Goal: Task Accomplishment & Management: Manage account settings

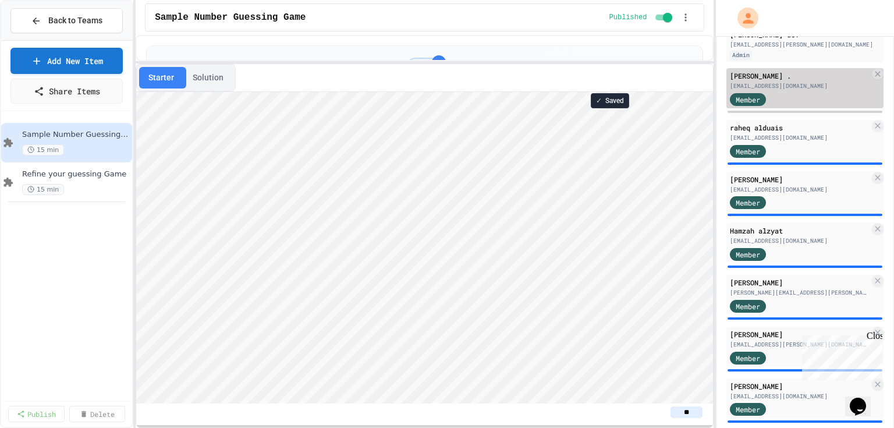
scroll to position [140, 0]
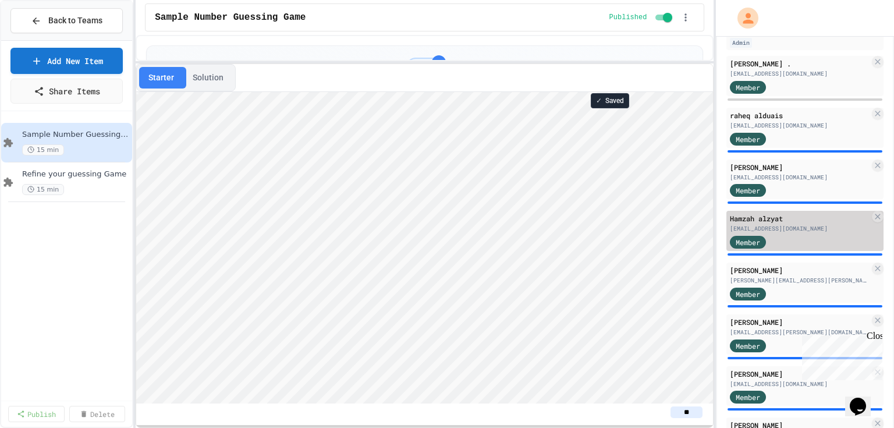
click at [829, 229] on div "[EMAIL_ADDRESS][DOMAIN_NAME]" at bounding box center [800, 228] width 140 height 9
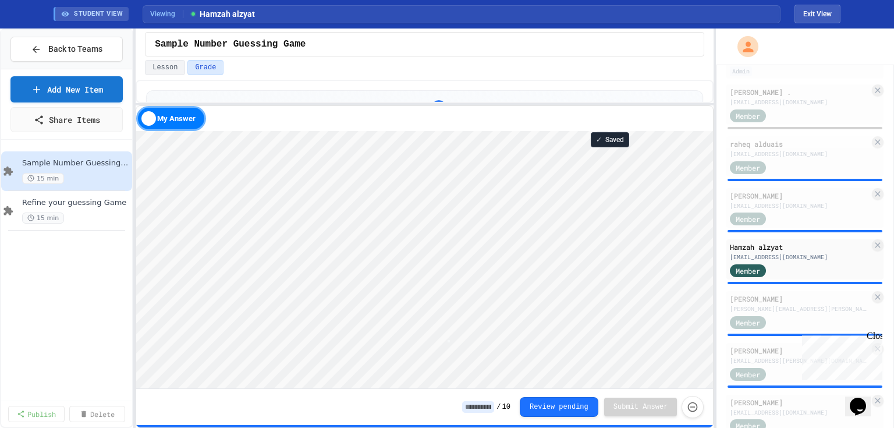
scroll to position [1, 2]
type textarea "*"
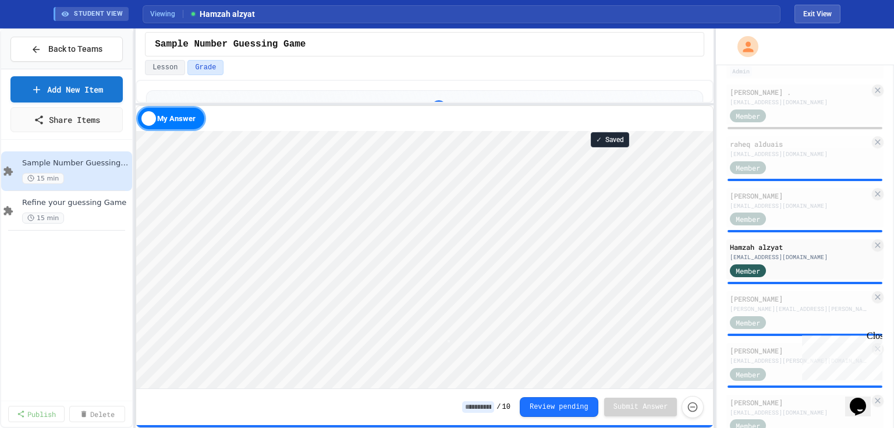
scroll to position [1, 0]
click at [773, 157] on div "[EMAIL_ADDRESS][DOMAIN_NAME]" at bounding box center [800, 154] width 140 height 9
type textarea "*"
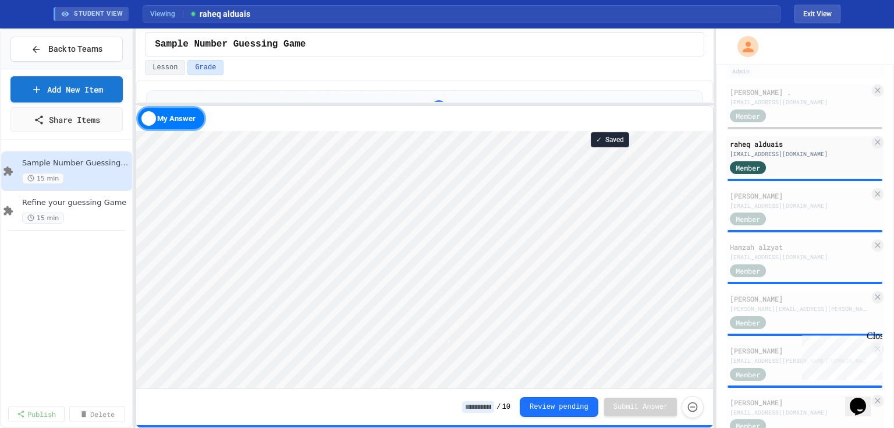
type textarea "*"
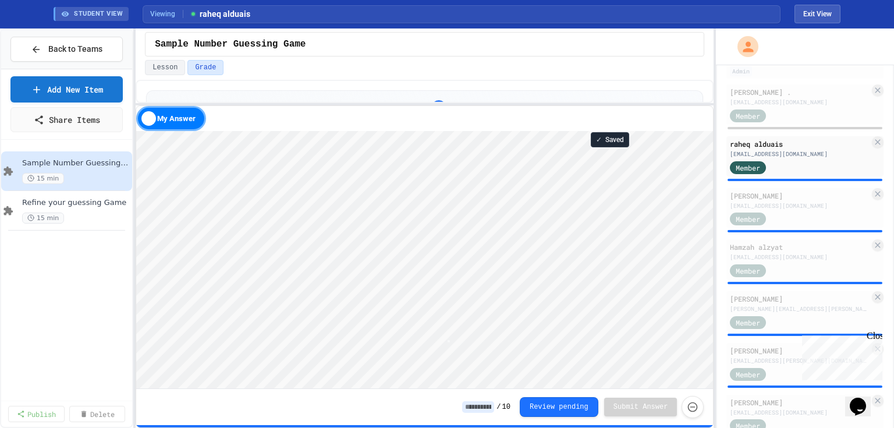
type textarea "*"
click at [486, 408] on input at bounding box center [478, 407] width 32 height 12
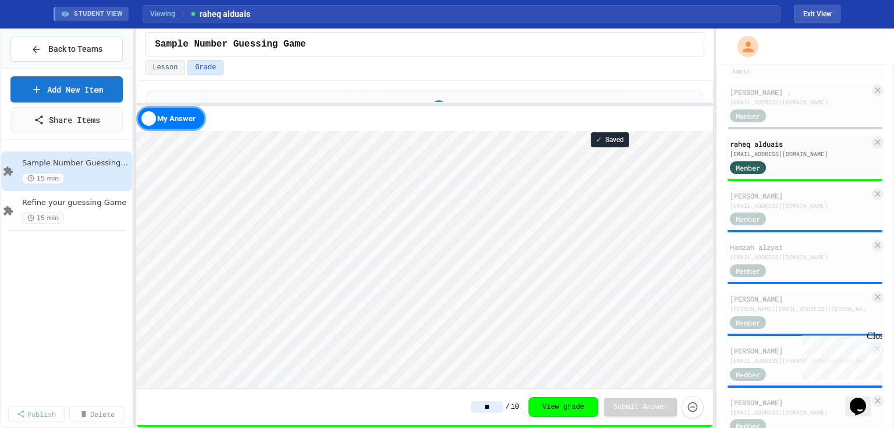
type input "**"
click at [424, 417] on div "** / 10 View grade Submit Answer" at bounding box center [424, 407] width 577 height 36
click at [806, 212] on div "Member" at bounding box center [800, 218] width 140 height 15
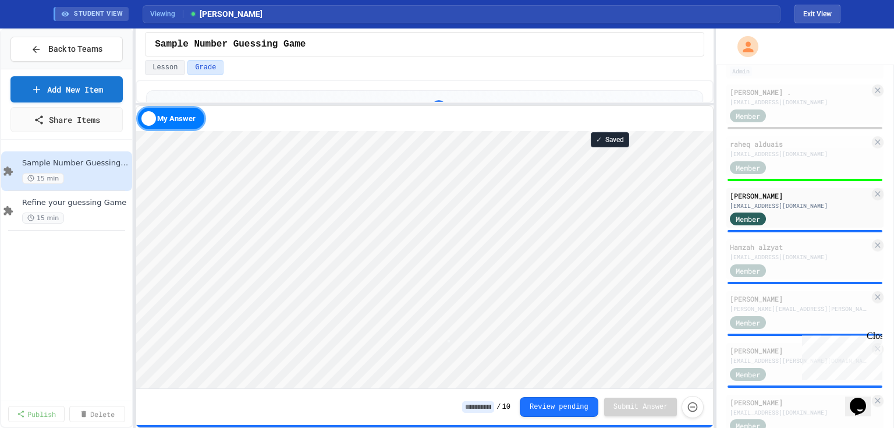
scroll to position [1, 2]
type textarea "*"
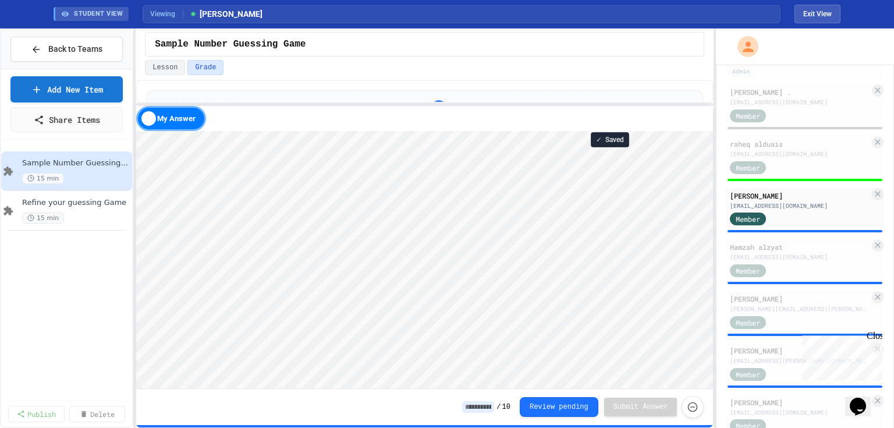
type textarea "*"
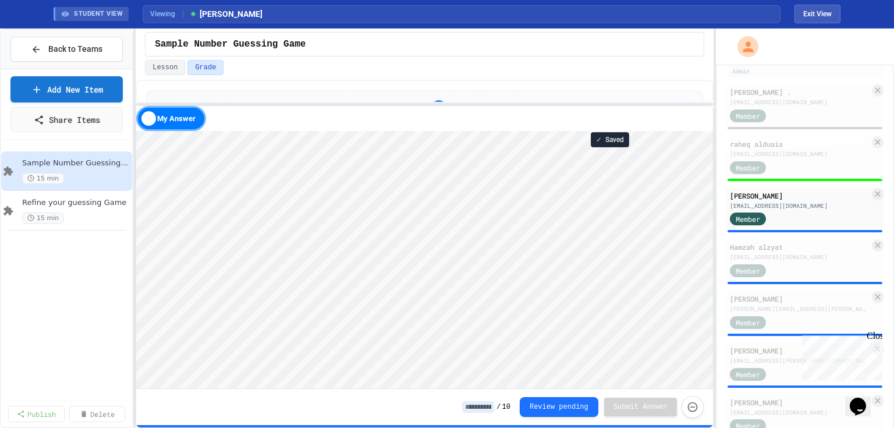
type textarea "*"
type textarea "**"
click at [489, 410] on input at bounding box center [478, 407] width 32 height 12
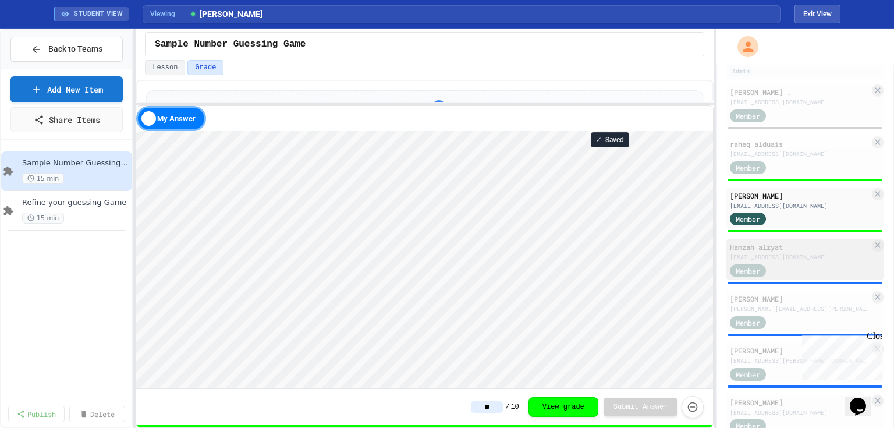
type input "**"
click at [823, 261] on div "Hamzah [PERSON_NAME] [PERSON_NAME][EMAIL_ADDRESS][DOMAIN_NAME] Member" at bounding box center [804, 259] width 157 height 40
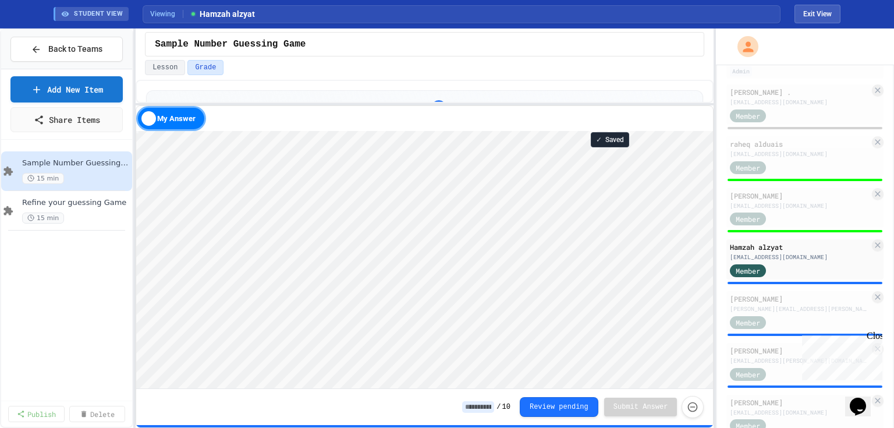
click at [490, 405] on input at bounding box center [478, 407] width 32 height 12
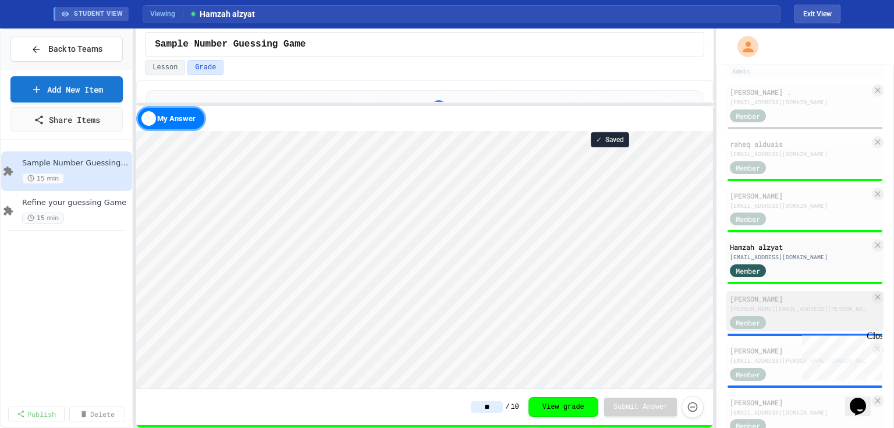
type input "**"
click at [778, 310] on div "[PERSON_NAME][EMAIL_ADDRESS][PERSON_NAME][DOMAIN_NAME]" at bounding box center [800, 308] width 140 height 9
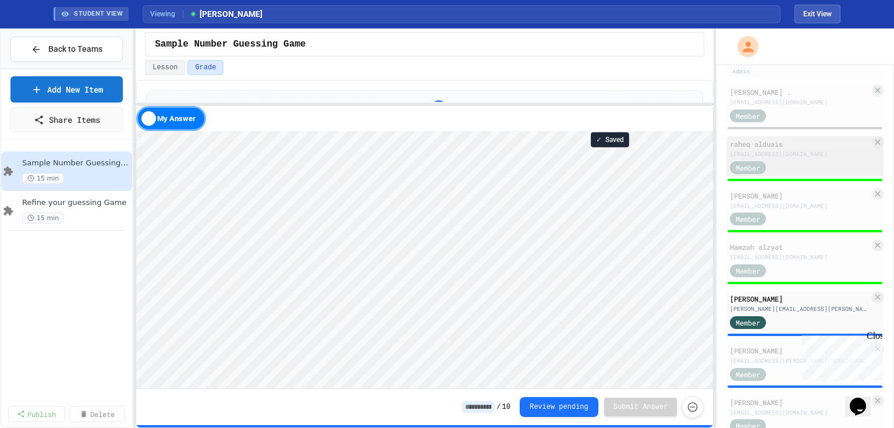
scroll to position [1, 2]
type textarea "*"
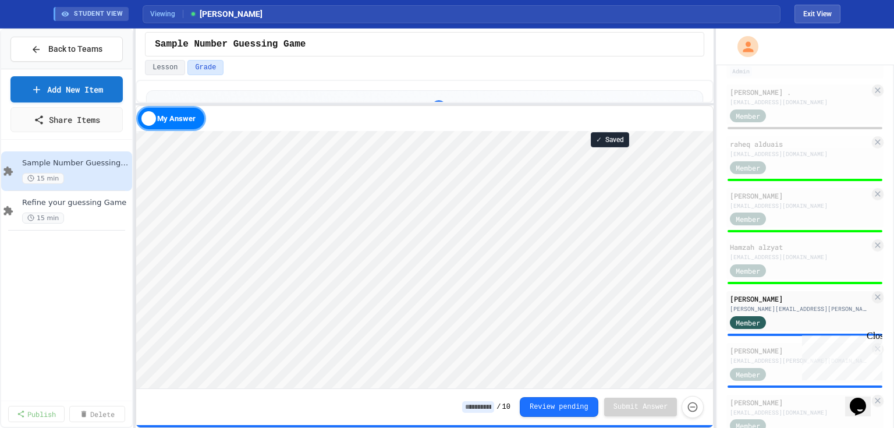
click at [490, 405] on input at bounding box center [478, 407] width 32 height 12
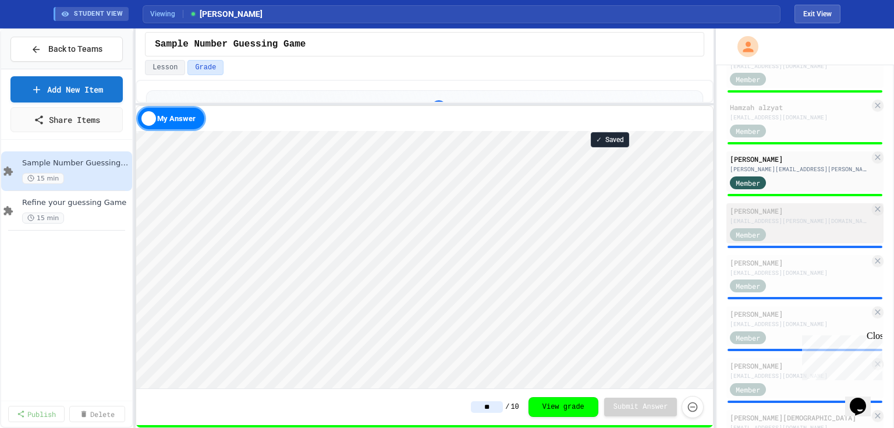
type input "**"
click at [811, 228] on div "Member" at bounding box center [800, 233] width 140 height 15
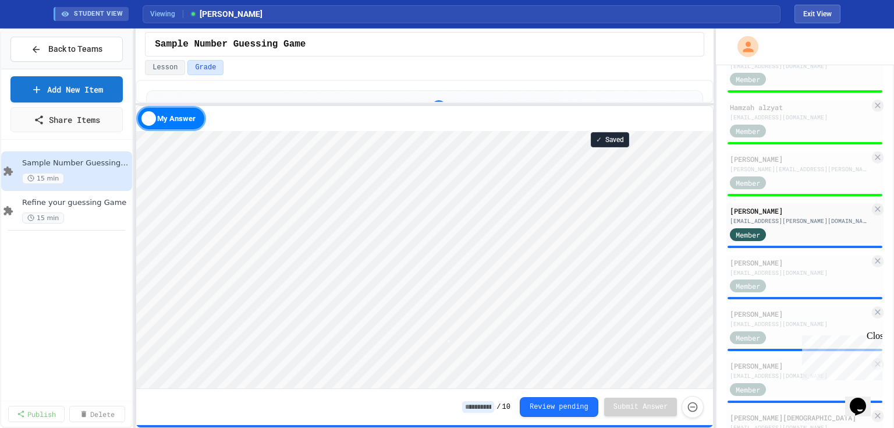
type textarea "*"
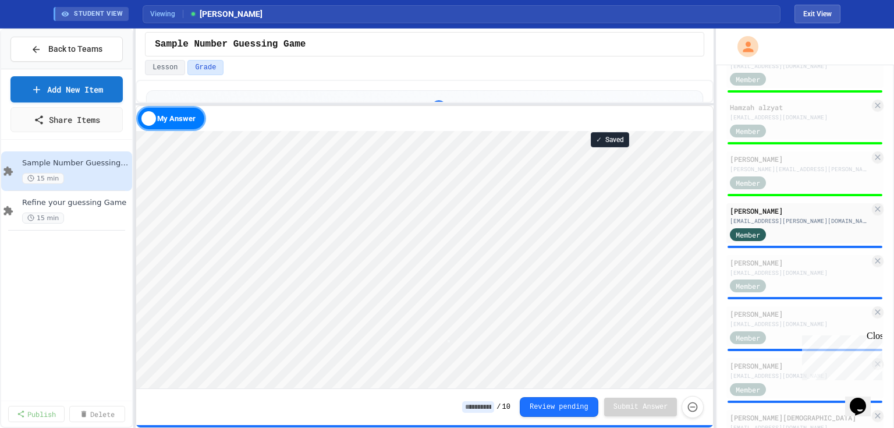
type textarea "*"
click at [494, 406] on input at bounding box center [478, 407] width 32 height 12
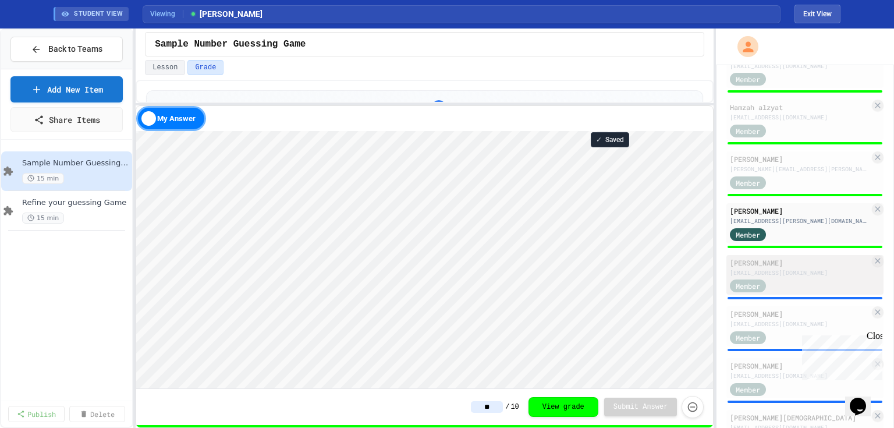
type input "**"
click at [794, 284] on div "Member" at bounding box center [800, 285] width 140 height 15
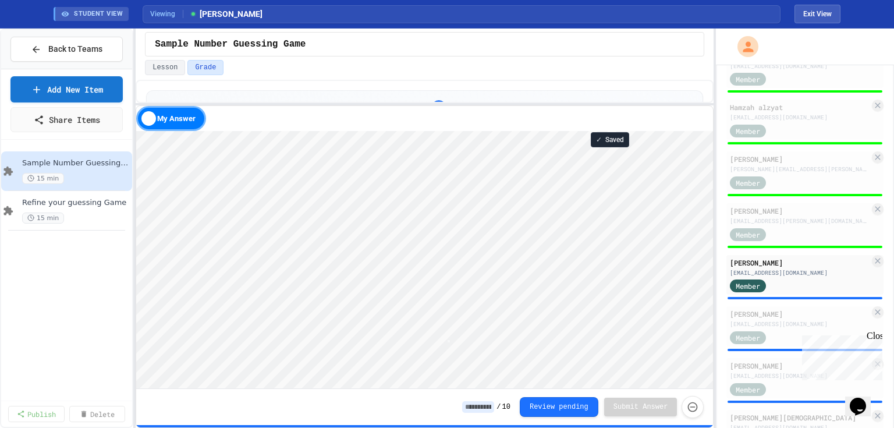
scroll to position [1, 2]
type textarea "*"
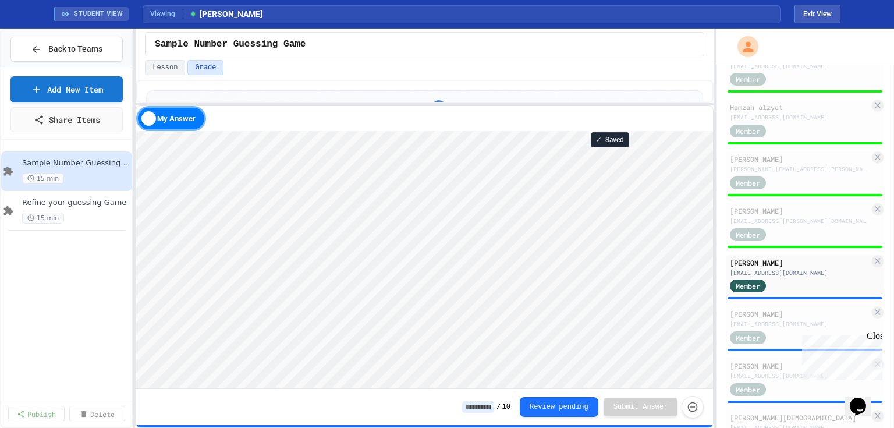
scroll to position [1, 0]
click at [494, 402] on input at bounding box center [478, 407] width 32 height 12
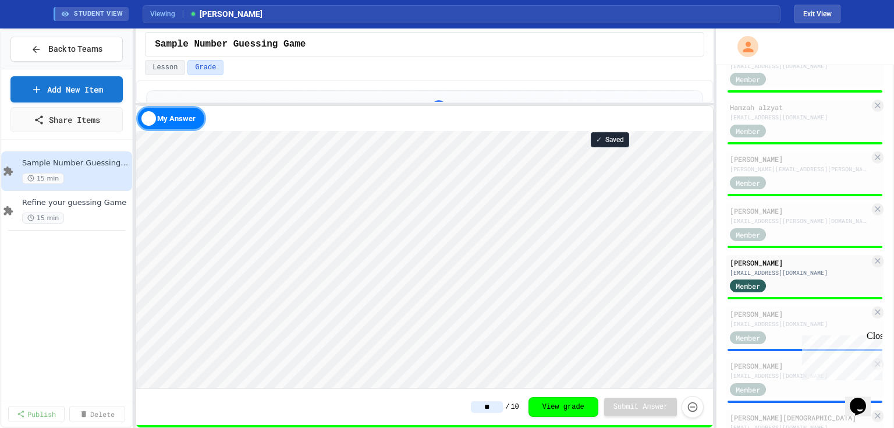
type input "**"
drag, startPoint x: 355, startPoint y: 408, endPoint x: 379, endPoint y: 408, distance: 24.4
click at [355, 408] on div "** / 10 View grade Submit Answer" at bounding box center [424, 407] width 577 height 36
click at [405, 413] on div "** / 10 View grade Submit Answer" at bounding box center [424, 407] width 577 height 36
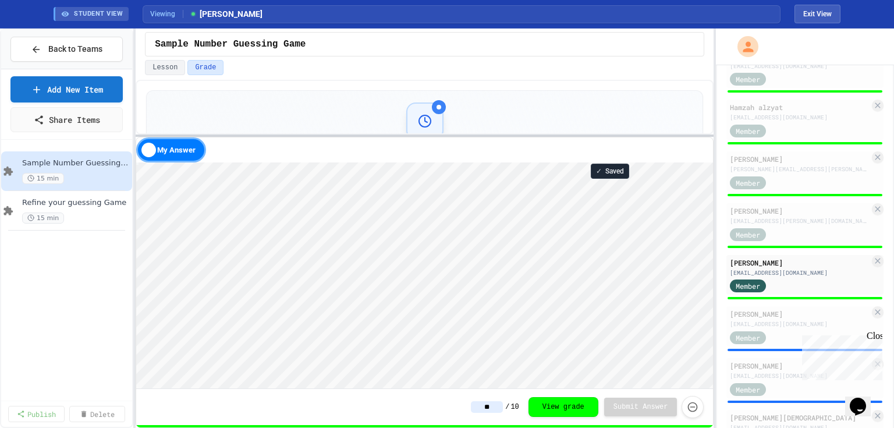
click at [497, 136] on div at bounding box center [425, 135] width 578 height 2
click at [867, 397] on icon "Opens Chat This icon Opens the chat window." at bounding box center [857, 406] width 19 height 19
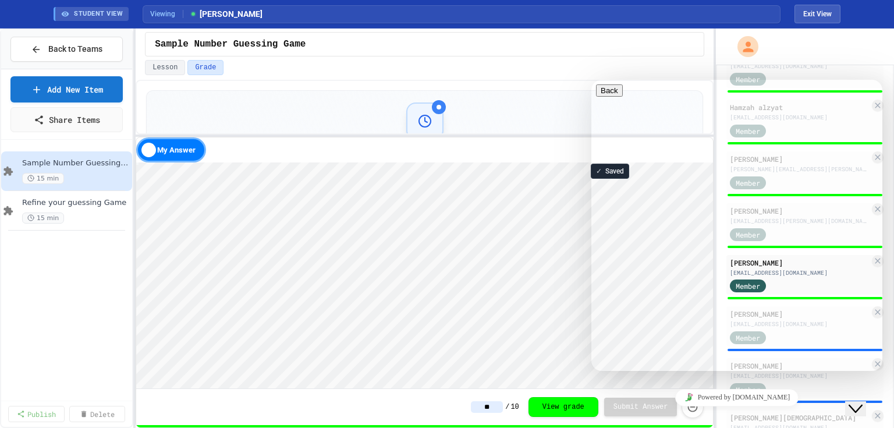
click at [622, 412] on textarea at bounding box center [641, 416] width 90 height 9
type textarea "*****"
type textarea "**********"
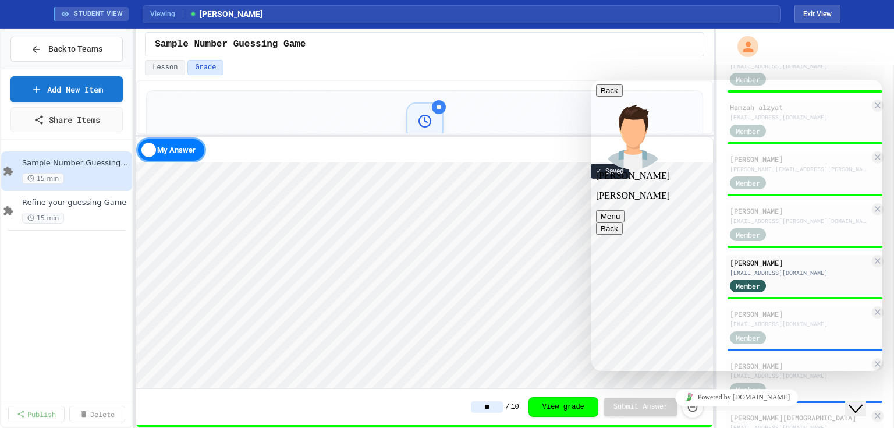
click at [861, 401] on icon "Close Chat This icon closes the chat window." at bounding box center [855, 408] width 14 height 14
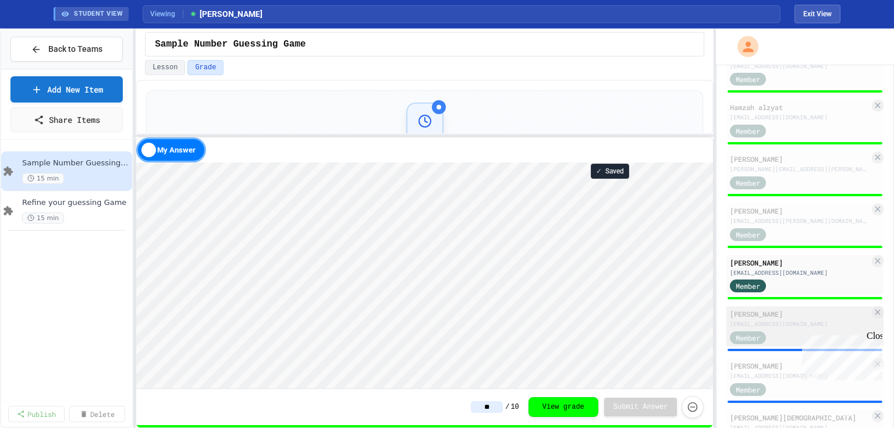
click at [752, 343] on span "Member" at bounding box center [747, 337] width 24 height 10
click at [786, 325] on div "[EMAIL_ADDRESS][DOMAIN_NAME]" at bounding box center [800, 323] width 140 height 9
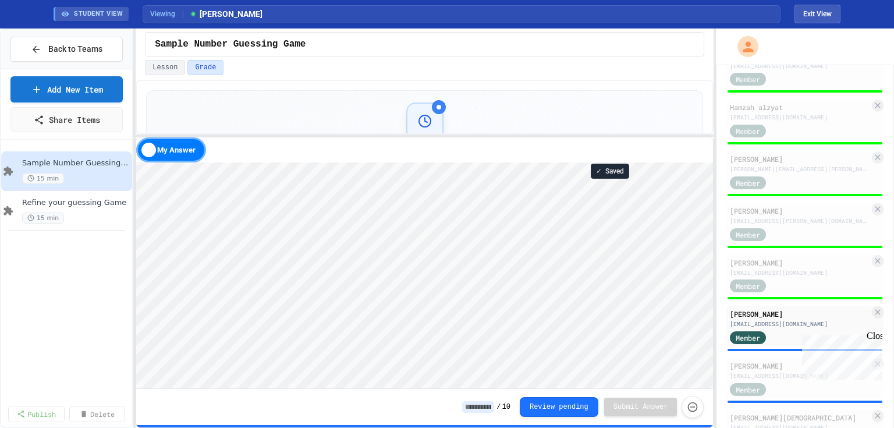
scroll to position [1, 0]
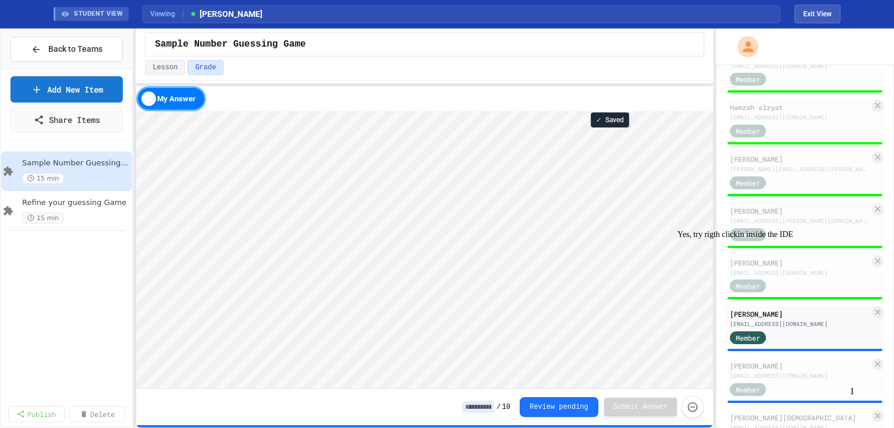
click at [433, 81] on div "15 min Estimated Duration Student Comments for [PERSON_NAME] Waiting for Review…" at bounding box center [425, 254] width 578 height 348
click at [848, 415] on img "Chat widget" at bounding box center [848, 415] width 0 height 0
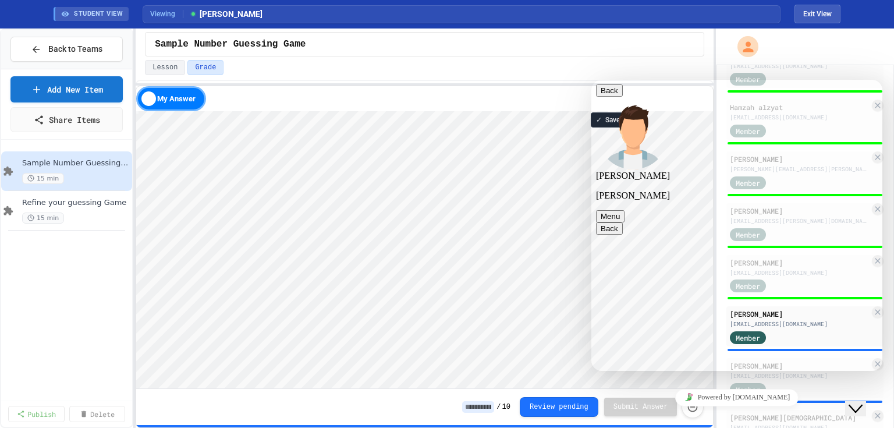
type textarea "**********"
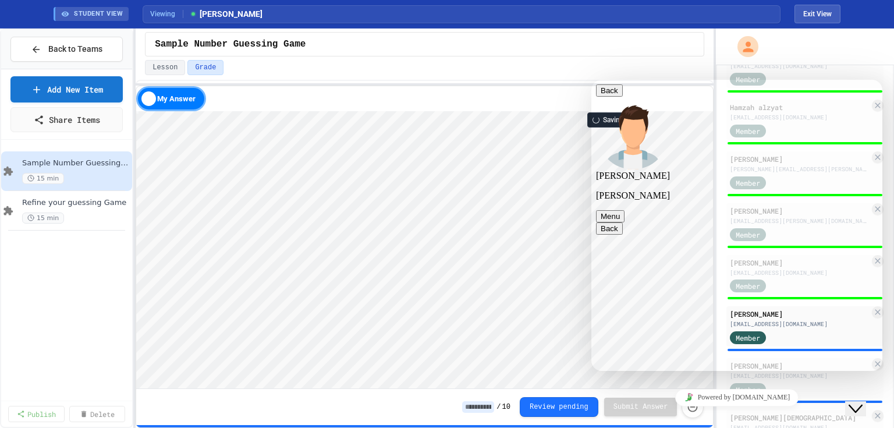
type textarea "**********"
type textarea "****"
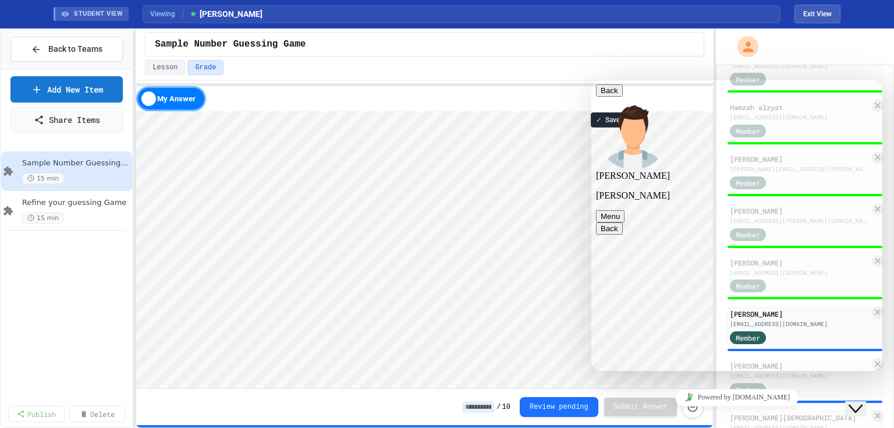
type textarea "**********"
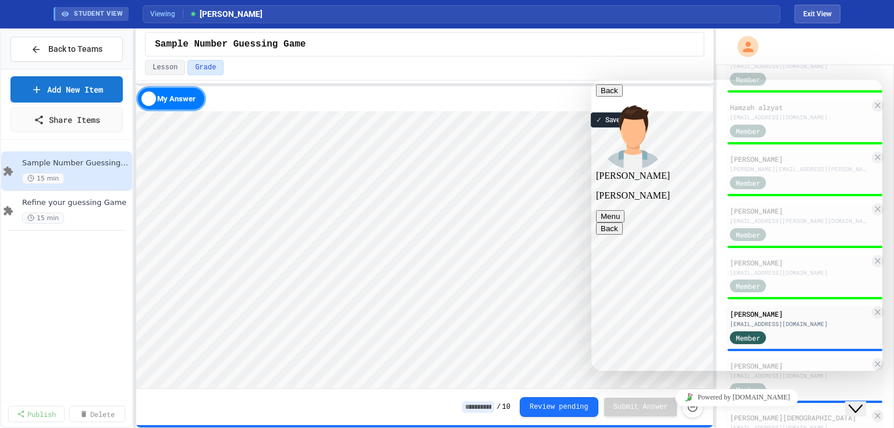
scroll to position [180, 0]
click at [862, 401] on div "Close Chat This icon closes the chat window." at bounding box center [855, 408] width 14 height 14
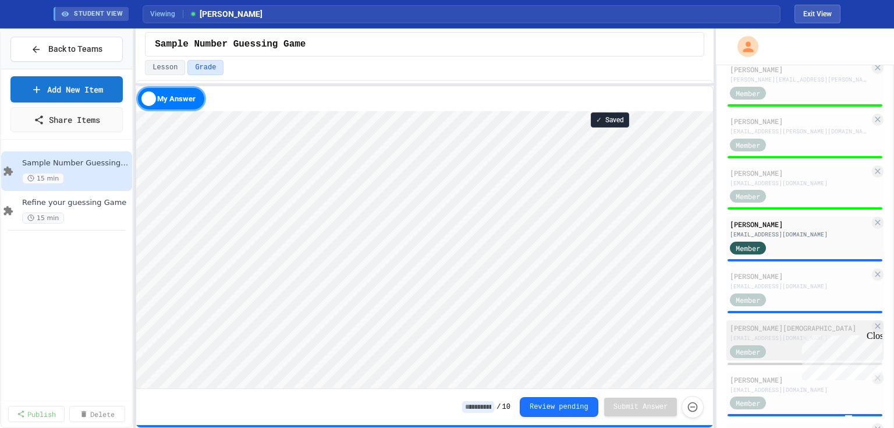
scroll to position [372, 0]
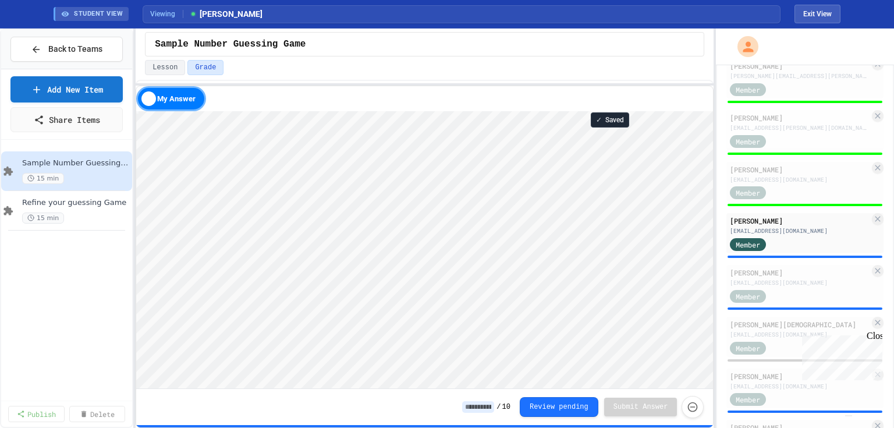
click at [493, 407] on input at bounding box center [478, 407] width 32 height 12
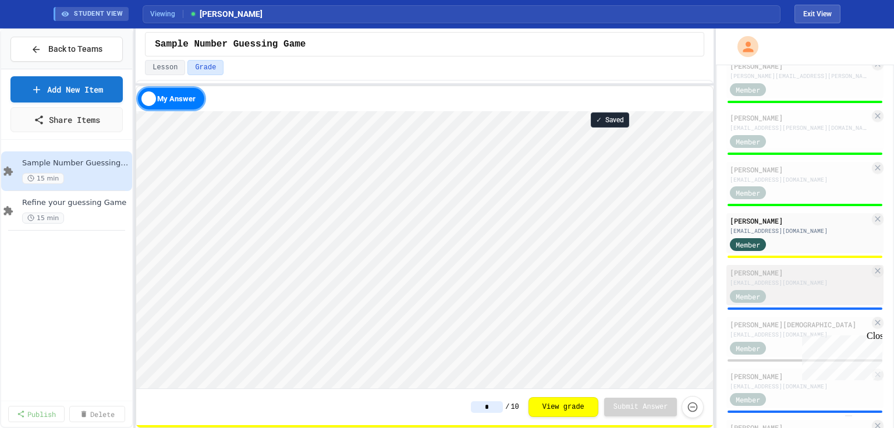
type input "*"
drag, startPoint x: 789, startPoint y: 293, endPoint x: 806, endPoint y: 300, distance: 18.5
click at [789, 293] on div "Member" at bounding box center [800, 295] width 140 height 15
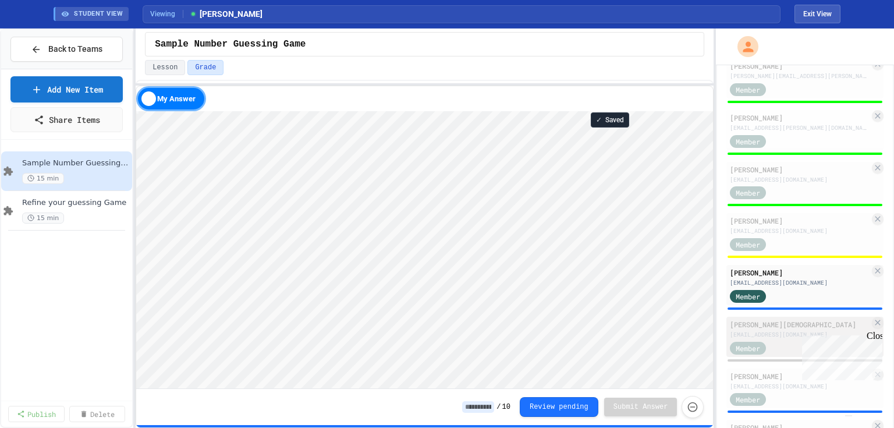
scroll to position [1, 0]
type textarea "*"
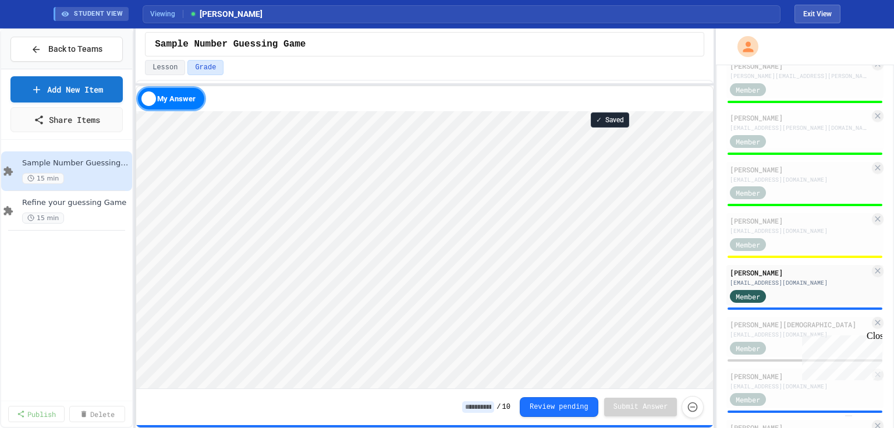
click at [491, 407] on input at bounding box center [478, 407] width 32 height 12
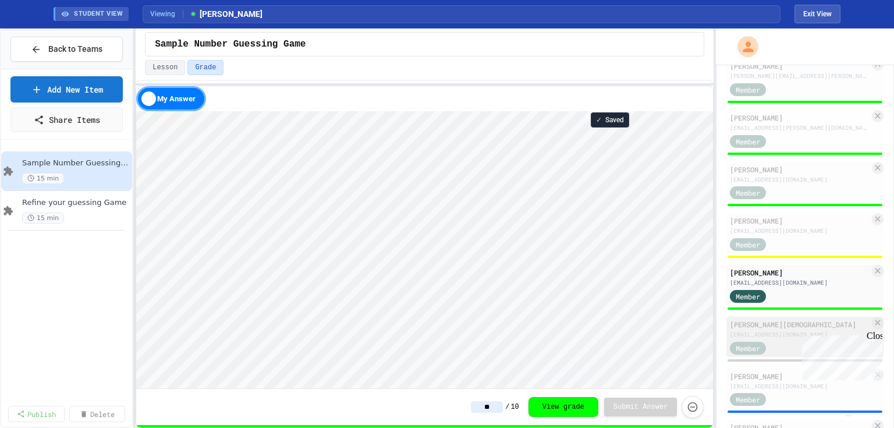
type input "**"
click at [763, 335] on div "[EMAIL_ADDRESS][DOMAIN_NAME]" at bounding box center [800, 334] width 140 height 9
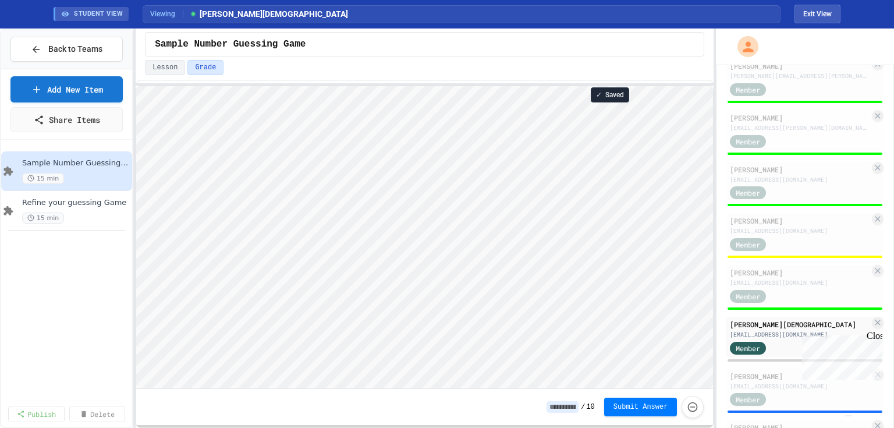
click at [875, 337] on div "Close" at bounding box center [873, 337] width 15 height 15
click at [807, 239] on div "Yes" at bounding box center [781, 234] width 209 height 9
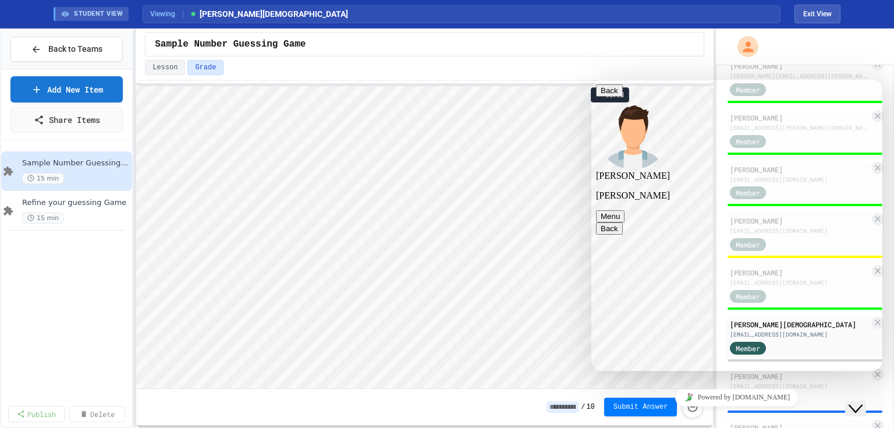
scroll to position [348, 0]
click at [71, 86] on link "Add New Item" at bounding box center [67, 87] width 110 height 27
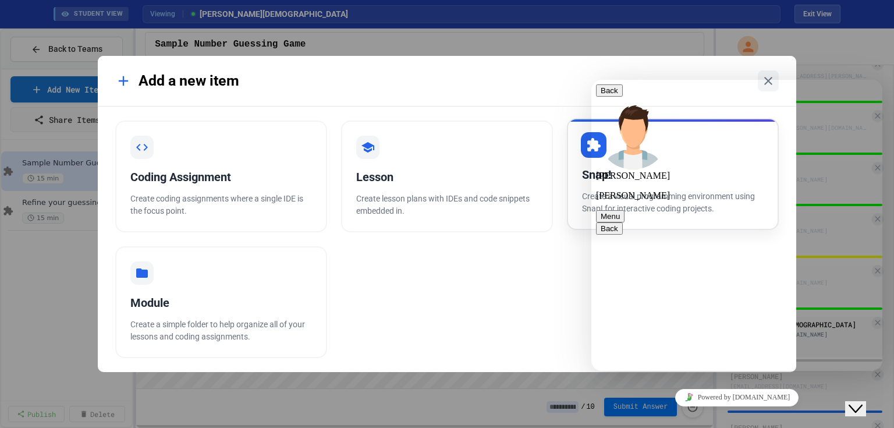
click at [578, 162] on div "Snap! Create a visual programming environment using Snap! for interactive codin…" at bounding box center [673, 174] width 212 height 112
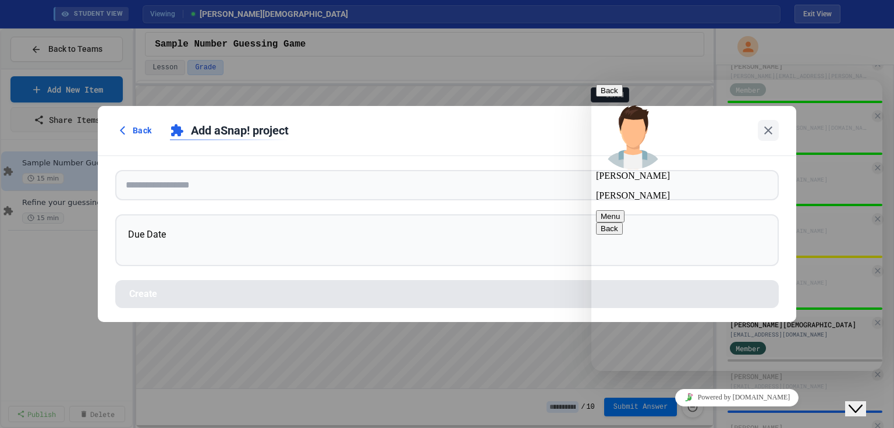
click at [862, 401] on icon "Close Chat This icon closes the chat window." at bounding box center [855, 408] width 14 height 14
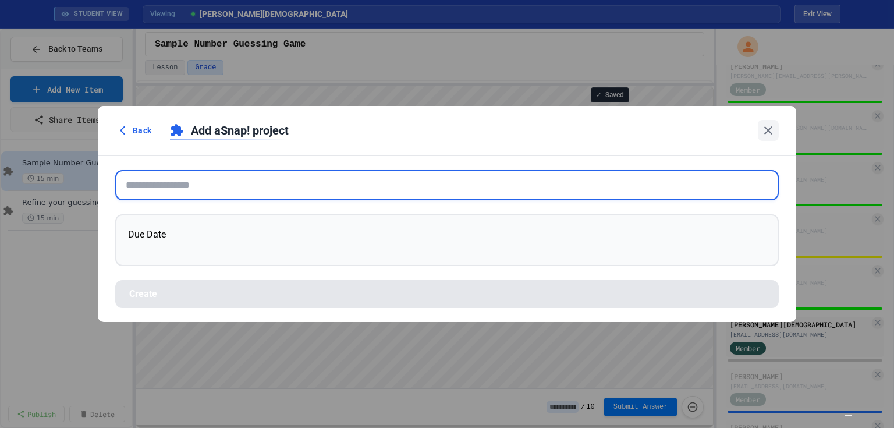
click at [255, 188] on input "text" at bounding box center [446, 185] width 663 height 30
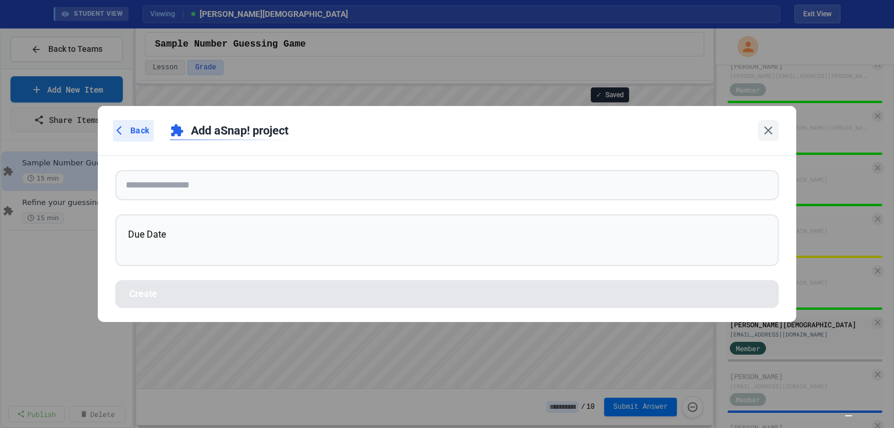
click at [130, 122] on div "Back" at bounding box center [133, 131] width 41 height 22
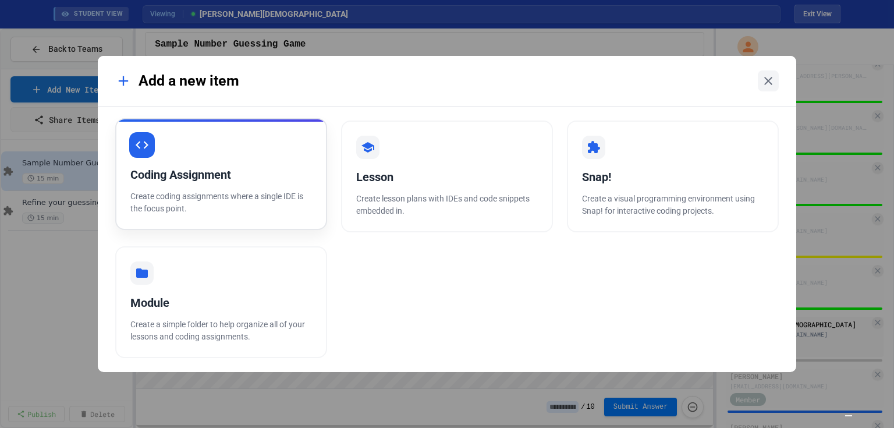
click at [187, 176] on div "Coding Assignment" at bounding box center [221, 174] width 182 height 17
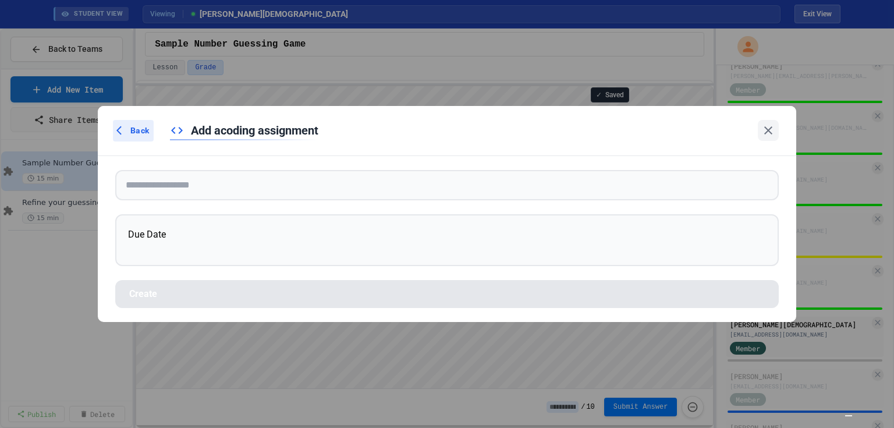
click at [131, 128] on span "Back" at bounding box center [139, 130] width 19 height 12
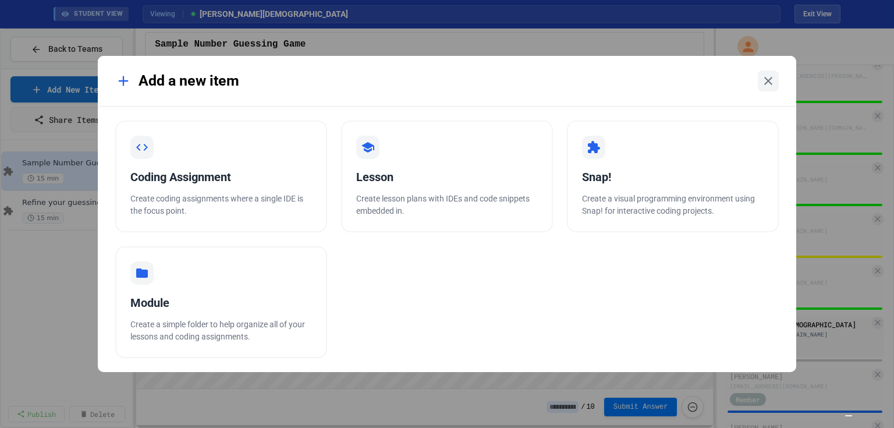
click at [848, 415] on img "Chat widget" at bounding box center [848, 415] width 0 height 0
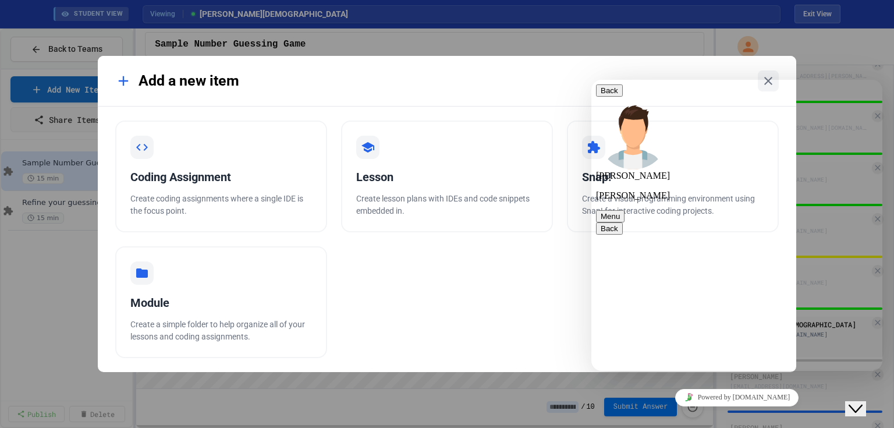
scroll to position [394, 0]
drag, startPoint x: 630, startPoint y: 368, endPoint x: 629, endPoint y: 358, distance: 9.3
type textarea "**********"
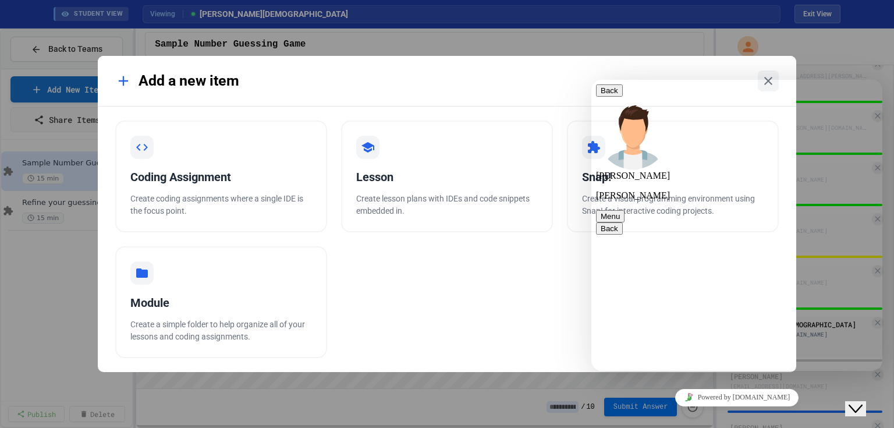
scroll to position [433, 0]
type textarea "**********"
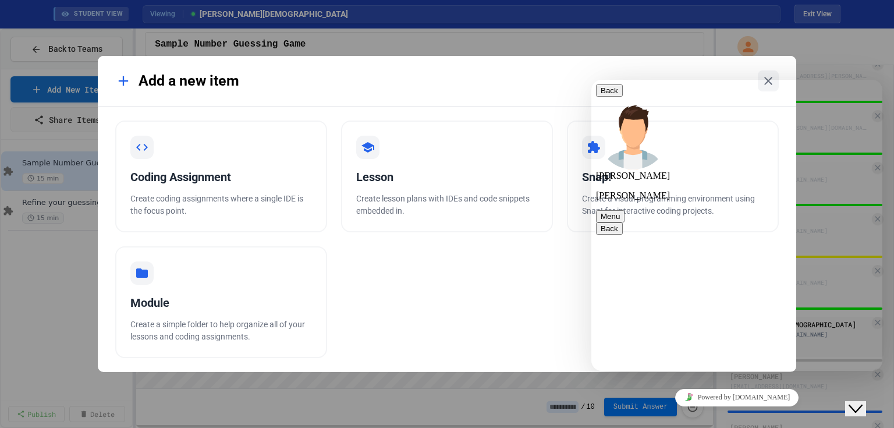
click at [862, 401] on icon "Close Chat This icon closes the chat window." at bounding box center [855, 408] width 14 height 14
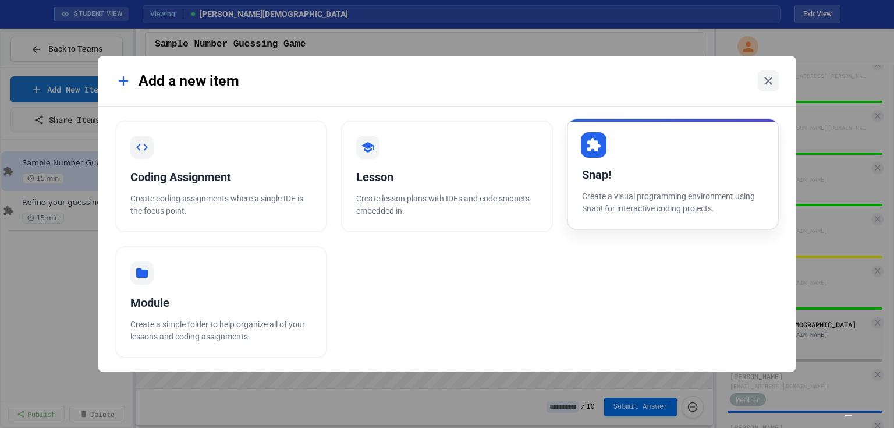
click at [693, 202] on p "Create a visual programming environment using Snap! for interactive coding proj…" at bounding box center [673, 202] width 182 height 24
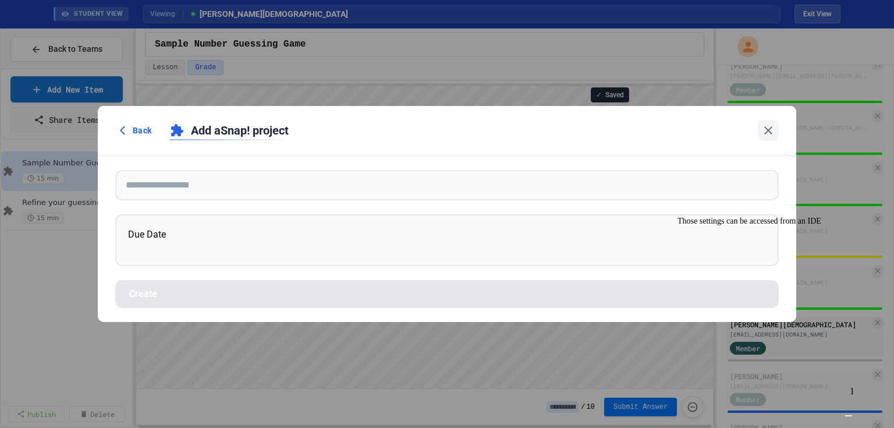
click at [805, 226] on div "Those settings can be accessed from an IDE" at bounding box center [781, 220] width 209 height 9
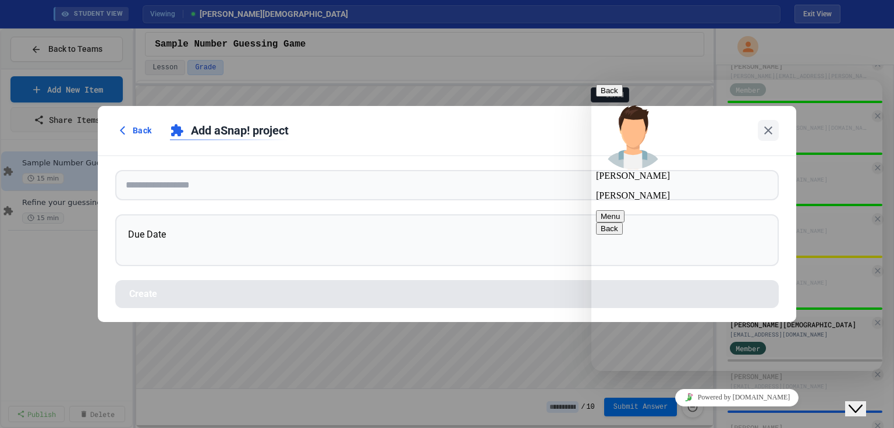
scroll to position [451, 0]
click at [57, 170] on div "Back Add a Snap! project Due Date Create" at bounding box center [447, 214] width 894 height 428
click at [521, 364] on div "Back Add a Snap! project Due Date Create" at bounding box center [447, 214] width 894 height 428
click at [138, 126] on span "Back" at bounding box center [139, 130] width 19 height 12
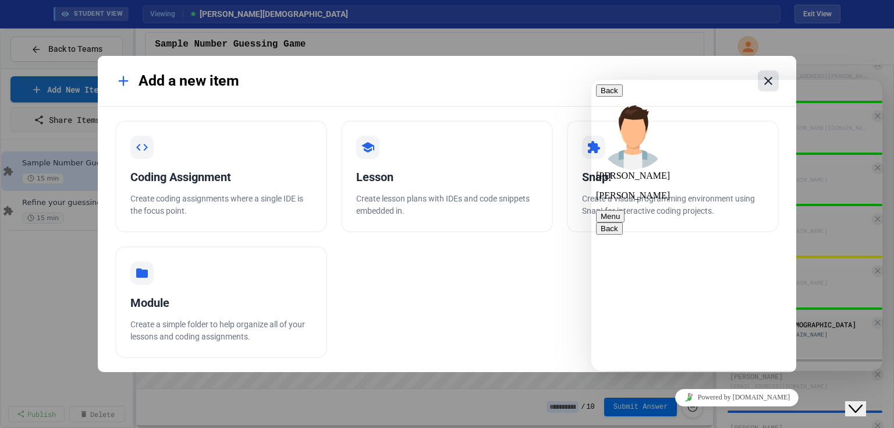
click at [763, 77] on icon at bounding box center [768, 81] width 14 height 14
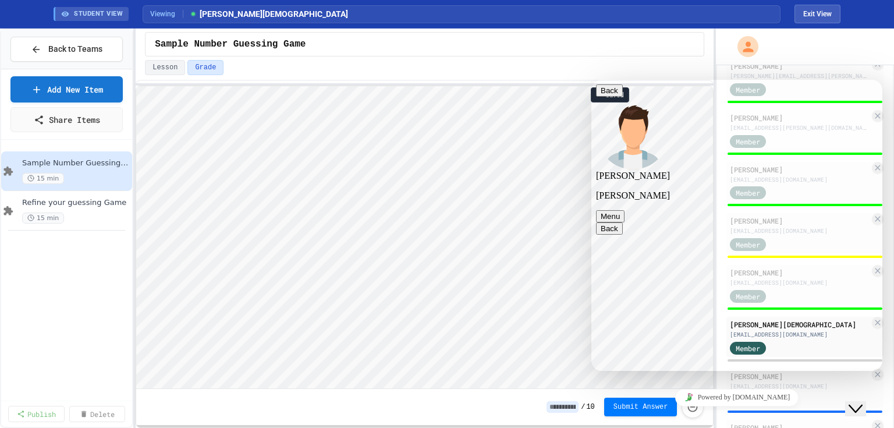
click at [225, 61] on div "Lesson Grade" at bounding box center [424, 67] width 559 height 15
click at [862, 401] on div "Close Chat This icon closes the chat window." at bounding box center [855, 408] width 14 height 14
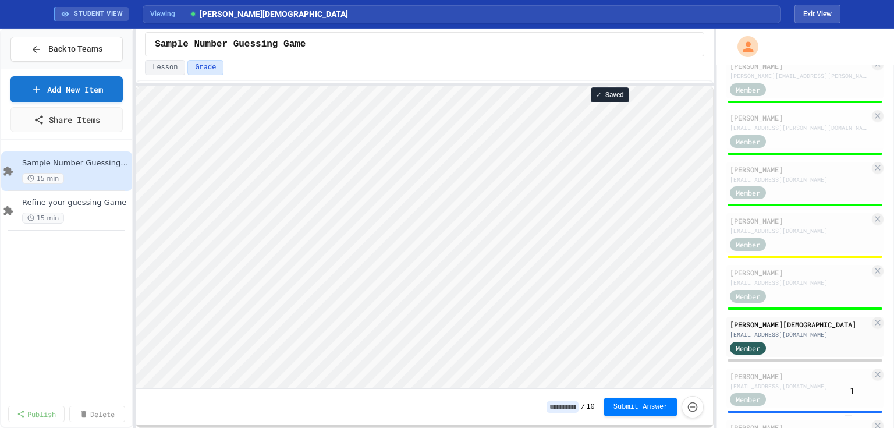
click at [848, 415] on img "Chat widget" at bounding box center [848, 415] width 0 height 0
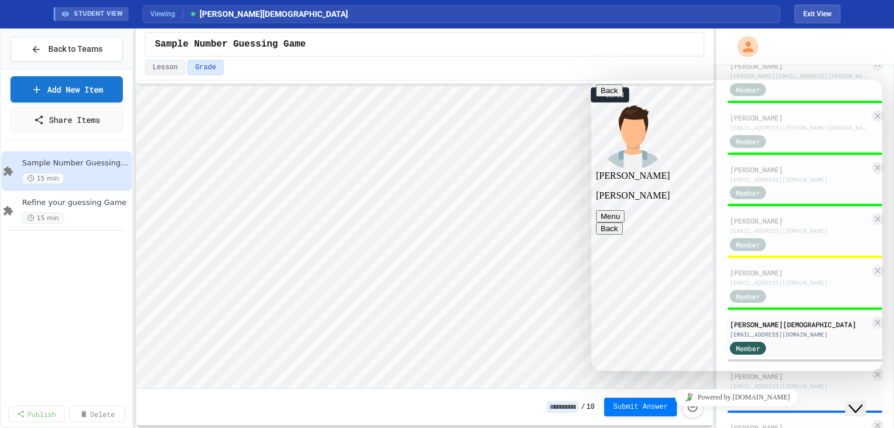
scroll to position [728, 0]
type textarea "***"
type textarea "**********"
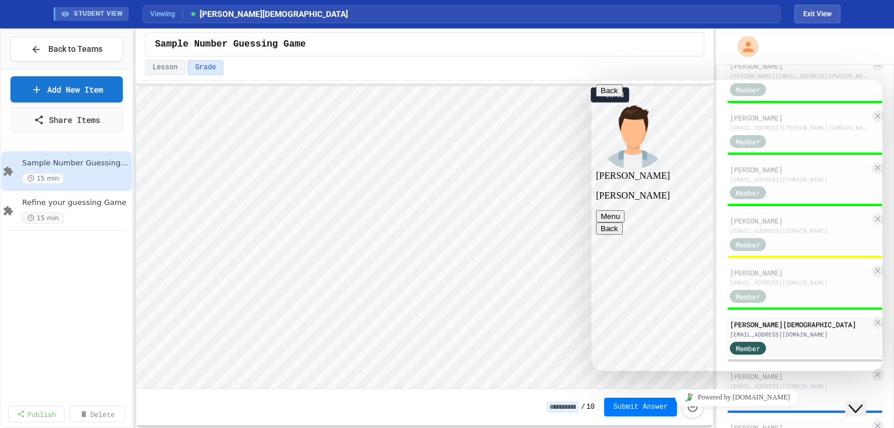
scroll to position [797, 0]
type textarea "**********"
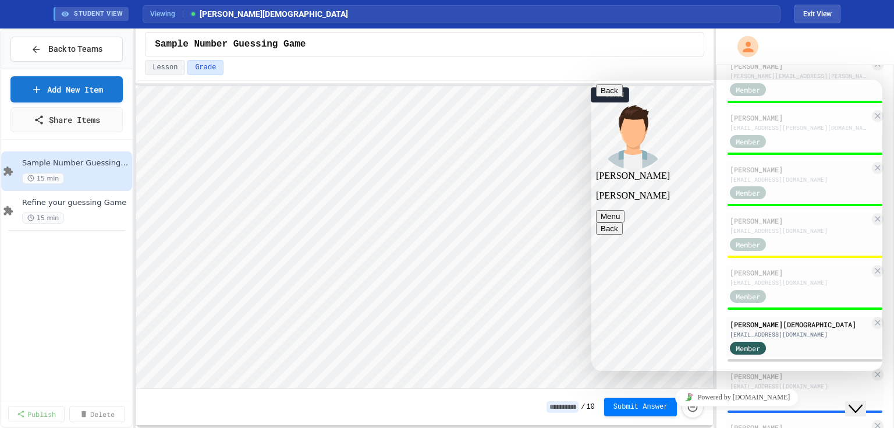
scroll to position [988, 0]
click at [97, 206] on span "Refine your guessing Game" at bounding box center [70, 203] width 96 height 10
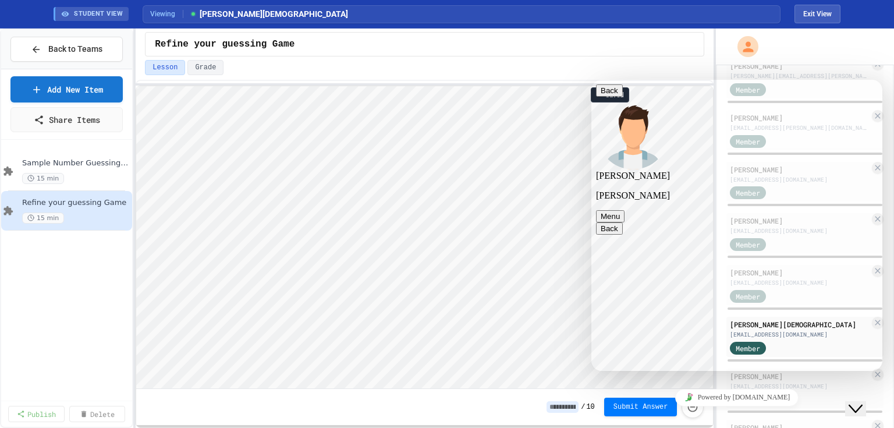
click at [859, 401] on icon "Close Chat This icon closes the chat window." at bounding box center [855, 408] width 14 height 14
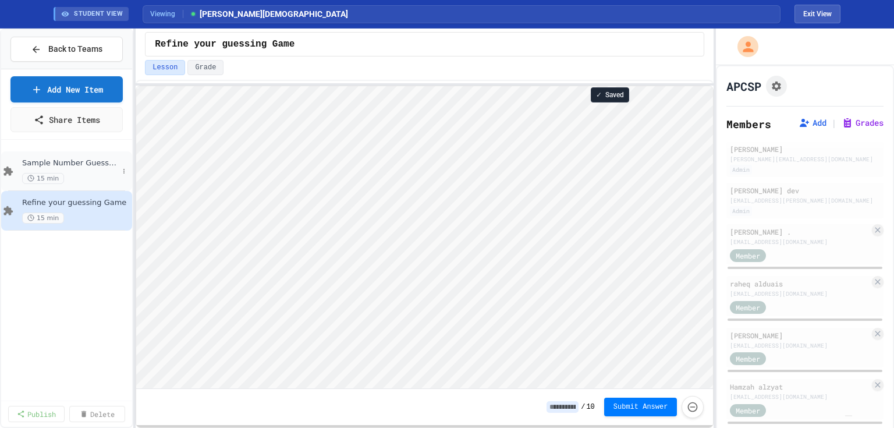
click at [80, 169] on div "Sample Number Guessing Game 15 min" at bounding box center [70, 171] width 96 height 26
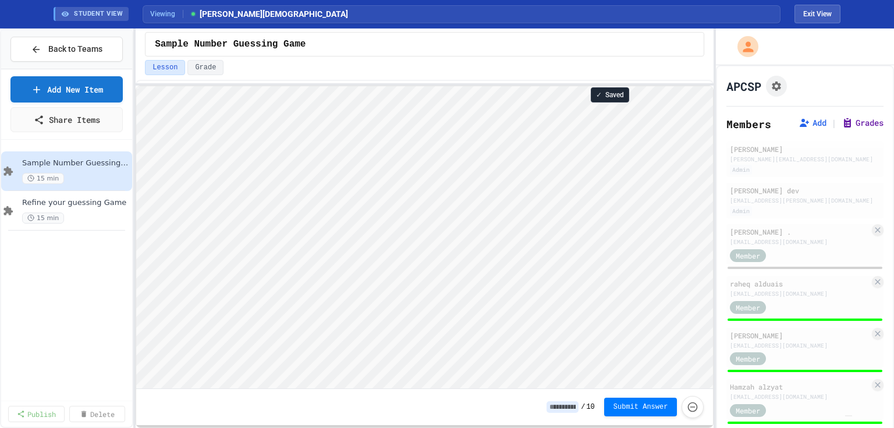
click at [843, 120] on button "Grades" at bounding box center [862, 123] width 42 height 12
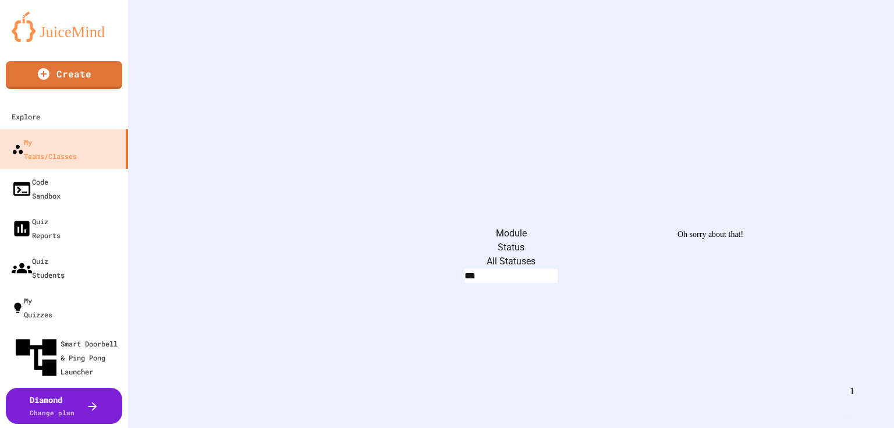
scroll to position [590, 0]
click at [848, 415] on img "Chat widget" at bounding box center [848, 415] width 0 height 0
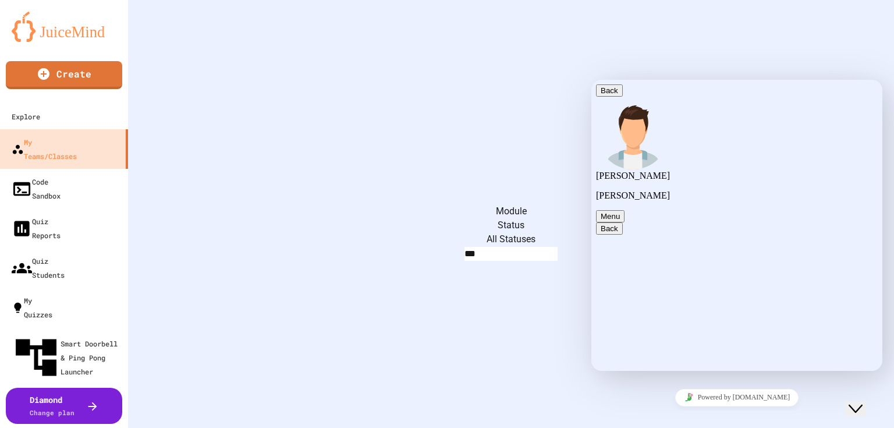
scroll to position [1083, 0]
type textarea "**********"
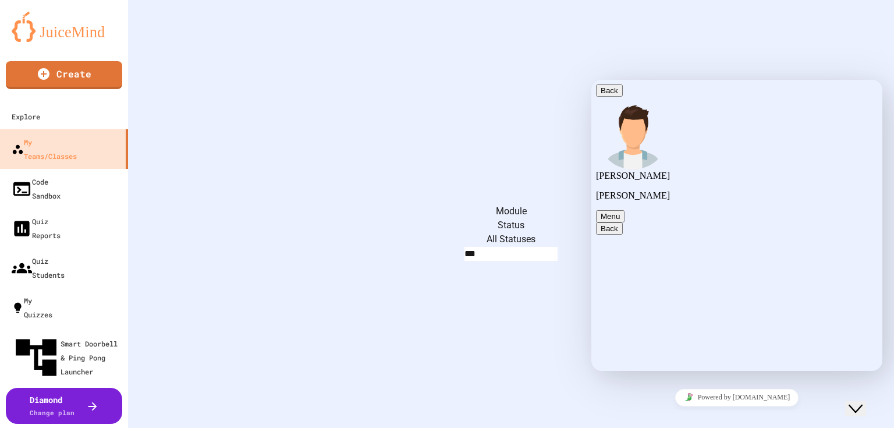
scroll to position [1122, 0]
type textarea "**********"
click at [862, 401] on icon "Close Chat This icon closes the chat window." at bounding box center [855, 408] width 14 height 14
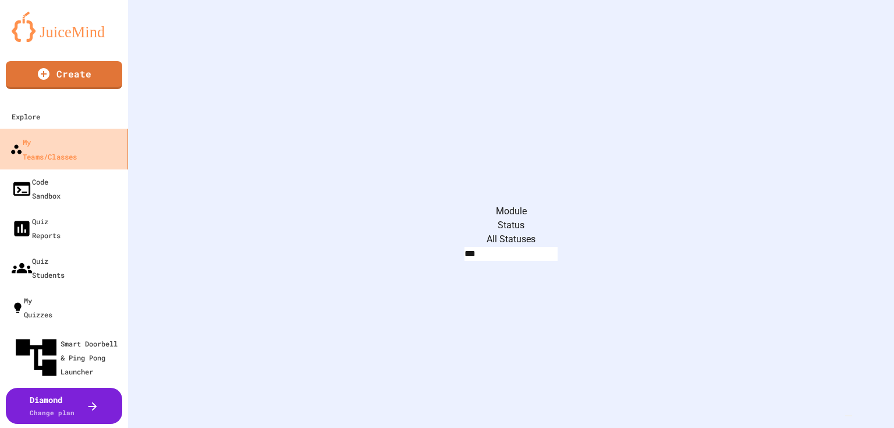
click at [48, 144] on div "My Teams/Classes" at bounding box center [43, 148] width 67 height 29
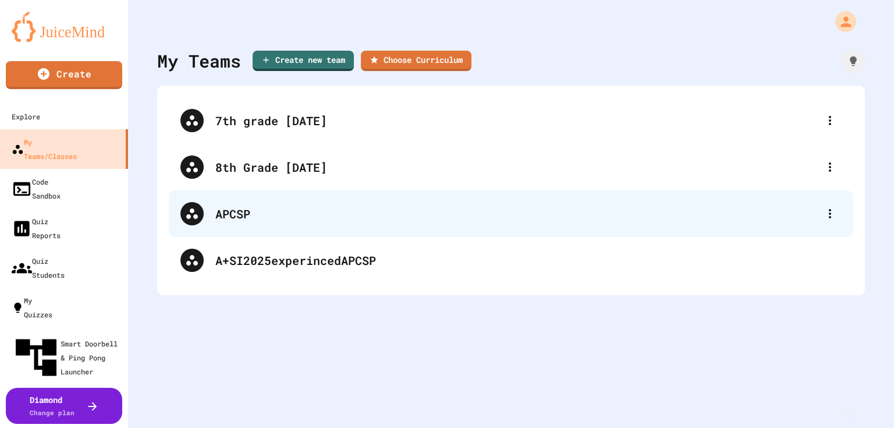
click at [250, 212] on div "APCSP" at bounding box center [516, 213] width 603 height 17
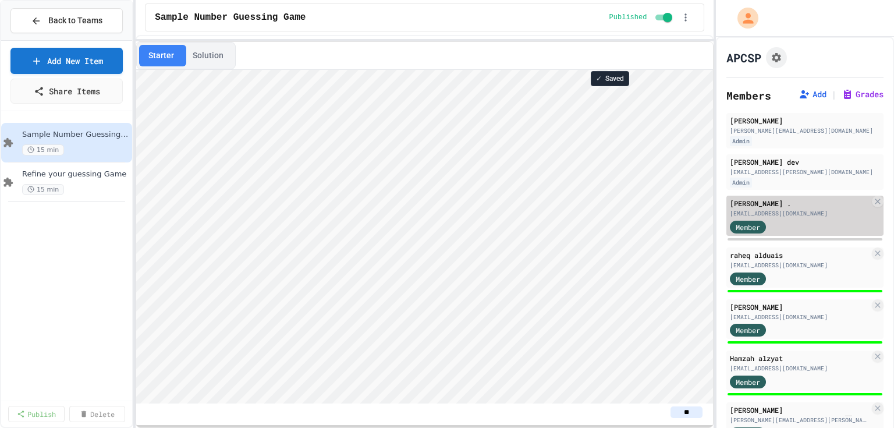
click at [804, 214] on div "[EMAIL_ADDRESS][DOMAIN_NAME]" at bounding box center [800, 213] width 140 height 9
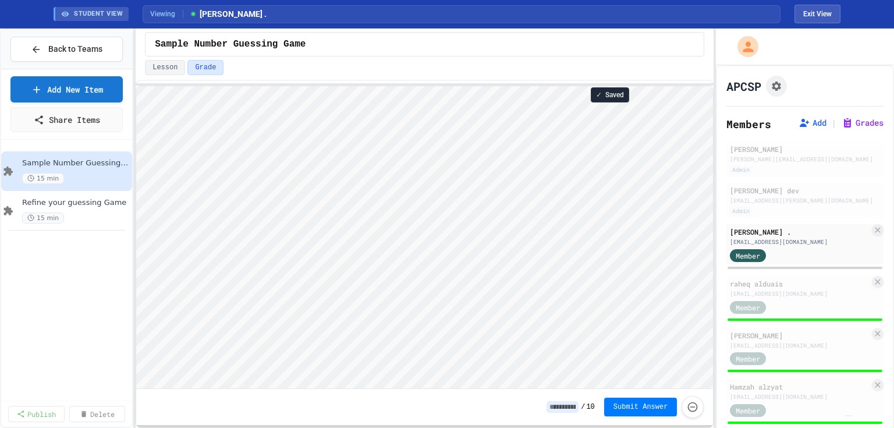
scroll to position [1, 0]
type textarea "*****"
type textarea "*"
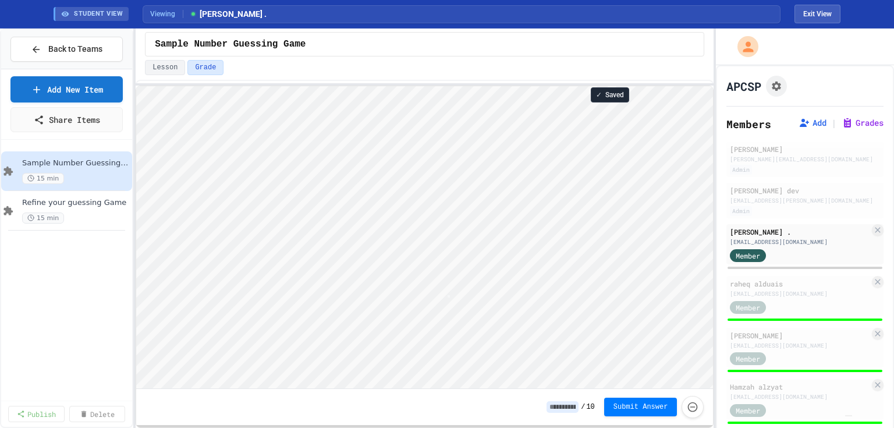
type textarea "*"
click at [570, 408] on input at bounding box center [562, 407] width 32 height 12
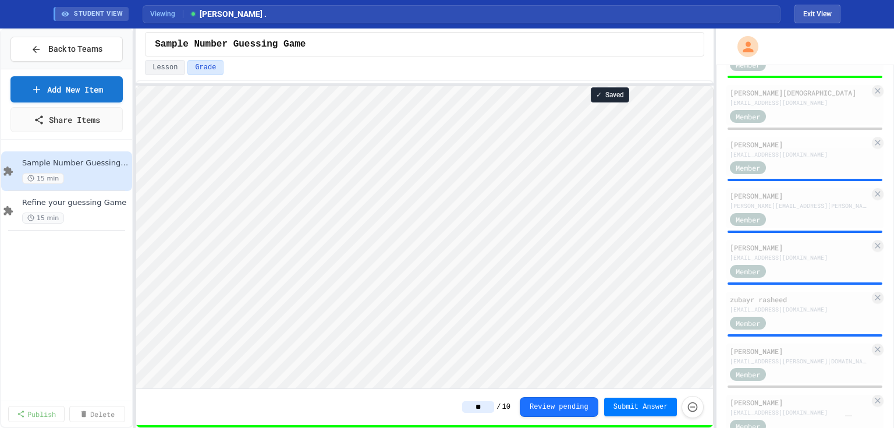
scroll to position [605, 0]
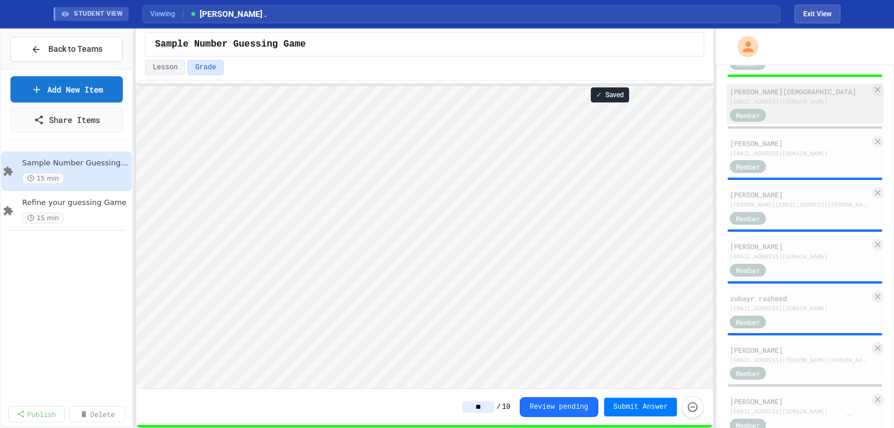
type input "**"
click at [802, 109] on div "Member" at bounding box center [800, 114] width 140 height 15
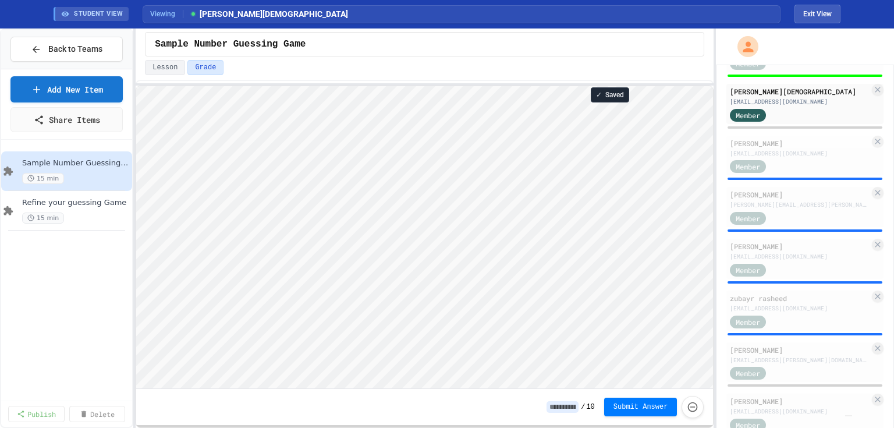
scroll to position [1, 0]
click at [565, 407] on input at bounding box center [562, 407] width 32 height 12
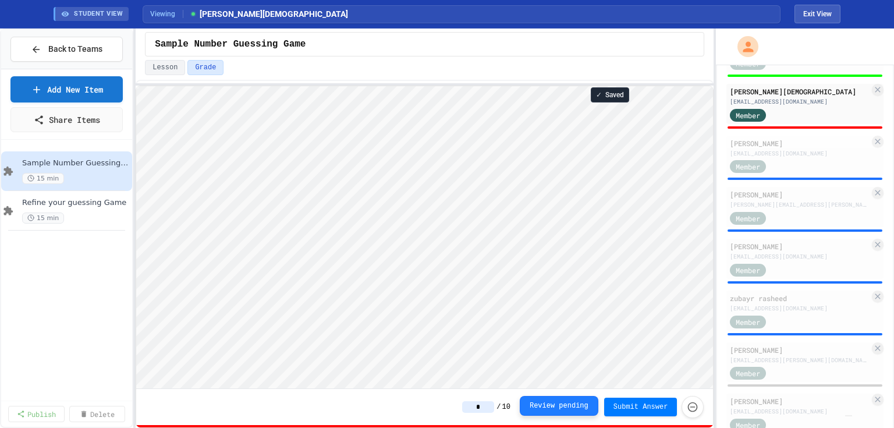
type input "*"
click at [564, 403] on button "Review pending" at bounding box center [559, 406] width 79 height 20
click at [652, 403] on span "Submit Answer" at bounding box center [640, 406] width 55 height 9
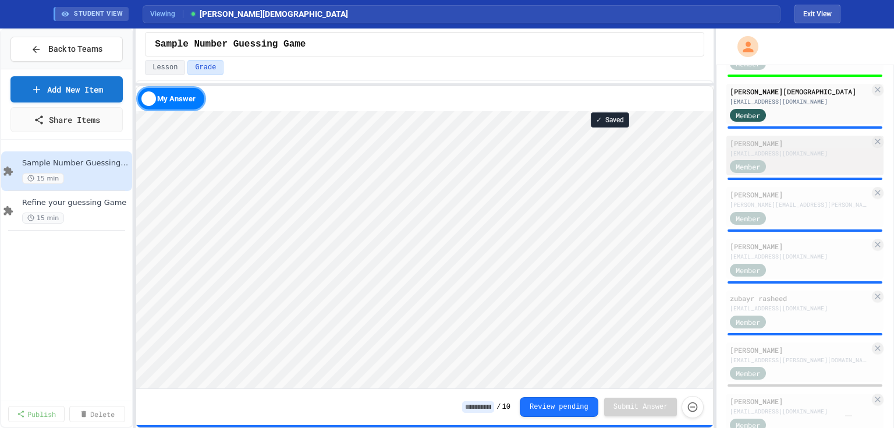
click at [804, 172] on div "Member" at bounding box center [800, 166] width 140 height 15
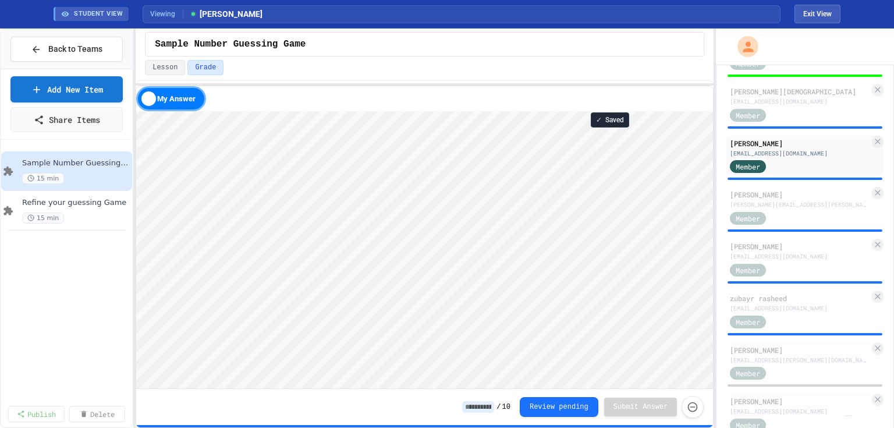
scroll to position [1, 0]
type textarea "*"
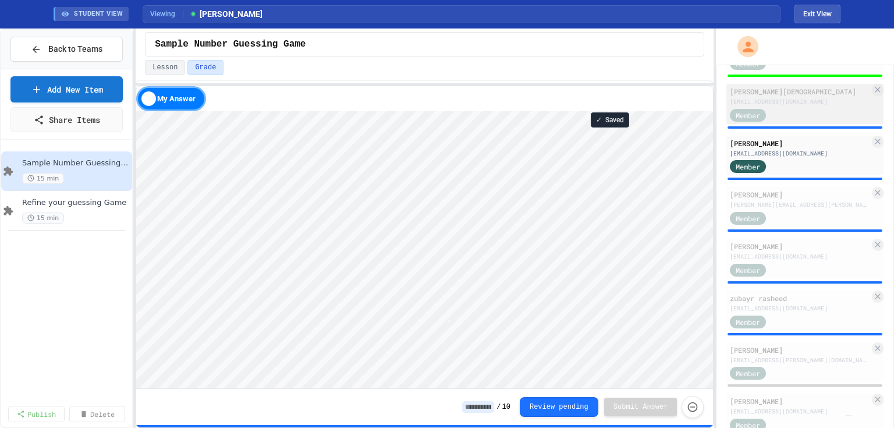
type textarea "*"
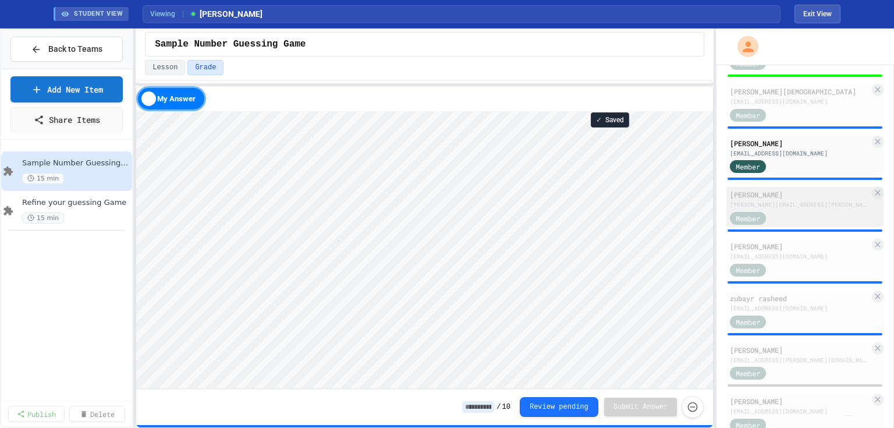
scroll to position [1, 114]
type textarea "**********"
type textarea "*"
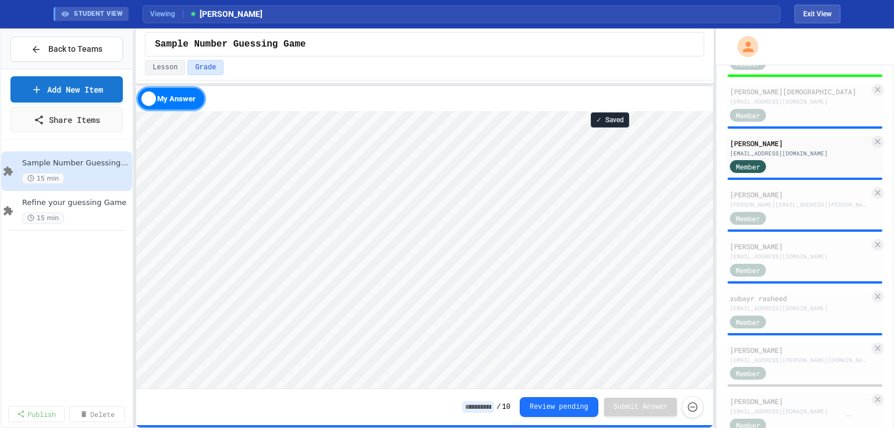
click at [485, 411] on input at bounding box center [478, 407] width 32 height 12
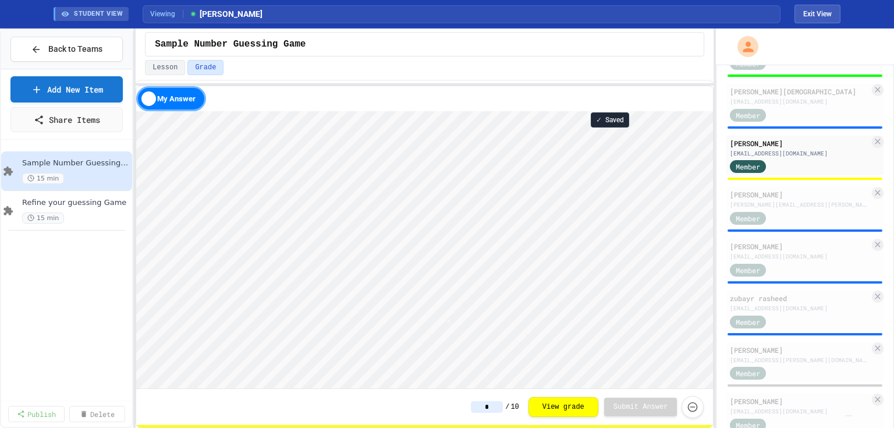
type input "*"
click at [420, 420] on div "* / 10 View grade Submit Answer" at bounding box center [424, 407] width 577 height 36
click at [790, 222] on div "Member" at bounding box center [800, 217] width 140 height 15
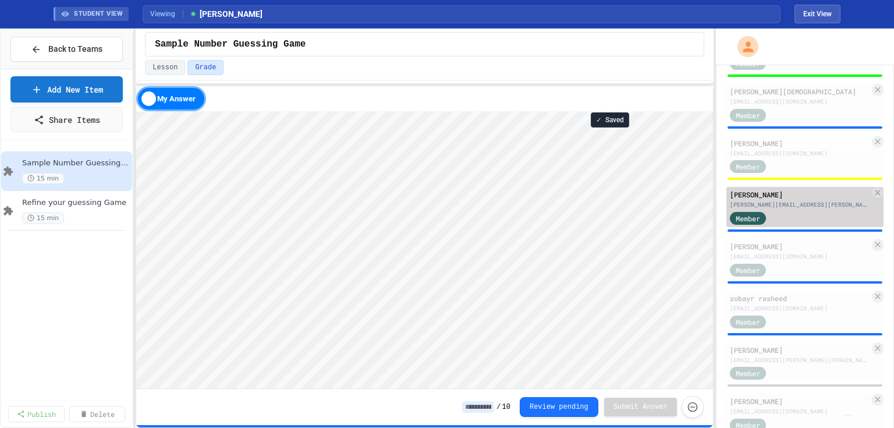
scroll to position [1, 2]
type textarea "*"
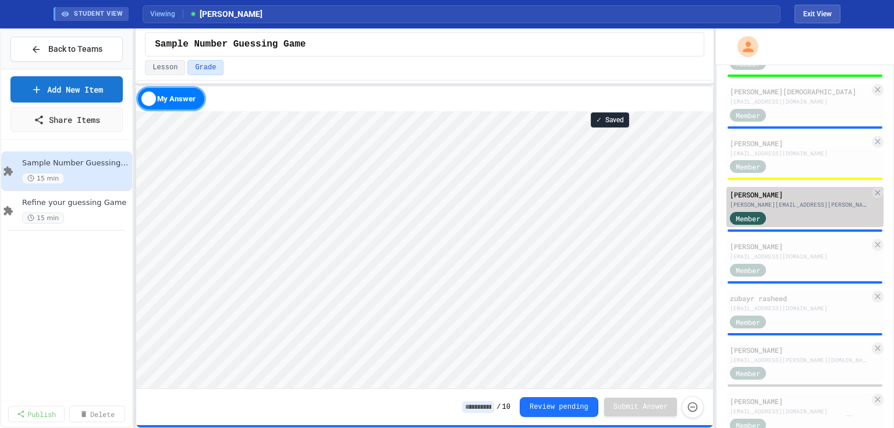
type textarea "*"
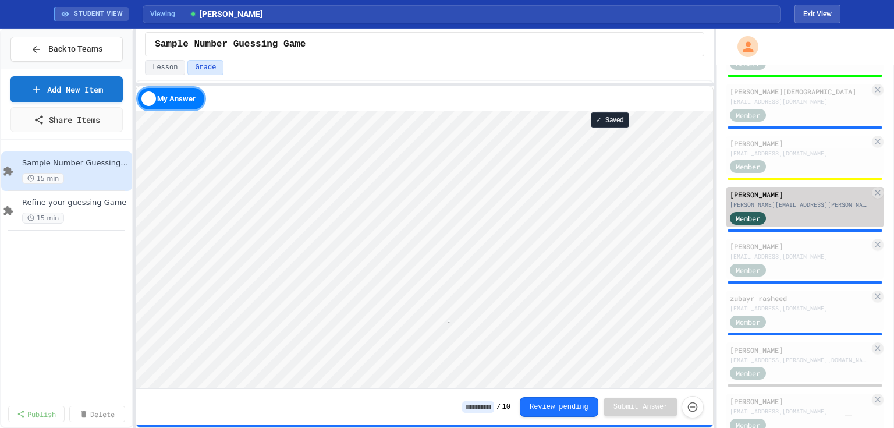
scroll to position [1, 6]
type textarea "**"
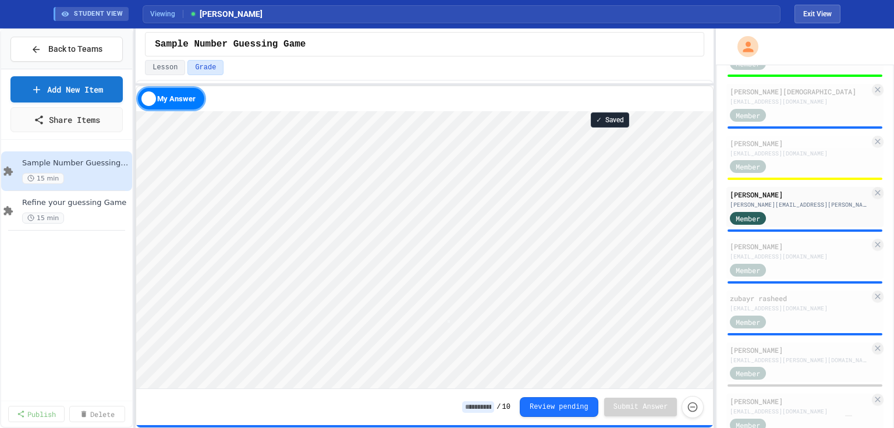
type textarea "*"
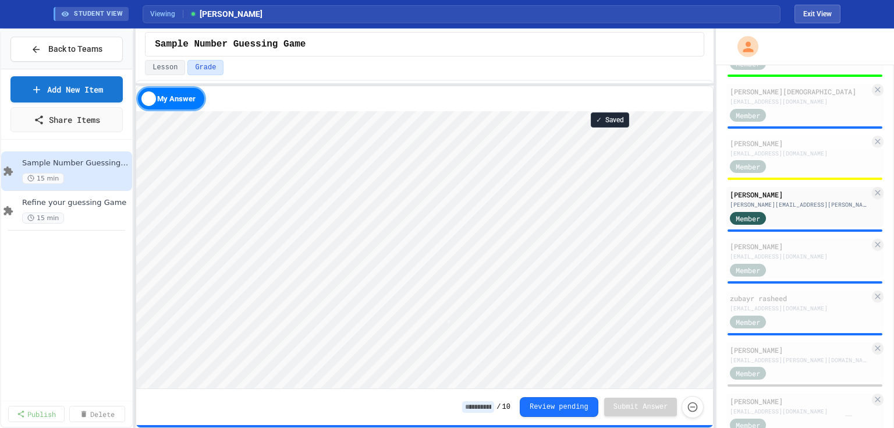
type textarea "*"
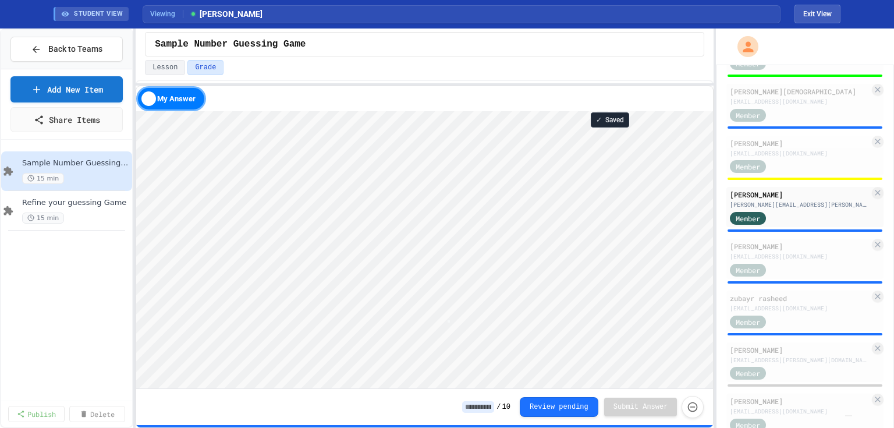
type textarea "*"
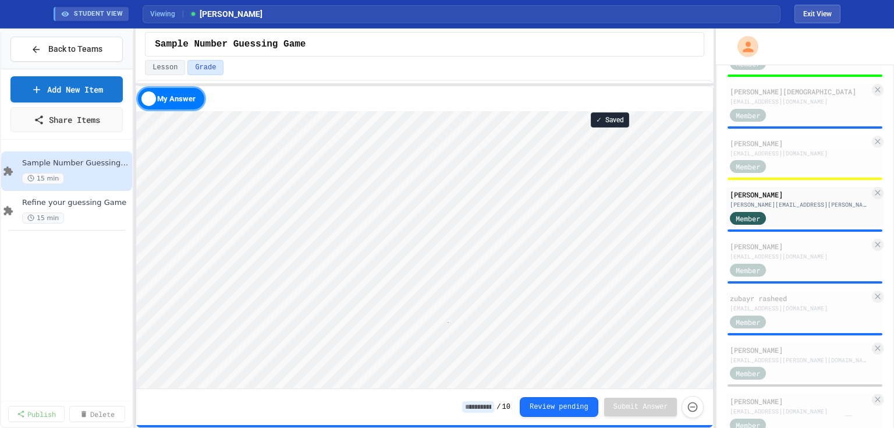
type textarea "**"
type textarea "*"
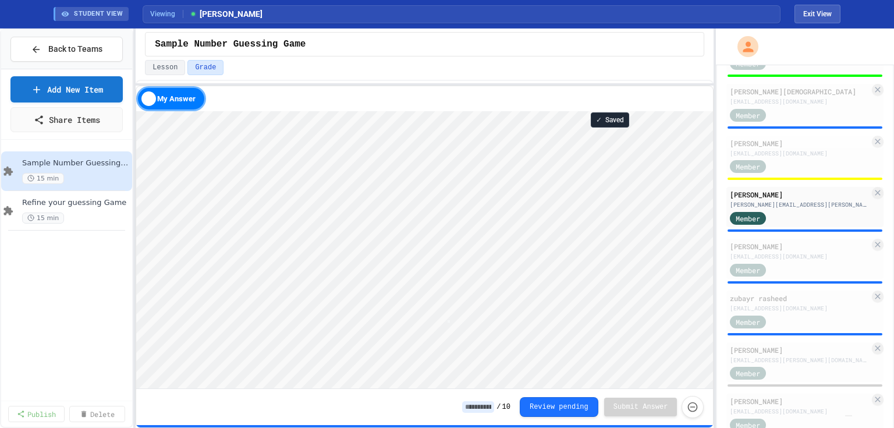
type textarea "*"
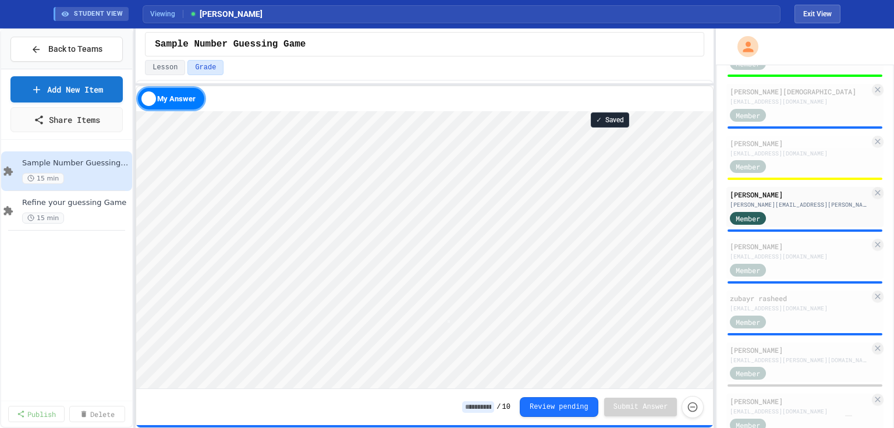
scroll to position [1, 0]
type textarea "*"
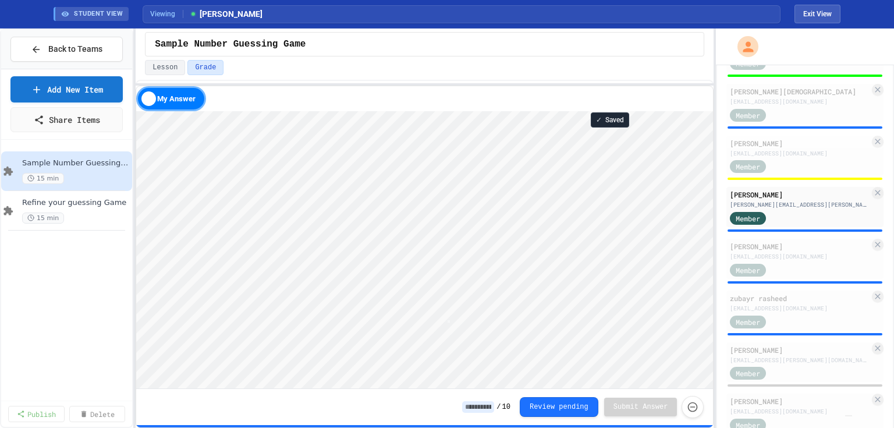
scroll to position [1, 0]
type textarea "*"
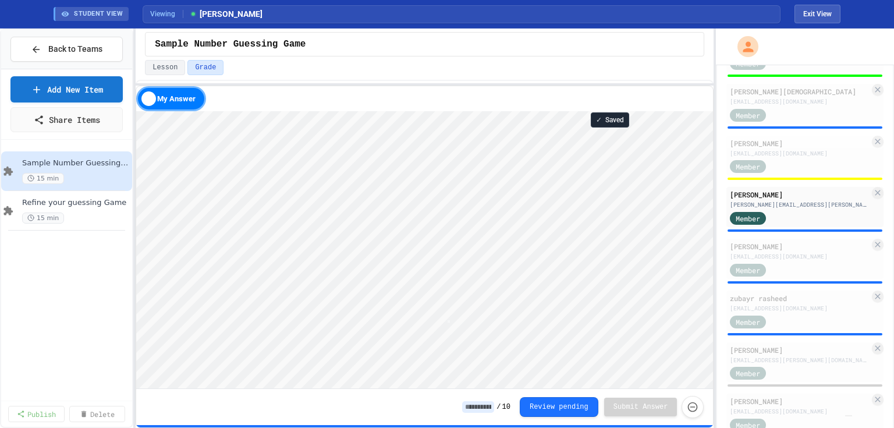
type textarea "*"
click at [477, 405] on input at bounding box center [478, 407] width 32 height 12
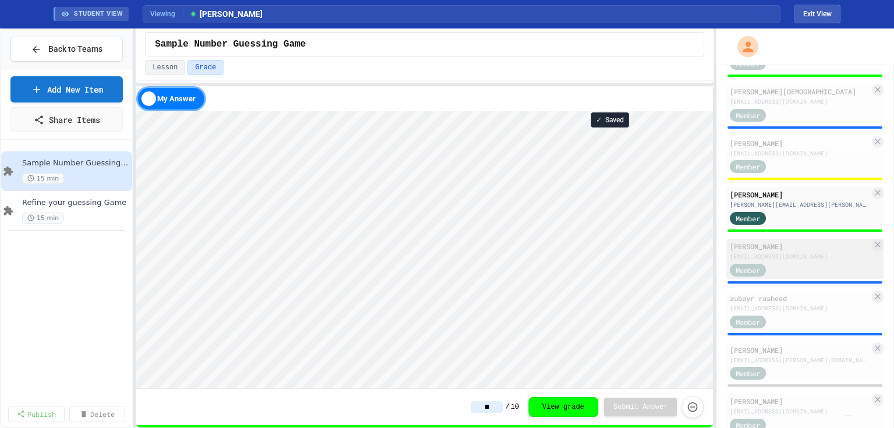
type input "**"
click at [799, 270] on div "Member" at bounding box center [800, 269] width 140 height 15
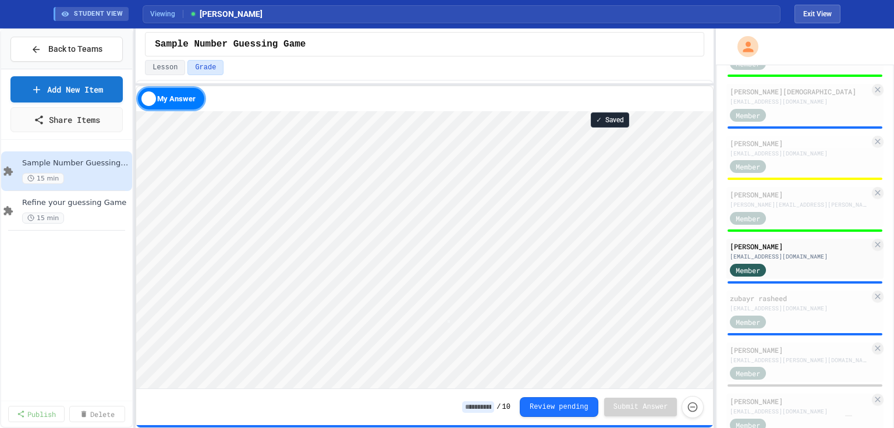
scroll to position [1, 2]
type textarea "*"
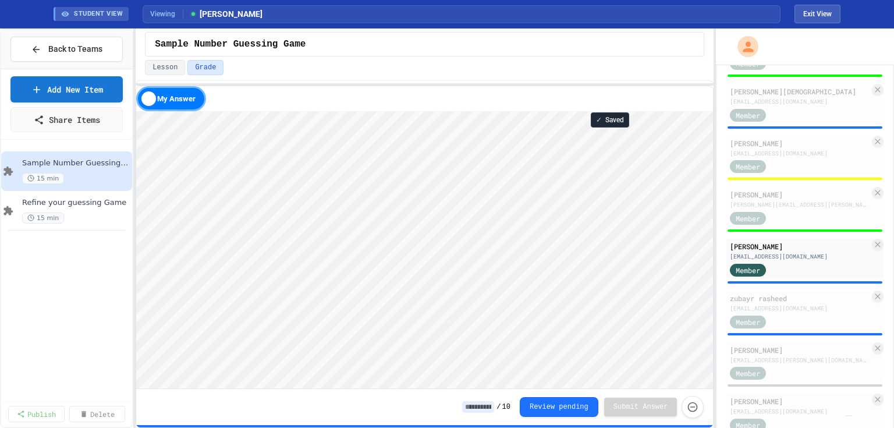
type textarea "*"
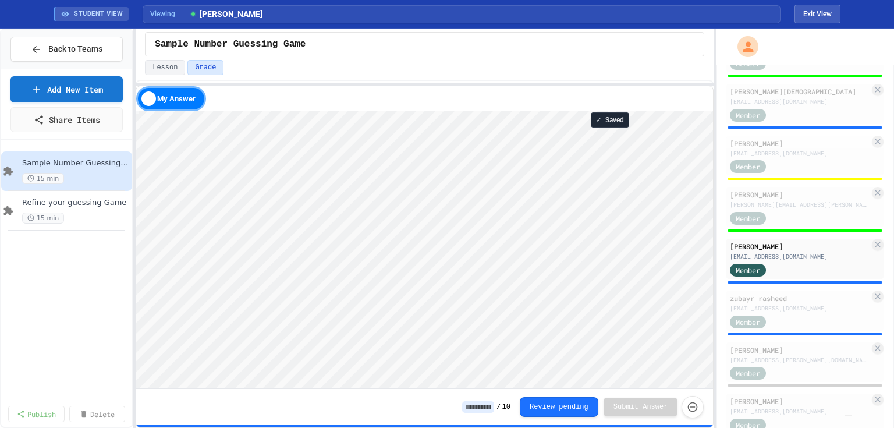
click at [481, 407] on input at bounding box center [478, 407] width 32 height 12
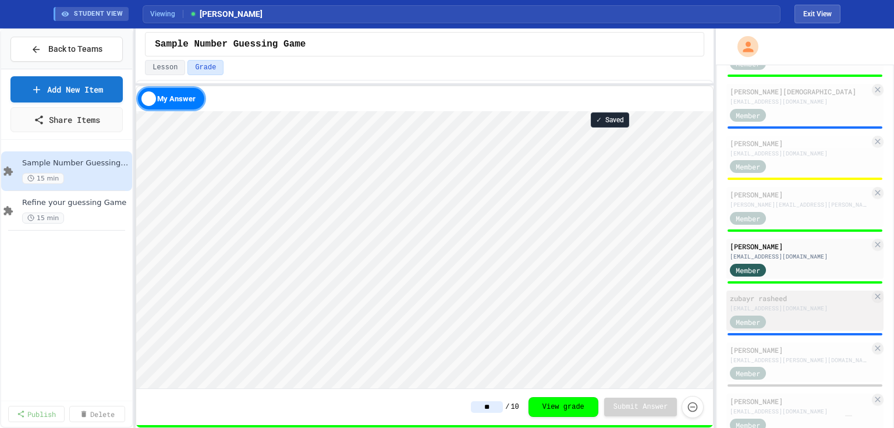
type input "**"
click at [809, 328] on div "Member" at bounding box center [800, 321] width 140 height 15
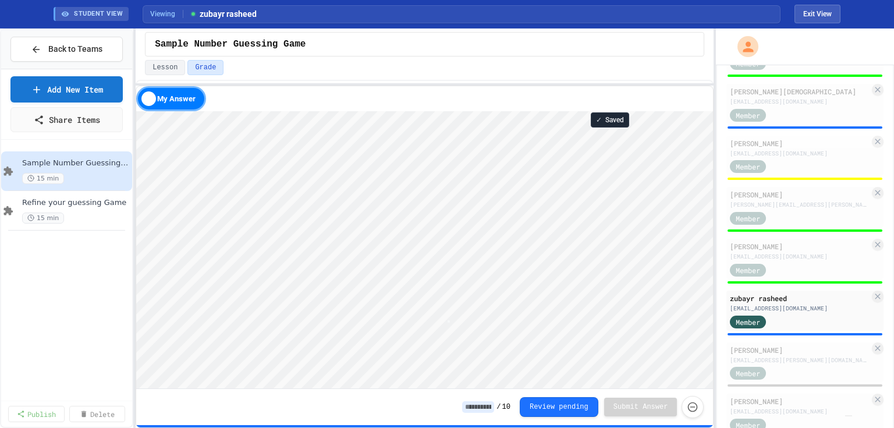
type textarea "*"
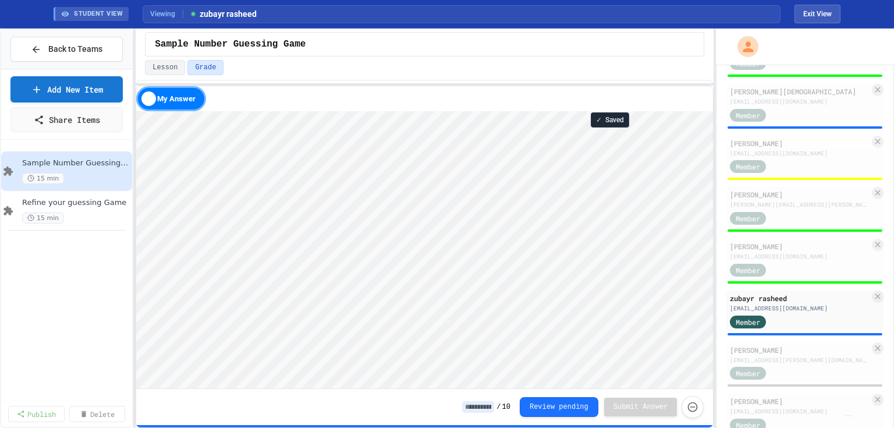
type textarea "*"
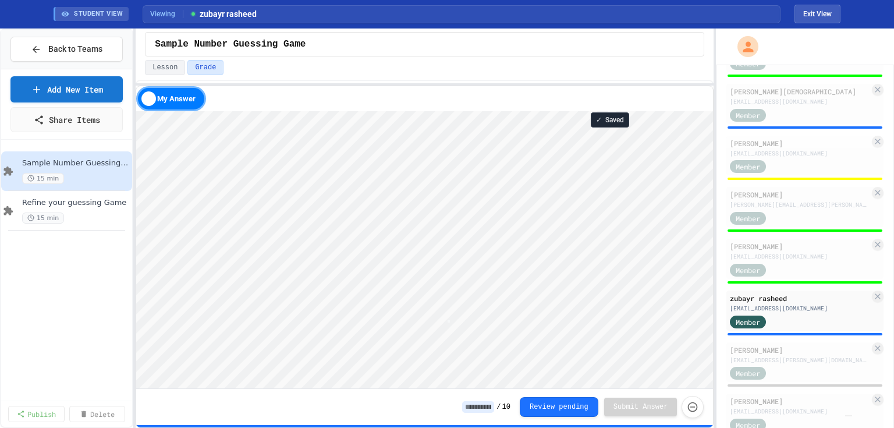
type textarea "*"
click at [481, 407] on input at bounding box center [478, 407] width 32 height 12
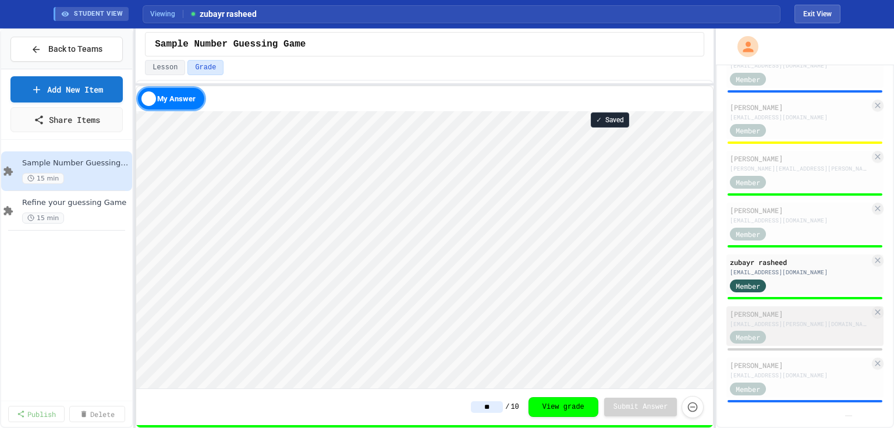
type input "**"
click at [798, 331] on div "Member" at bounding box center [800, 336] width 140 height 15
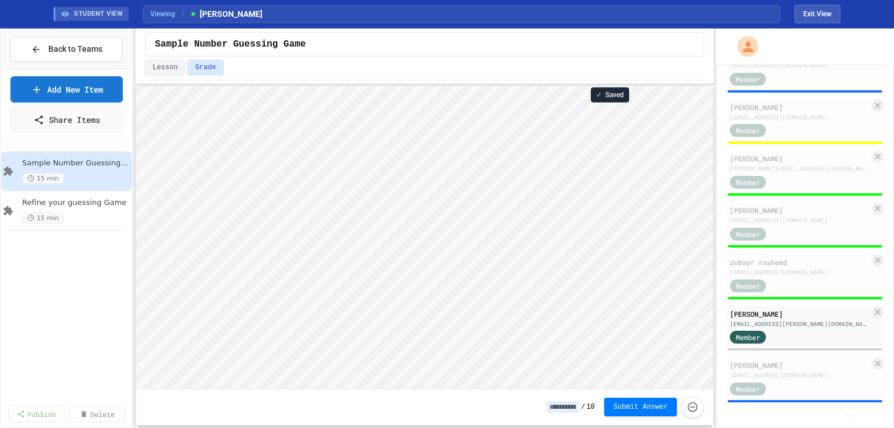
click at [564, 406] on input at bounding box center [562, 407] width 32 height 12
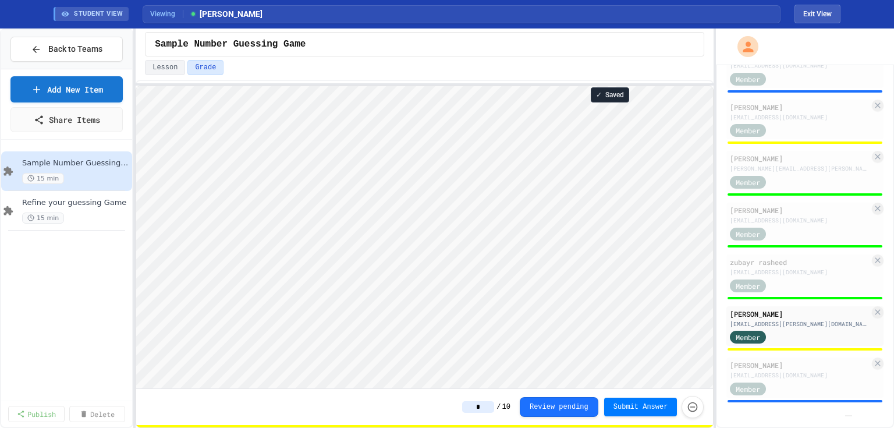
type input "*"
type textarea "**********"
click at [796, 384] on div "Member" at bounding box center [800, 387] width 140 height 15
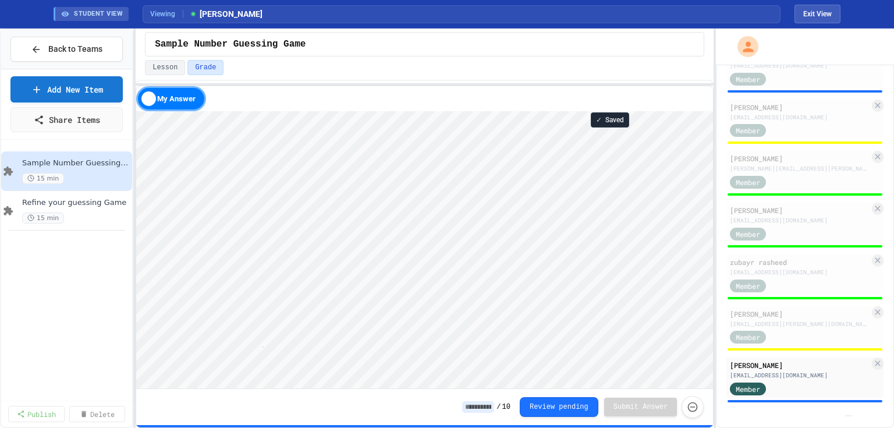
scroll to position [7, 184]
type textarea "**********"
click at [485, 410] on input at bounding box center [478, 407] width 32 height 12
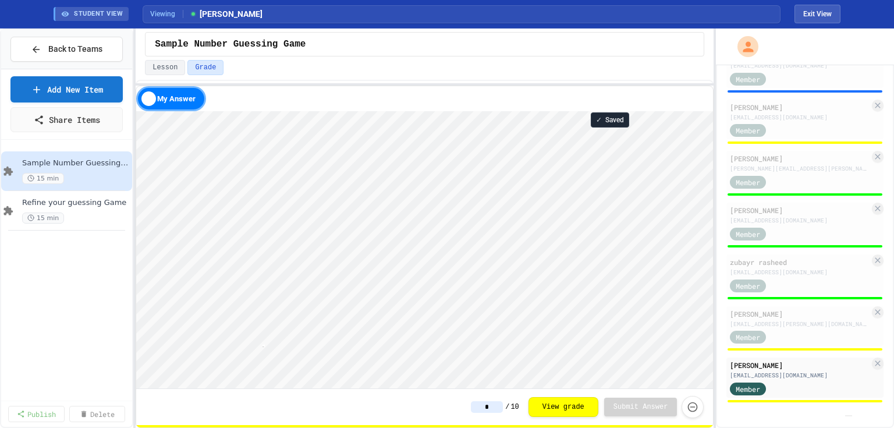
type input "*"
click at [403, 42] on div "Sample Number Guessing Game" at bounding box center [424, 44] width 539 height 14
click at [828, 12] on button "Exit View" at bounding box center [817, 14] width 46 height 19
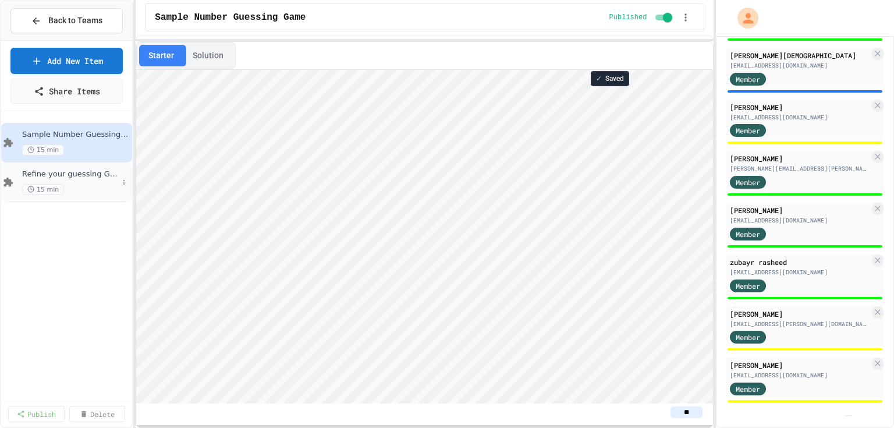
click at [88, 182] on div "Refine your guessing Game 15 min" at bounding box center [70, 182] width 96 height 26
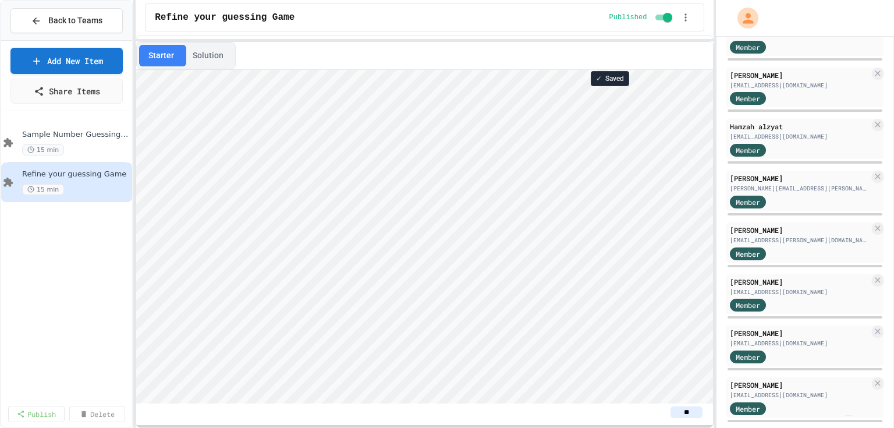
scroll to position [233, 0]
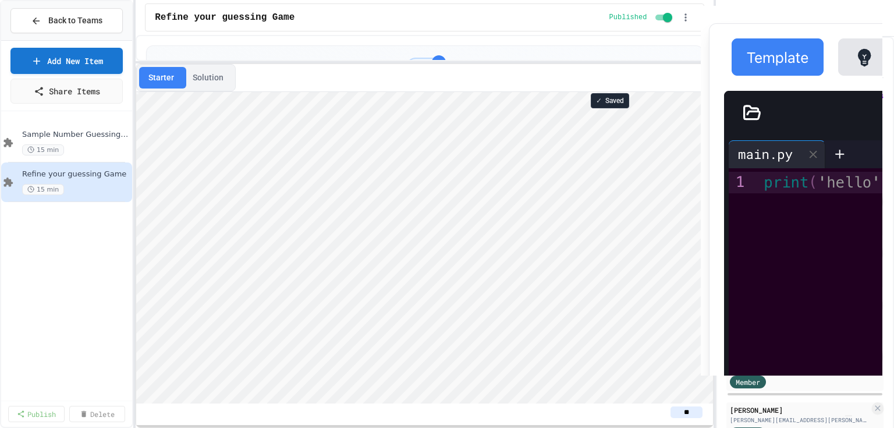
click at [29, 258] on div "Sample Number Guessing Game 15 min Refine your guessing Game 15 min" at bounding box center [66, 257] width 131 height 282
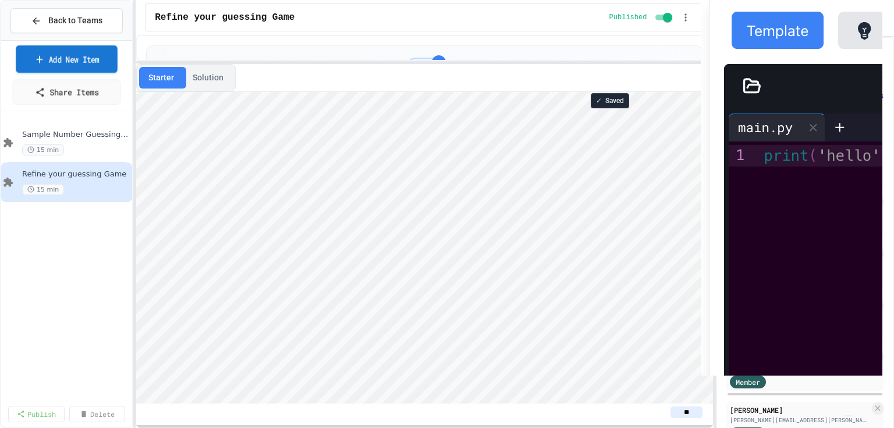
click at [68, 58] on link "Add New Item" at bounding box center [67, 58] width 102 height 27
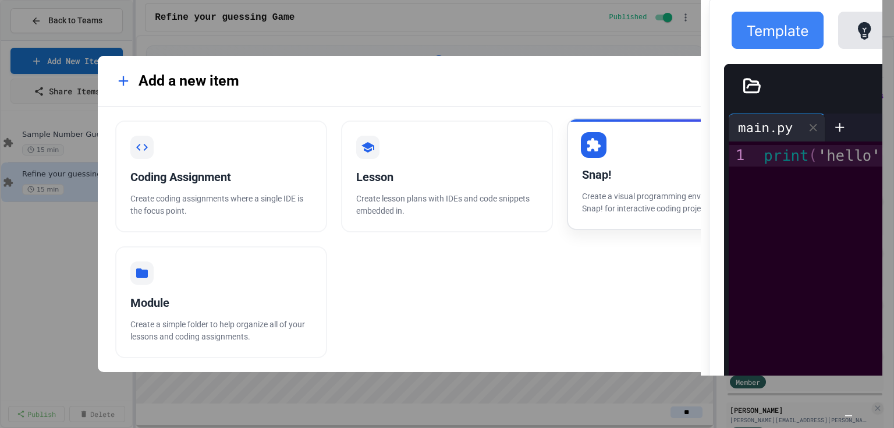
click at [653, 175] on div "Snap!" at bounding box center [673, 174] width 182 height 17
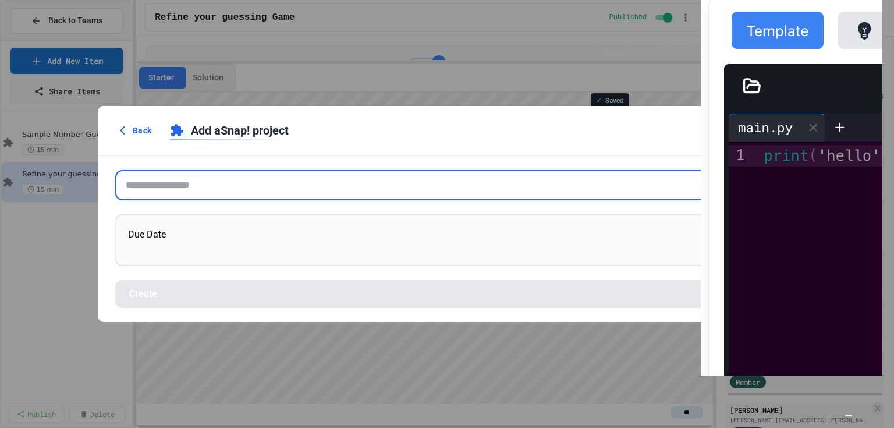
click at [237, 182] on input "text" at bounding box center [446, 185] width 663 height 30
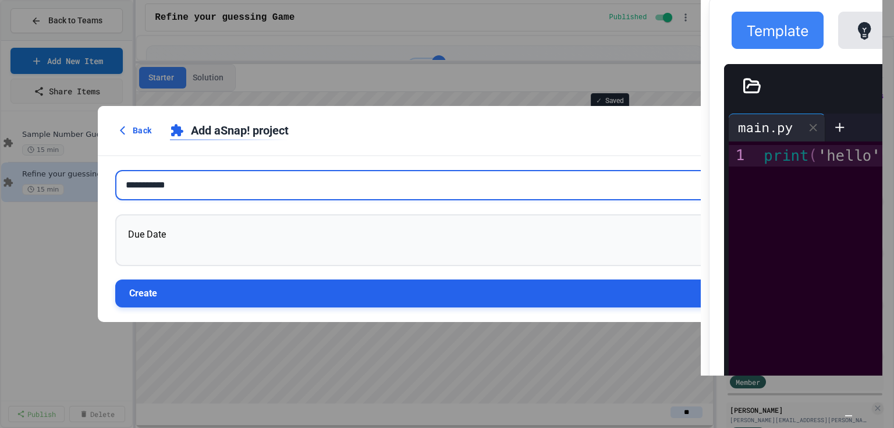
type input "**********"
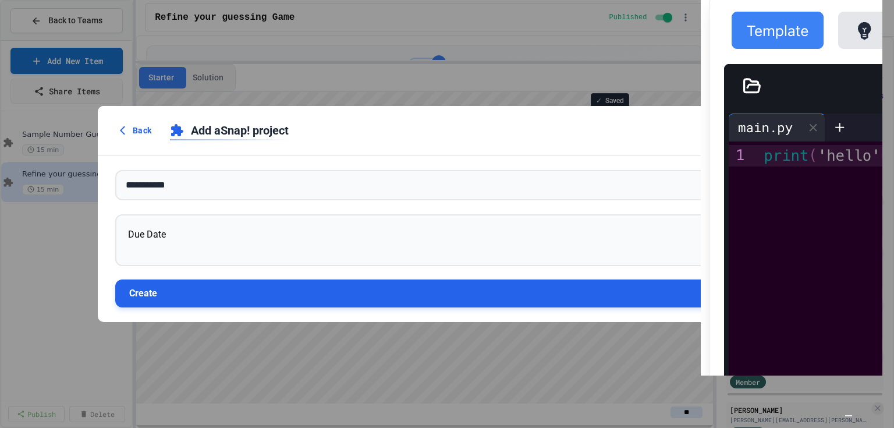
click at [313, 294] on button "Create" at bounding box center [446, 293] width 663 height 28
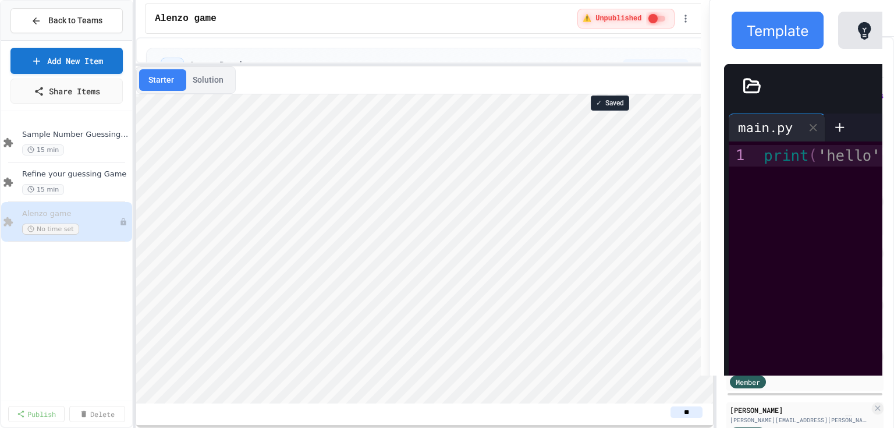
click at [162, 79] on button "Starter" at bounding box center [161, 80] width 44 height 22
click at [848, 415] on img "Chat widget" at bounding box center [848, 415] width 0 height 0
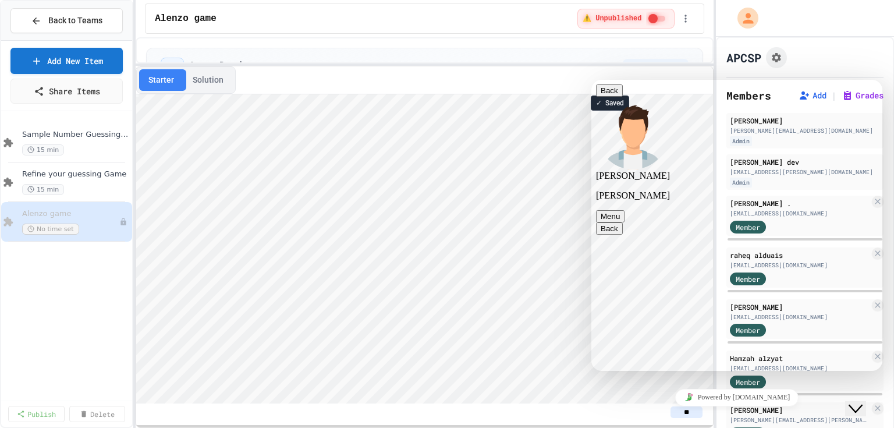
scroll to position [1152, 0]
type textarea "**********"
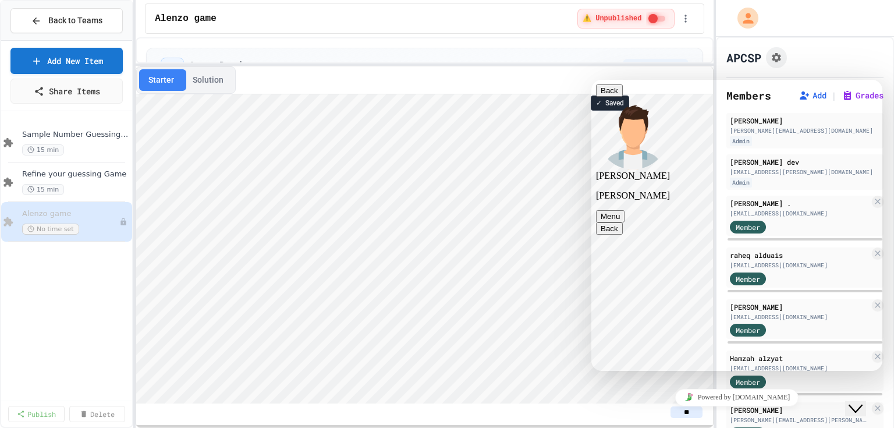
scroll to position [1210, 0]
type textarea "**********"
paste textarea "**********"
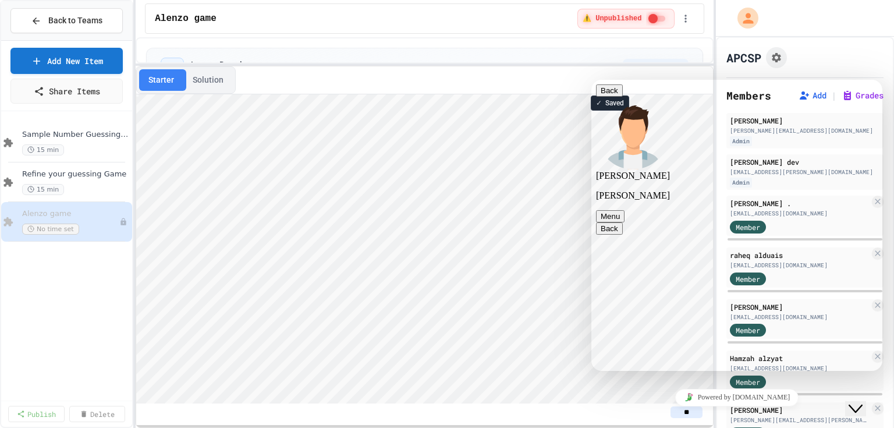
type textarea "**********"
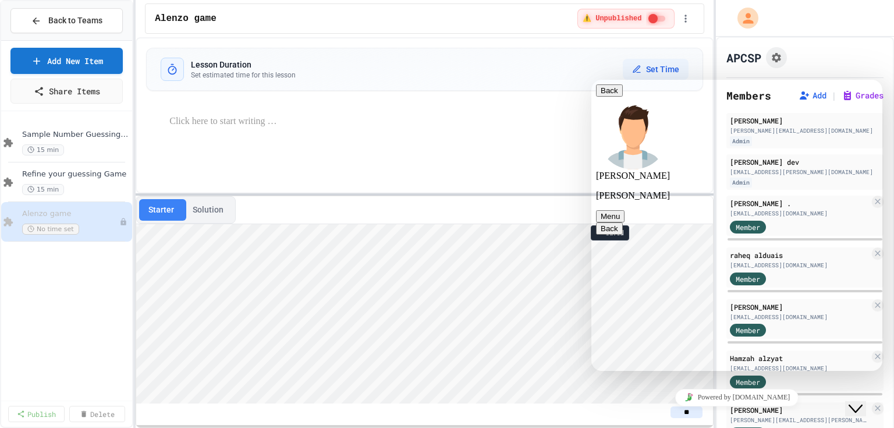
click at [291, 194] on div at bounding box center [425, 194] width 578 height 2
click at [255, 121] on p at bounding box center [435, 121] width 533 height 15
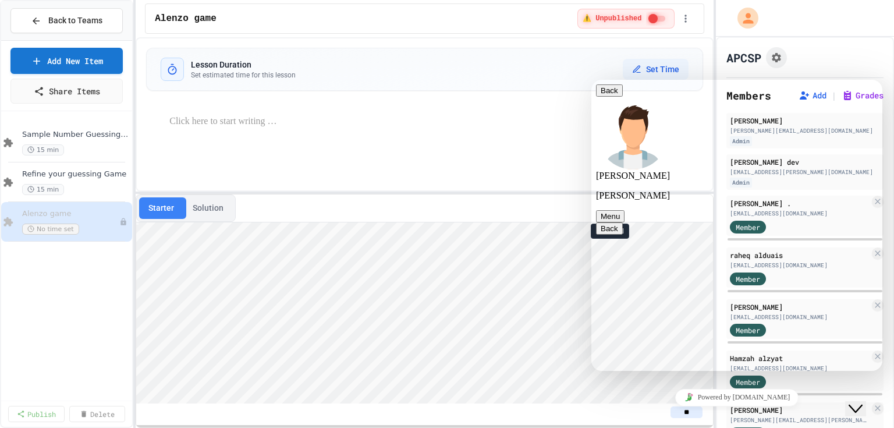
scroll to position [1608, 0]
type textarea "***"
type textarea "**********"
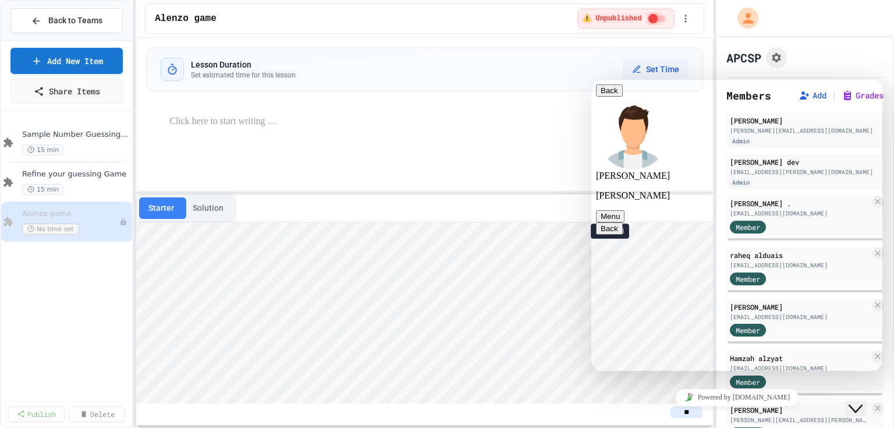
scroll to position [1667, 0]
click at [179, 145] on div "Lesson Duration Set estimated time for this lesson Set Time" at bounding box center [425, 114] width 578 height 154
click at [200, 119] on p at bounding box center [435, 121] width 533 height 15
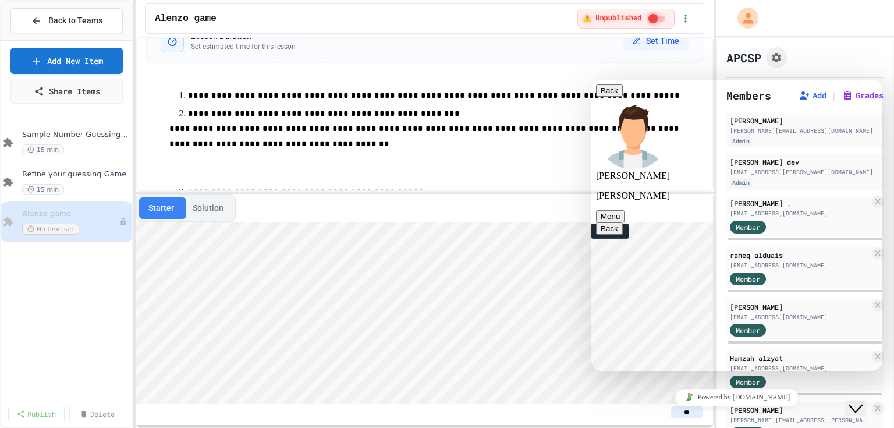
scroll to position [0, 0]
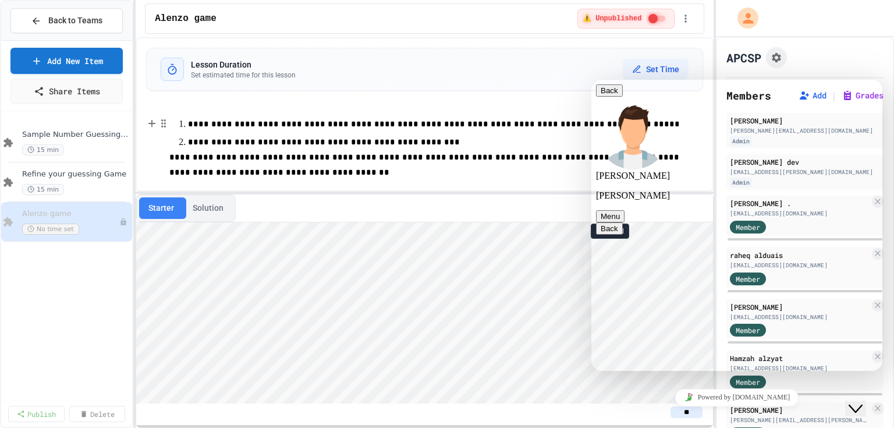
click at [480, 145] on p "**********" at bounding box center [436, 142] width 496 height 15
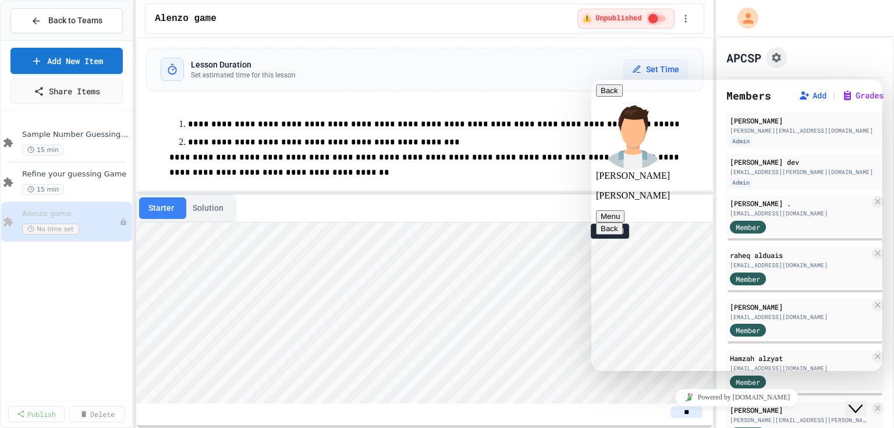
type textarea "**********"
click at [237, 157] on span "**********" at bounding box center [425, 164] width 512 height 23
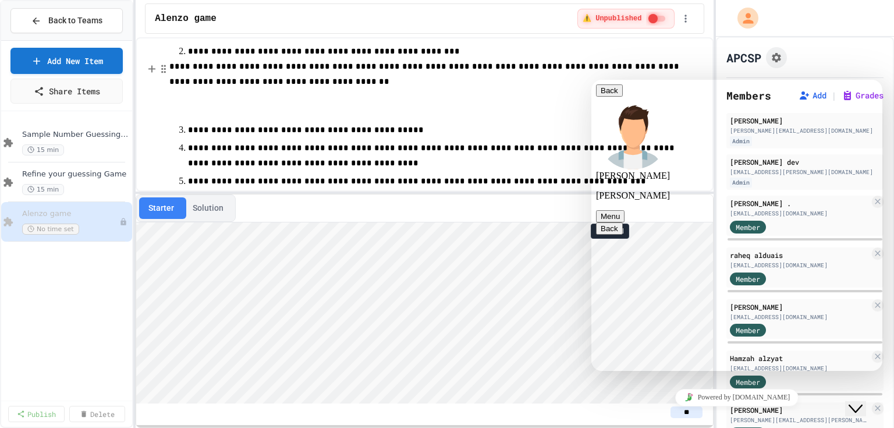
scroll to position [93, 0]
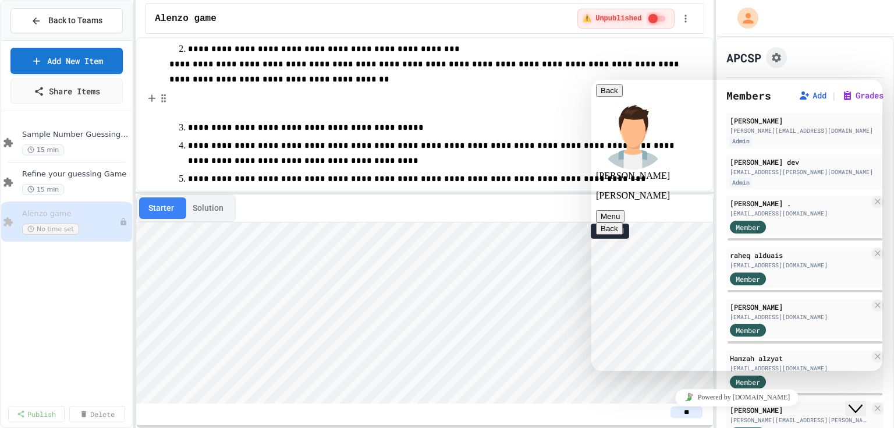
click at [197, 107] on p at bounding box center [435, 102] width 533 height 30
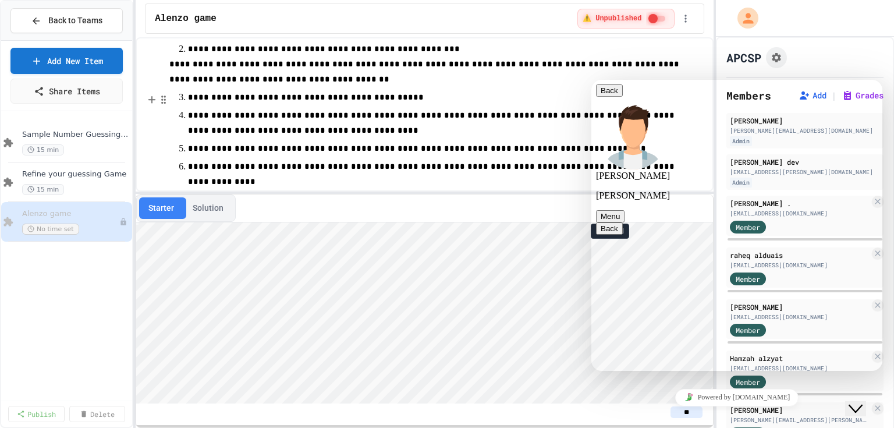
scroll to position [0, 0]
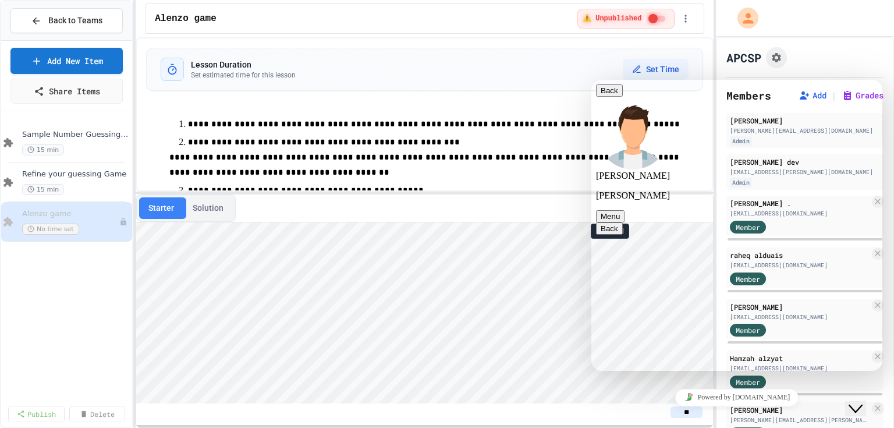
click at [571, 126] on span "**********" at bounding box center [434, 124] width 492 height 8
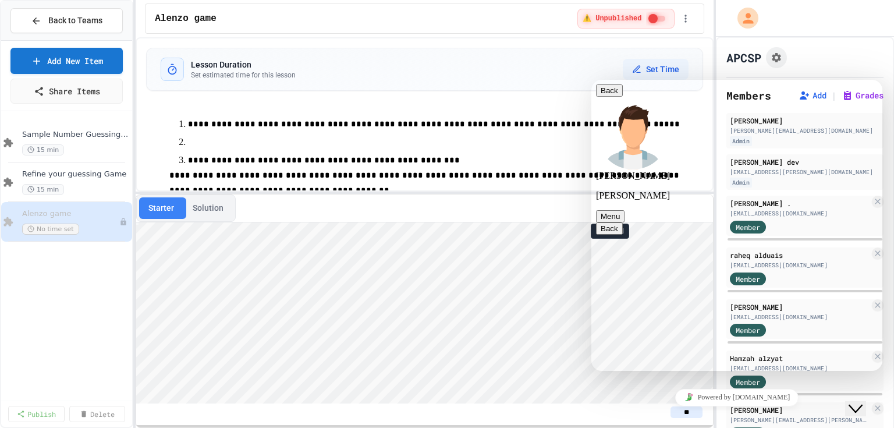
scroll to position [1795, 0]
type textarea "*"
click at [205, 140] on p at bounding box center [436, 142] width 496 height 15
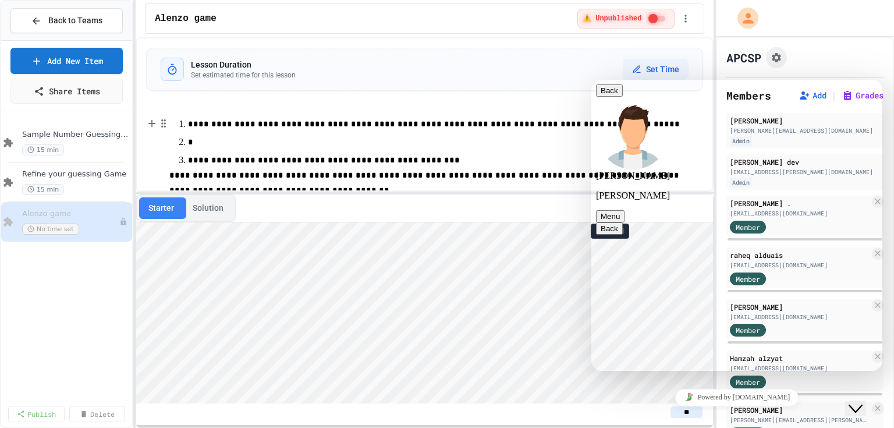
scroll to position [1851, 0]
type textarea "**********"
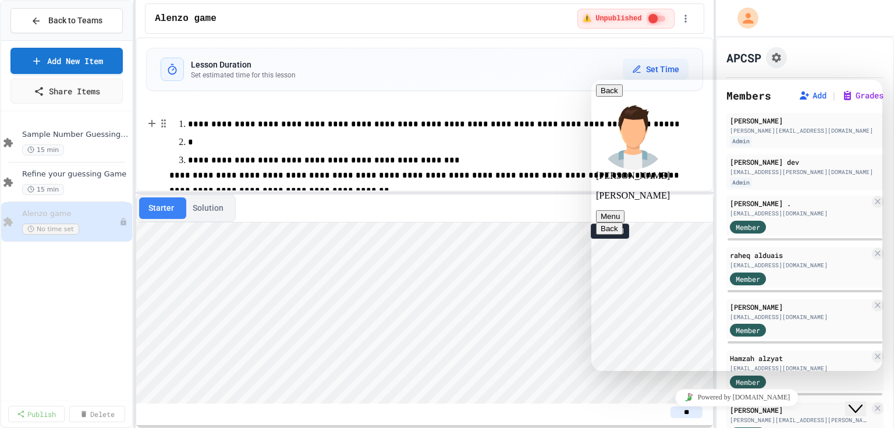
click at [220, 142] on p "*" at bounding box center [436, 142] width 496 height 15
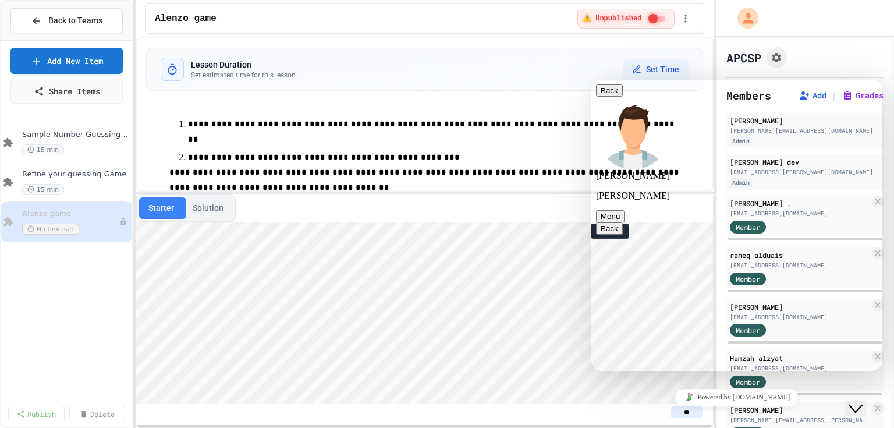
scroll to position [1922, 0]
click at [308, 129] on span "**********" at bounding box center [432, 131] width 489 height 23
click at [581, 125] on p "**********" at bounding box center [436, 132] width 496 height 30
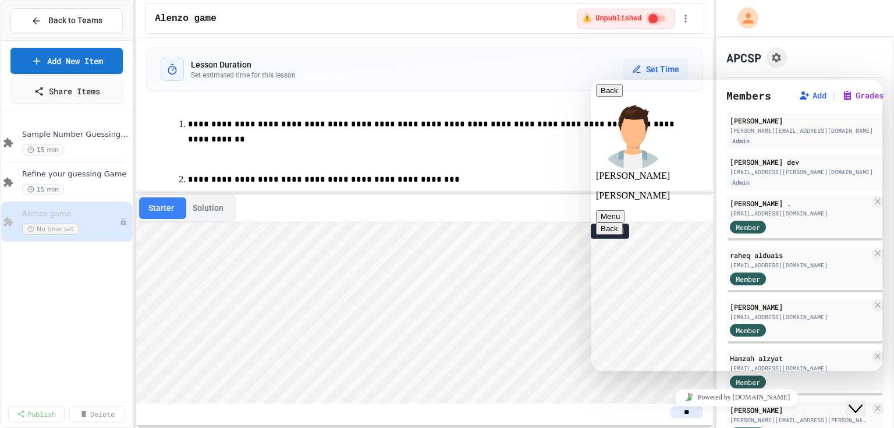
scroll to position [1955, 0]
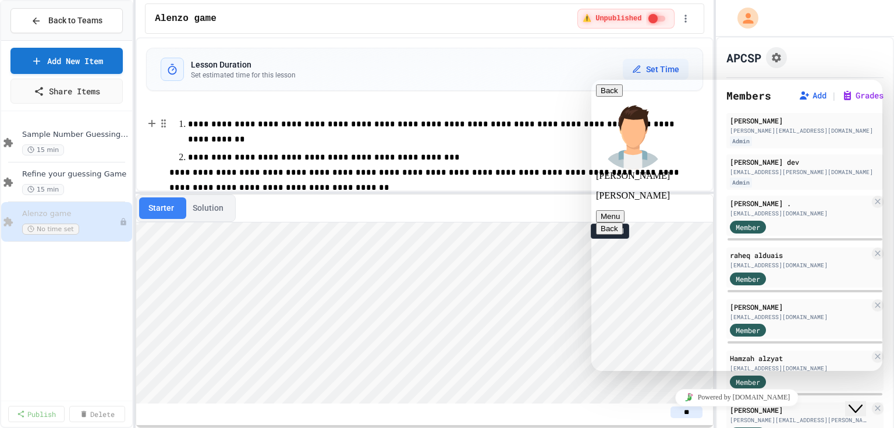
click at [560, 150] on p "**********" at bounding box center [436, 157] width 496 height 15
click at [863, 401] on button "Close Chat This icon closes the chat window." at bounding box center [855, 408] width 21 height 15
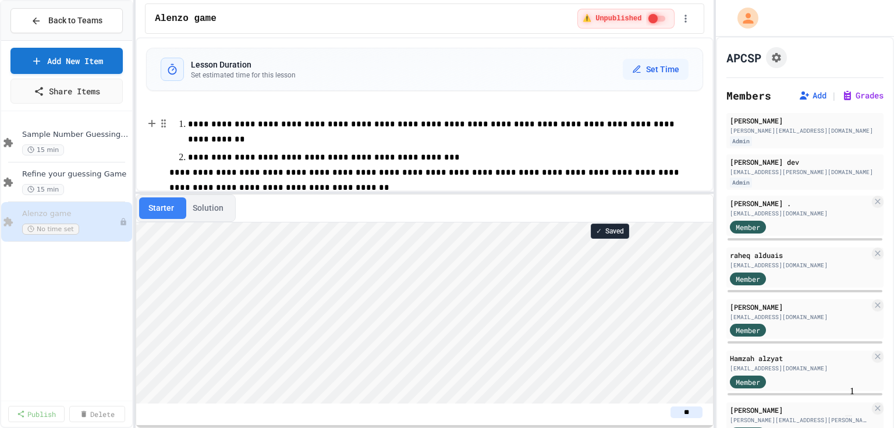
click at [618, 122] on span "**********" at bounding box center [432, 131] width 489 height 23
click at [633, 126] on p "**********" at bounding box center [436, 132] width 496 height 30
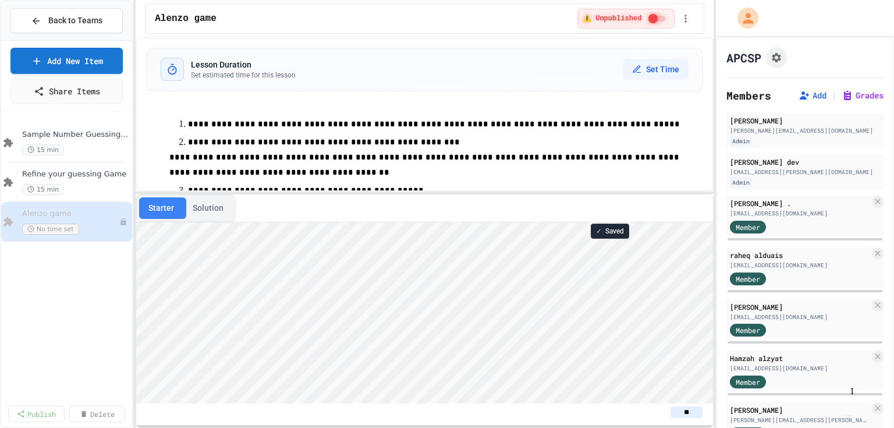
drag, startPoint x: 602, startPoint y: 125, endPoint x: 579, endPoint y: 128, distance: 23.5
click at [579, 128] on p "**********" at bounding box center [436, 124] width 496 height 15
drag, startPoint x: 579, startPoint y: 128, endPoint x: 565, endPoint y: 121, distance: 15.1
click at [565, 121] on span "**********" at bounding box center [435, 124] width 494 height 8
click at [582, 122] on p "**********" at bounding box center [436, 124] width 496 height 15
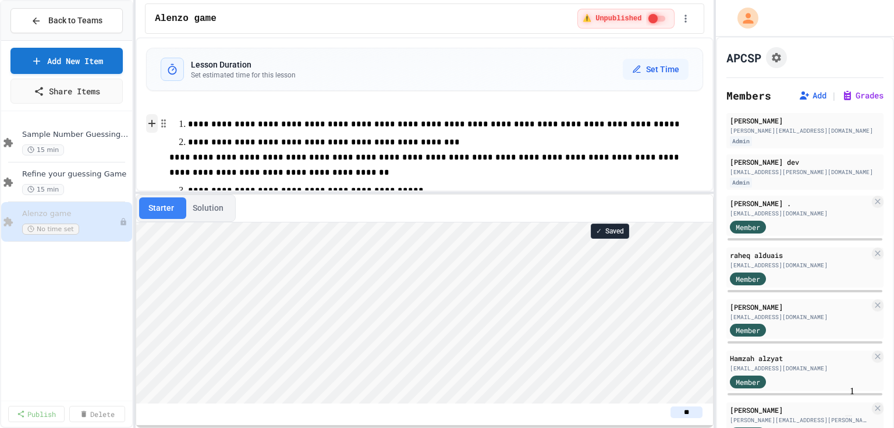
drag, startPoint x: 559, startPoint y: 124, endPoint x: 151, endPoint y: 121, distance: 407.8
click at [151, 123] on icon at bounding box center [152, 123] width 6 height 0
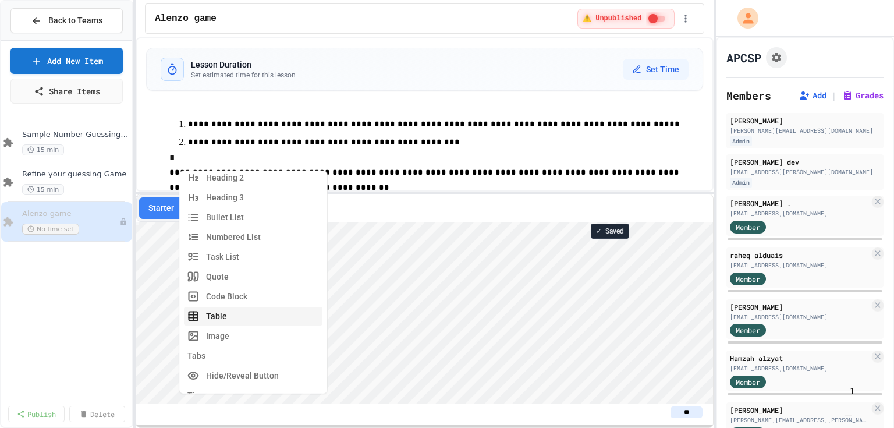
scroll to position [93, 0]
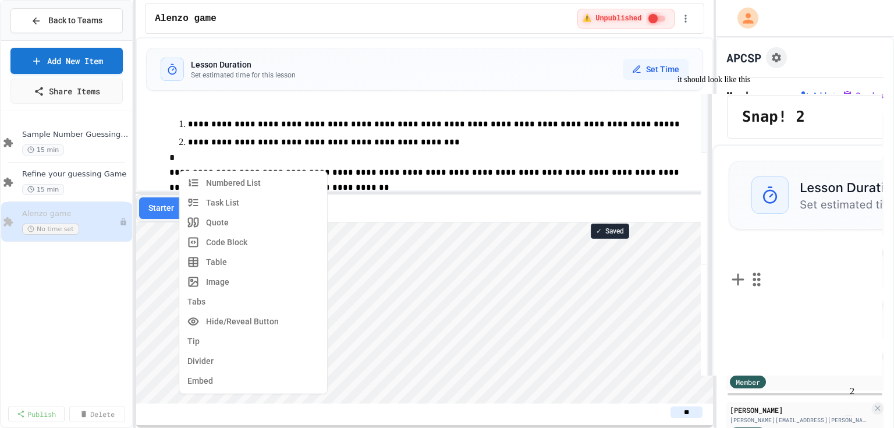
click at [848, 415] on img "Chat widget" at bounding box center [848, 415] width 0 height 0
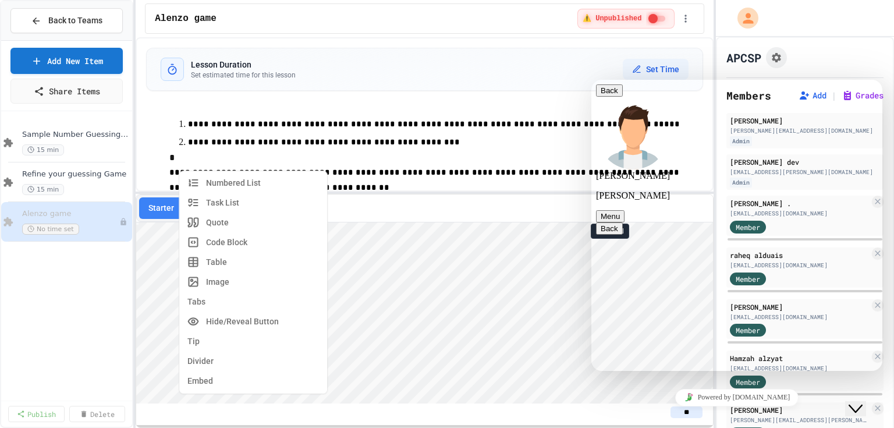
scroll to position [2139, 0]
type textarea "**********"
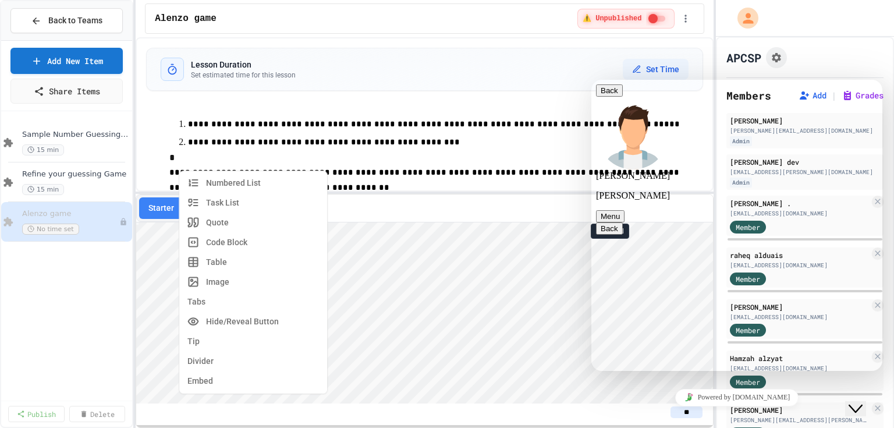
scroll to position [2208, 0]
click at [196, 158] on p "*" at bounding box center [435, 157] width 533 height 15
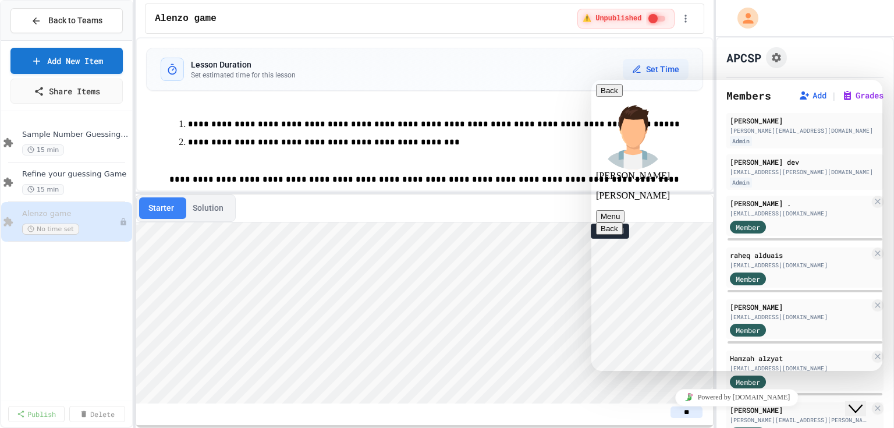
scroll to position [2260, 0]
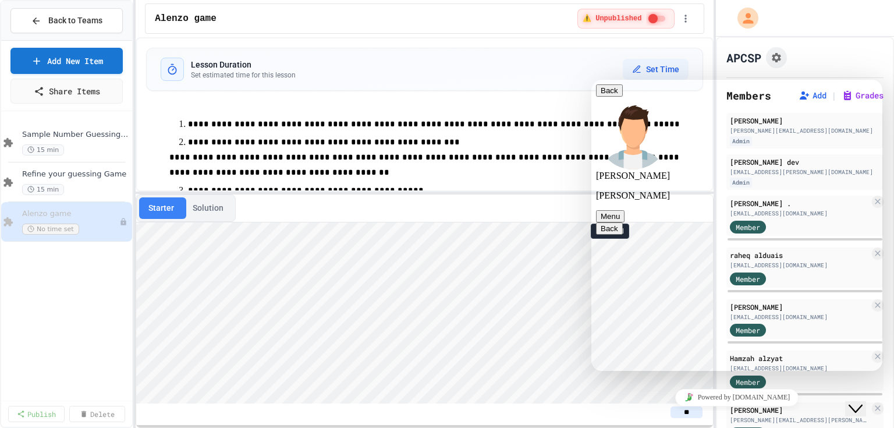
drag, startPoint x: 863, startPoint y: 400, endPoint x: 1646, endPoint y: 792, distance: 875.5
click at [862, 404] on icon "Chat widget" at bounding box center [855, 408] width 14 height 8
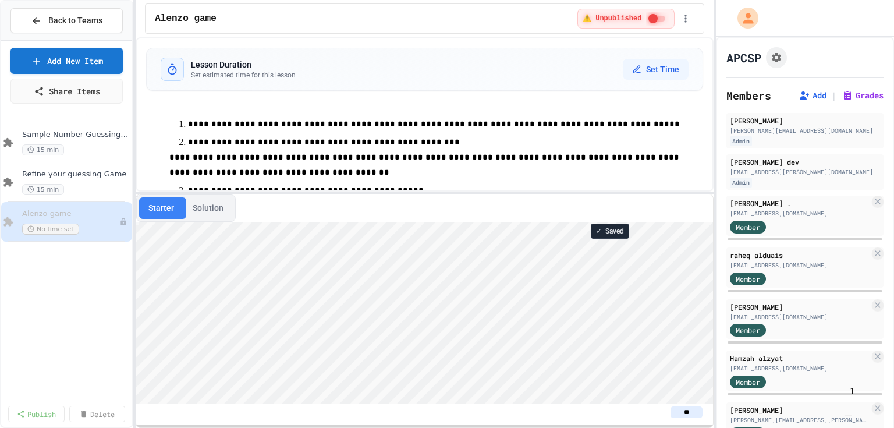
click at [848, 415] on img "Chat widget" at bounding box center [848, 415] width 0 height 0
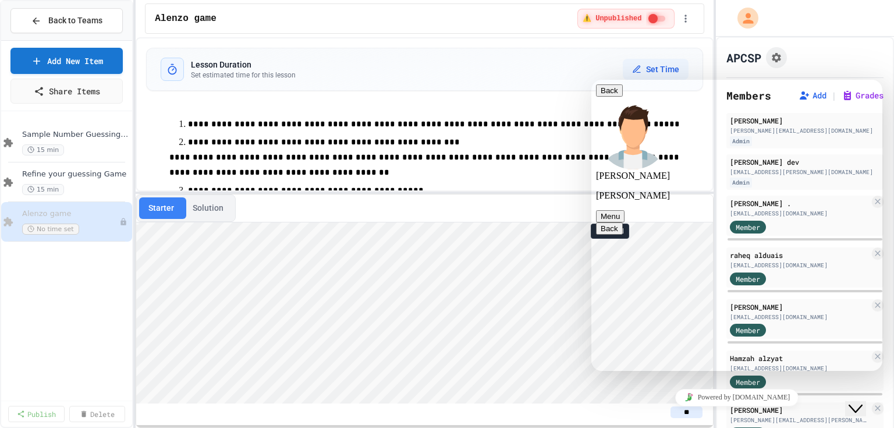
click at [861, 401] on icon "Close Chat This icon closes the chat window." at bounding box center [855, 408] width 14 height 14
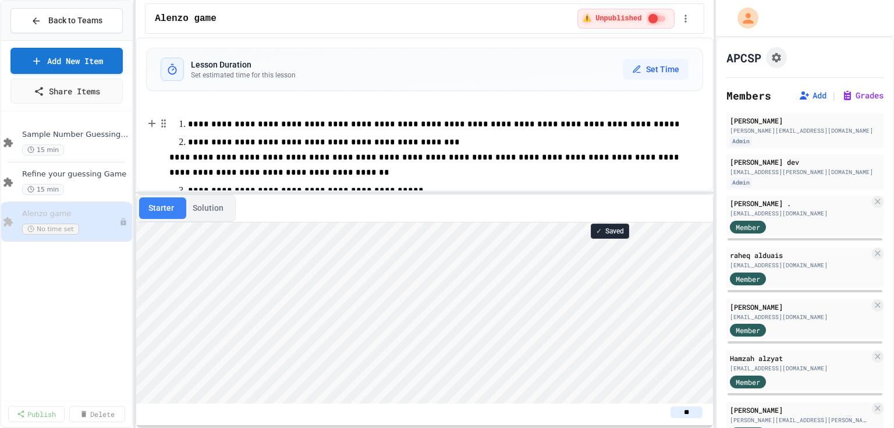
click at [421, 144] on p "**********" at bounding box center [436, 142] width 496 height 15
click at [154, 159] on icon at bounding box center [152, 159] width 6 height 0
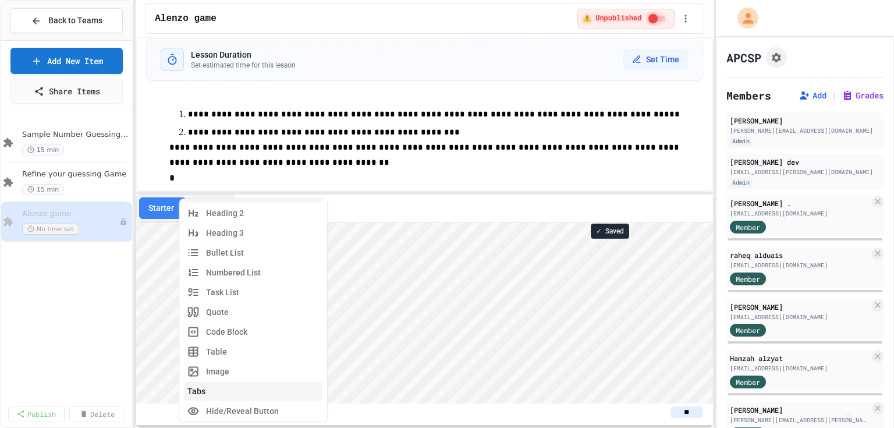
scroll to position [47, 0]
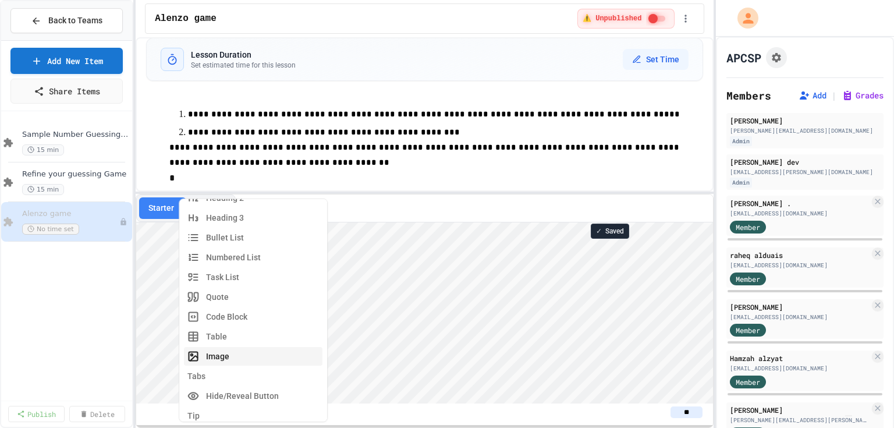
click at [241, 356] on button "Image" at bounding box center [253, 355] width 138 height 19
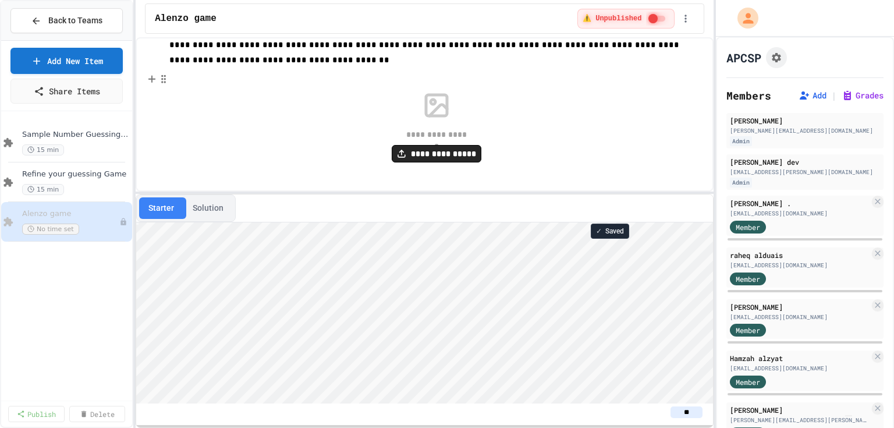
click at [437, 158] on button "**********" at bounding box center [437, 153] width 90 height 17
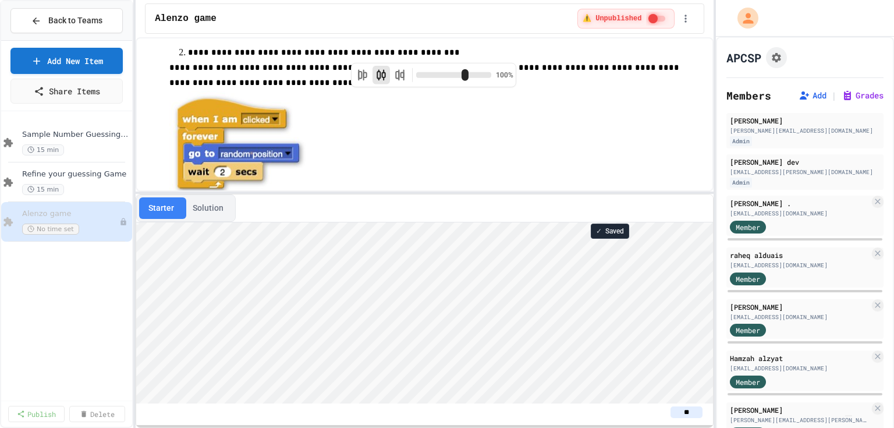
scroll to position [93, 0]
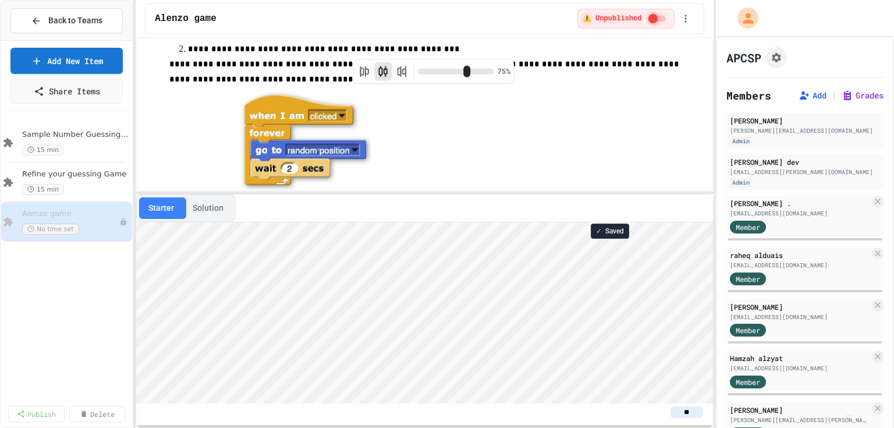
drag, startPoint x: 485, startPoint y: 74, endPoint x: 465, endPoint y: 79, distance: 20.5
type input "**"
click at [465, 74] on input "range" at bounding box center [455, 72] width 75 height 6
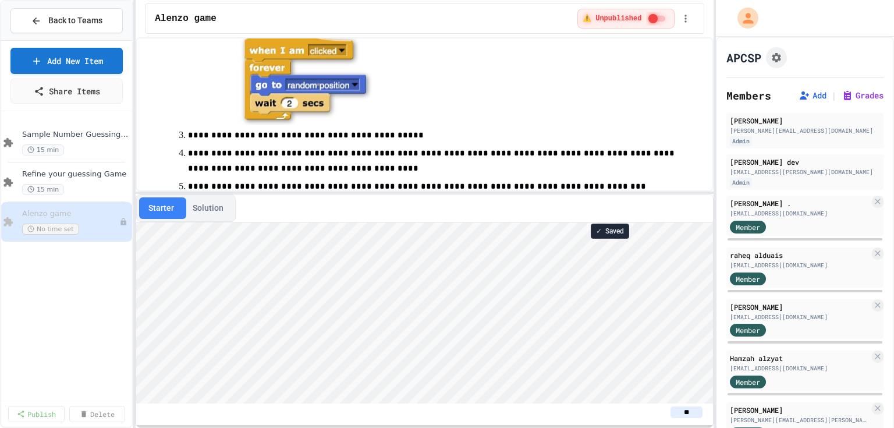
scroll to position [186, 0]
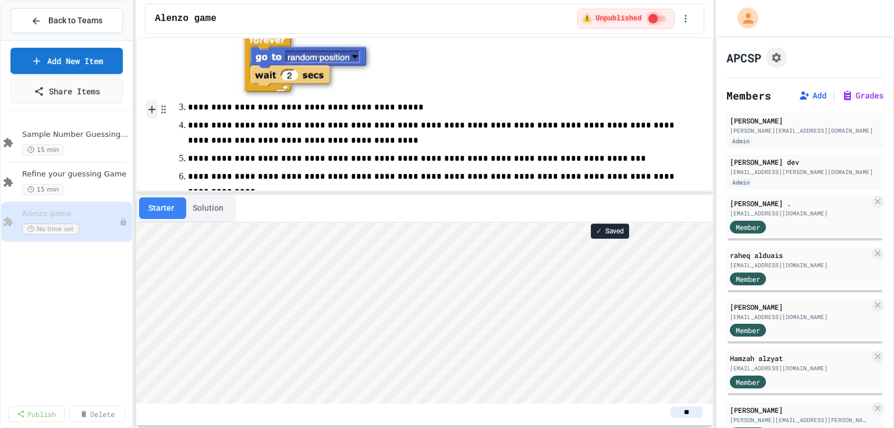
click at [149, 109] on icon at bounding box center [152, 109] width 6 height 0
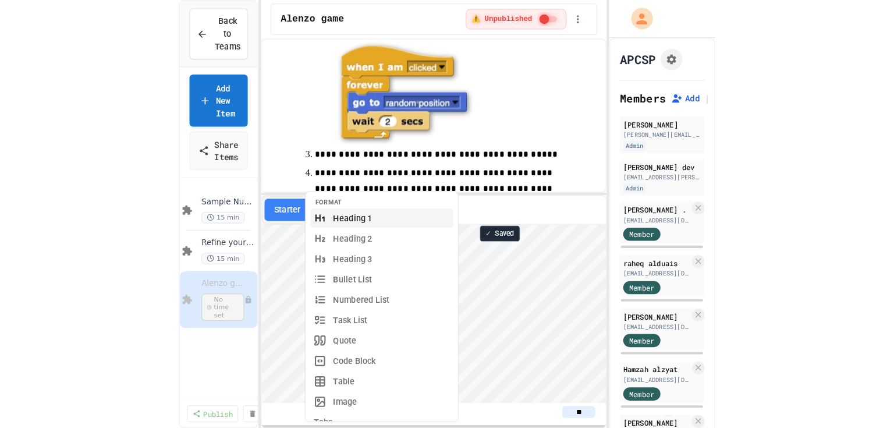
scroll to position [219, 0]
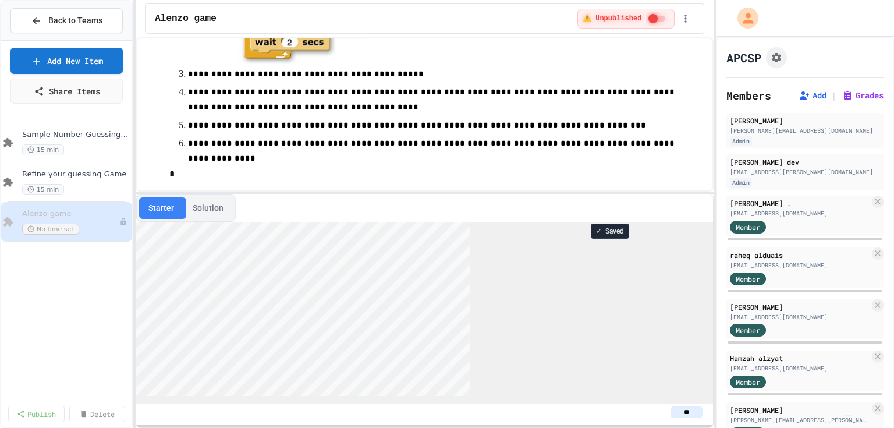
scroll to position [204, 0]
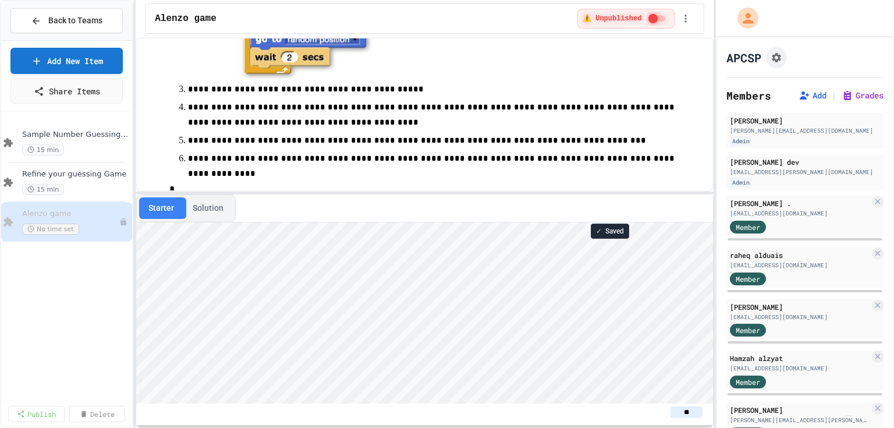
click at [600, 111] on span "**********" at bounding box center [432, 114] width 489 height 23
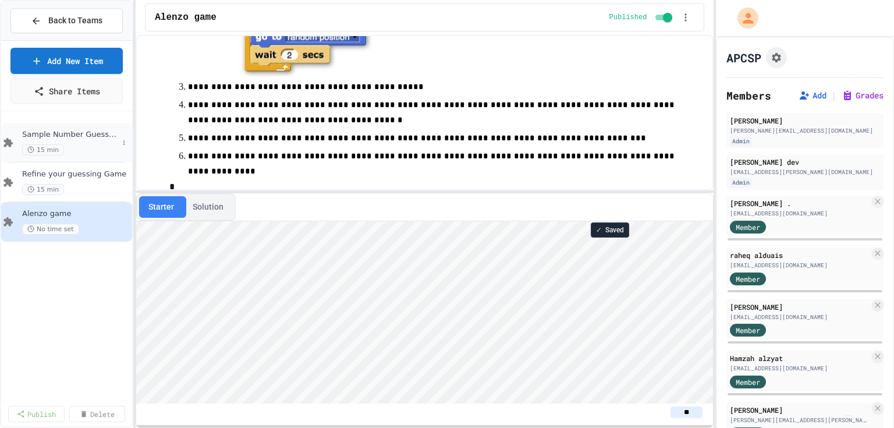
click at [74, 139] on div "Sample Number Guessing Game 15 min" at bounding box center [70, 143] width 96 height 26
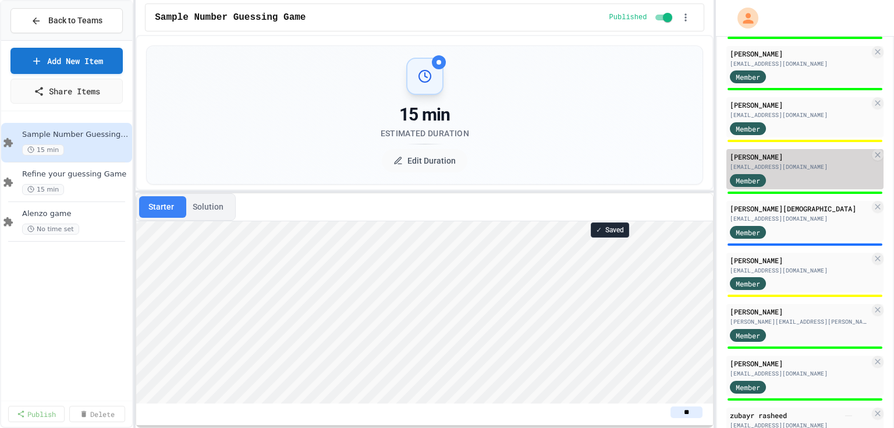
scroll to position [465, 0]
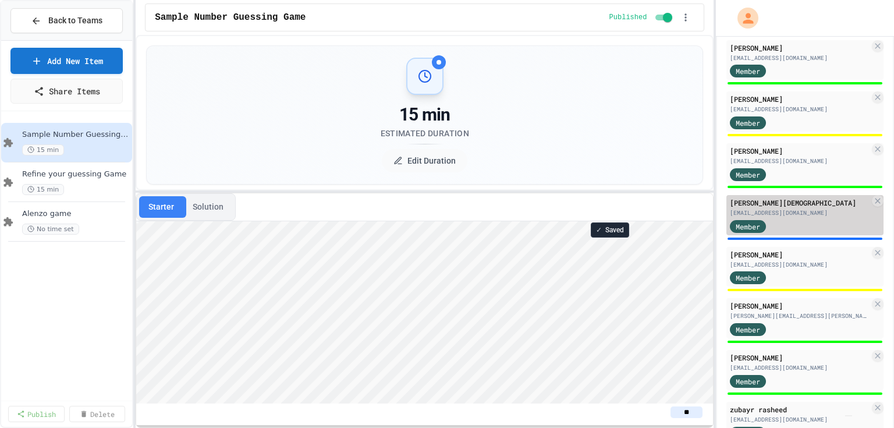
click at [821, 223] on div "Member" at bounding box center [800, 225] width 140 height 15
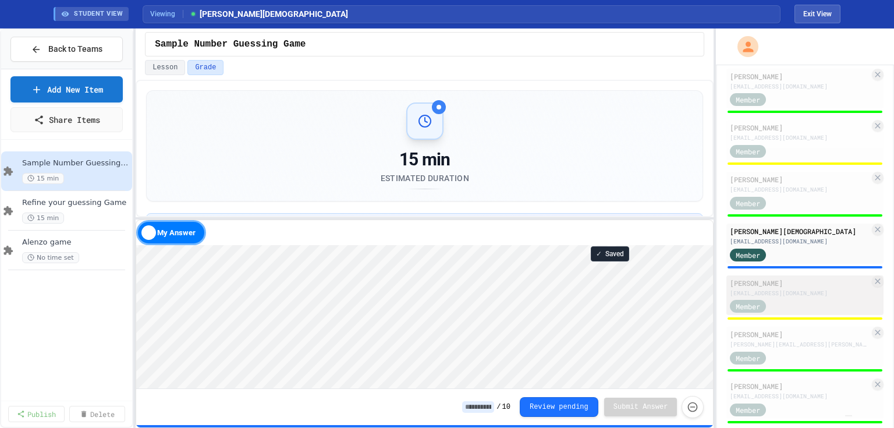
click at [791, 307] on div "Member" at bounding box center [800, 305] width 140 height 15
type input "*"
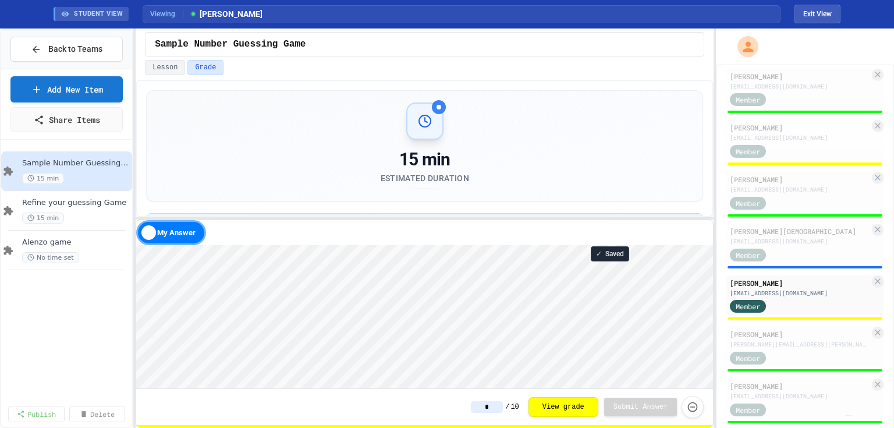
scroll to position [1, 0]
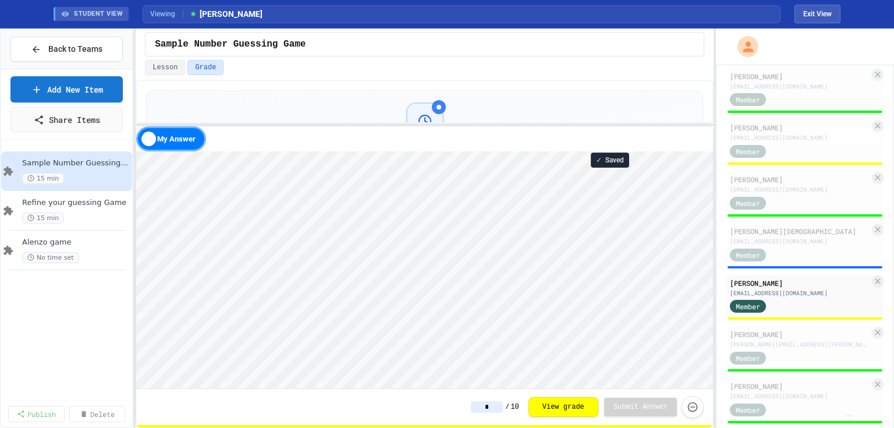
click at [548, 110] on div "15 min Estimated Duration Student Comments for Yusuf Nabi Score Partially Corre…" at bounding box center [425, 254] width 578 height 348
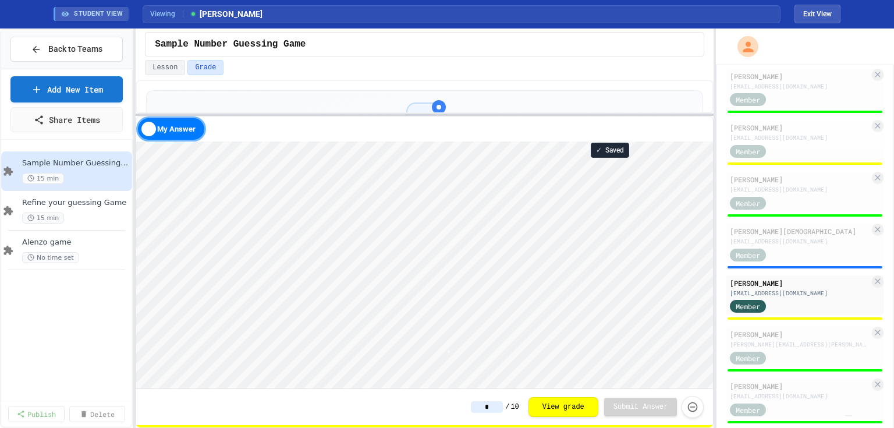
scroll to position [1, 2]
type textarea "*"
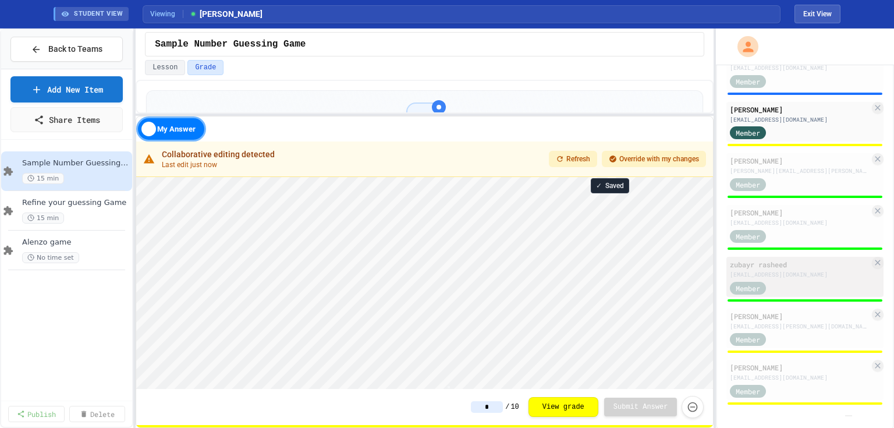
scroll to position [644, 0]
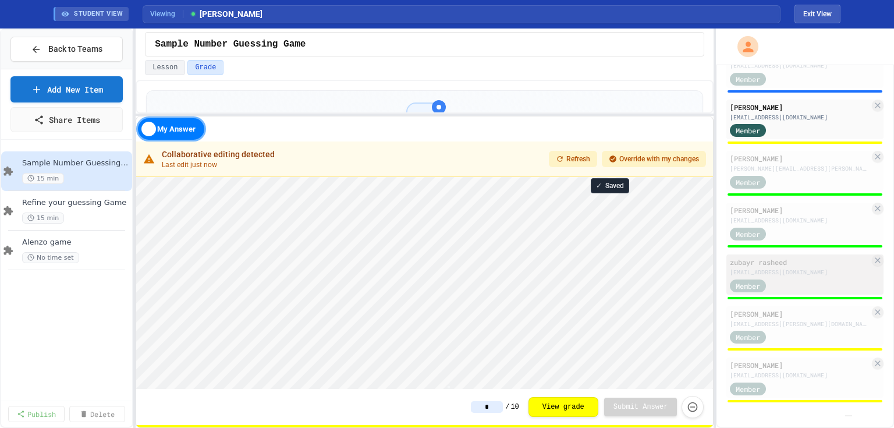
click at [816, 282] on div "Member" at bounding box center [800, 285] width 140 height 15
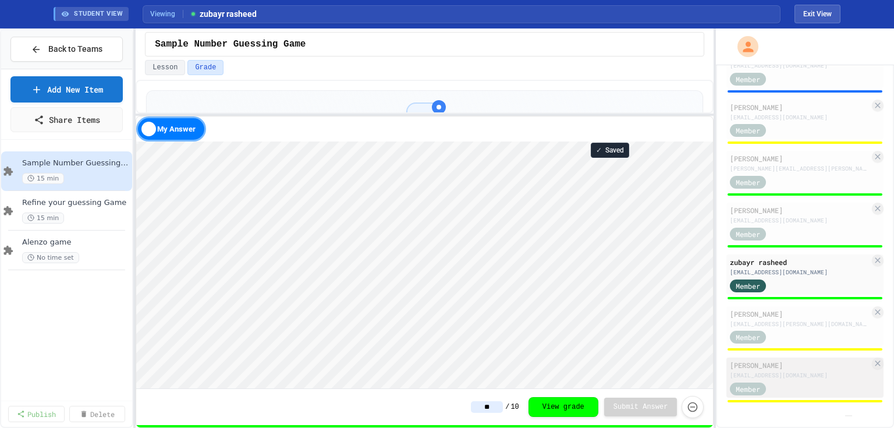
click at [803, 396] on div "leen zidan leen.zidan@iaaschool.net Member" at bounding box center [804, 377] width 157 height 40
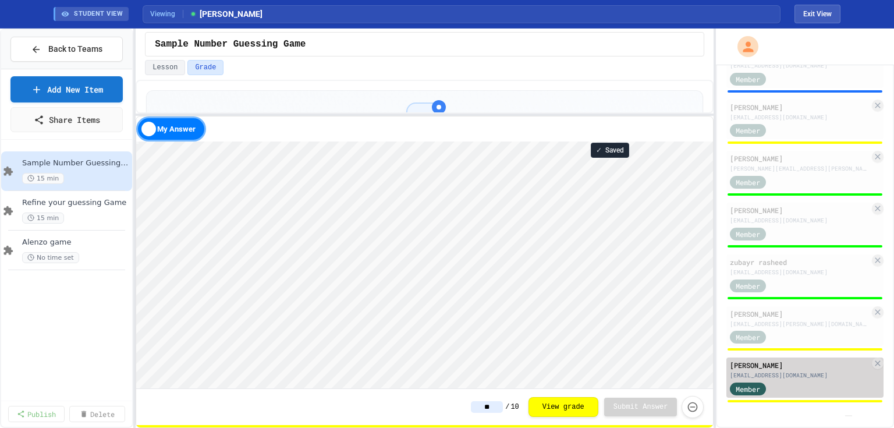
type input "*"
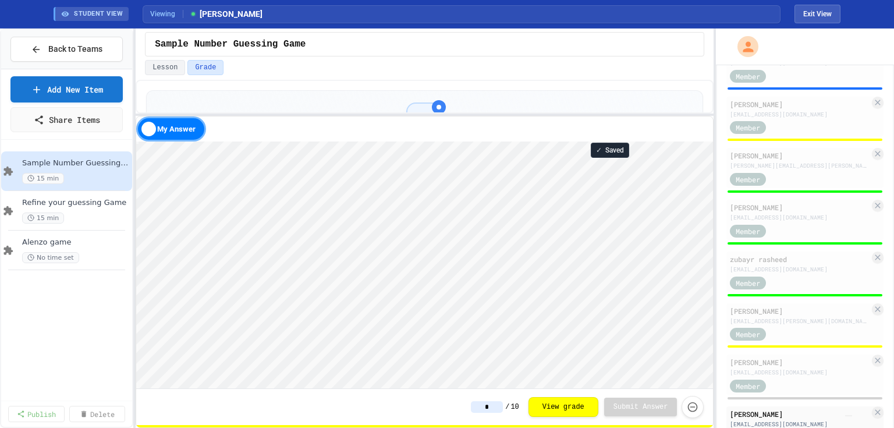
scroll to position [1, 0]
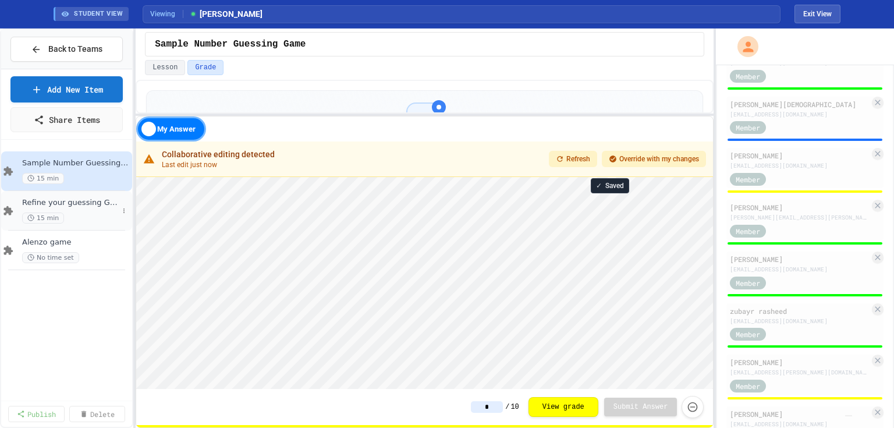
click at [61, 214] on div "15 min" at bounding box center [70, 217] width 96 height 11
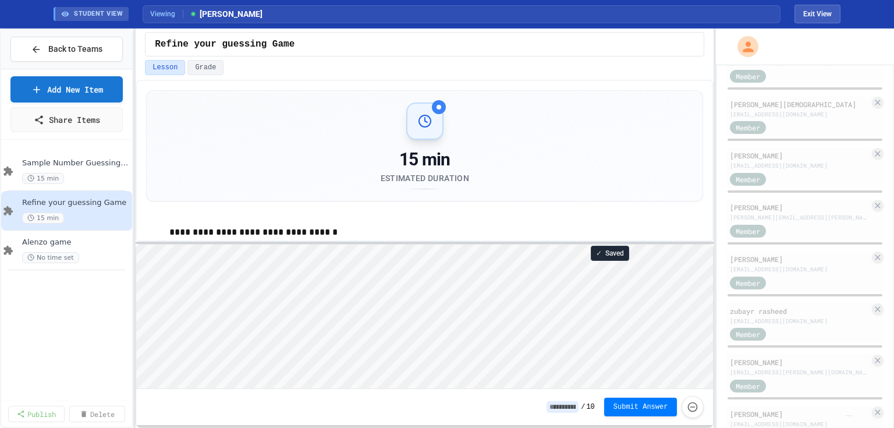
click at [360, 242] on div at bounding box center [425, 242] width 578 height 2
click at [73, 158] on span "Sample Number Guessing Game" at bounding box center [70, 163] width 96 height 10
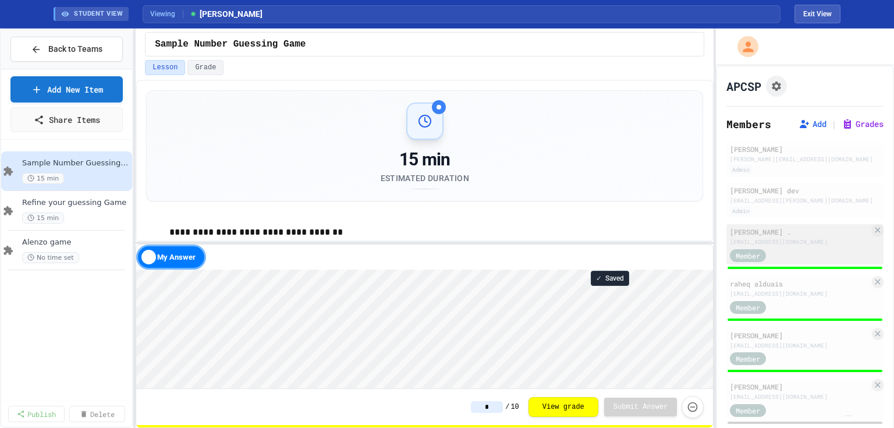
click at [777, 243] on div "[EMAIL_ADDRESS][DOMAIN_NAME]" at bounding box center [800, 241] width 140 height 9
type input "**"
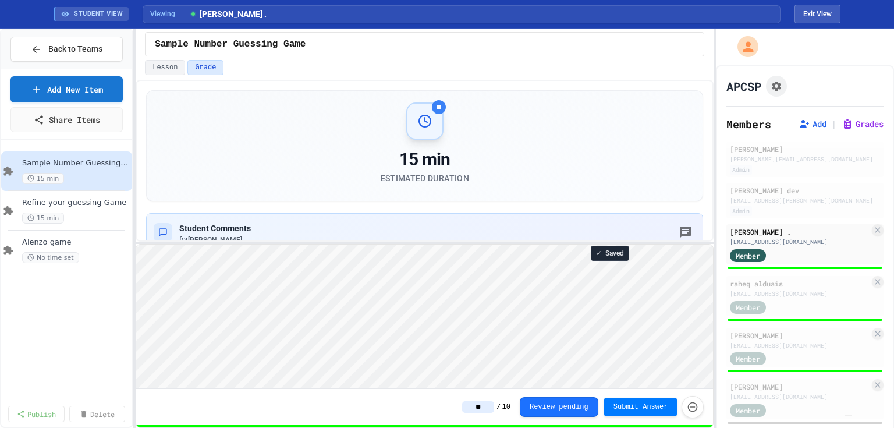
scroll to position [1, 0]
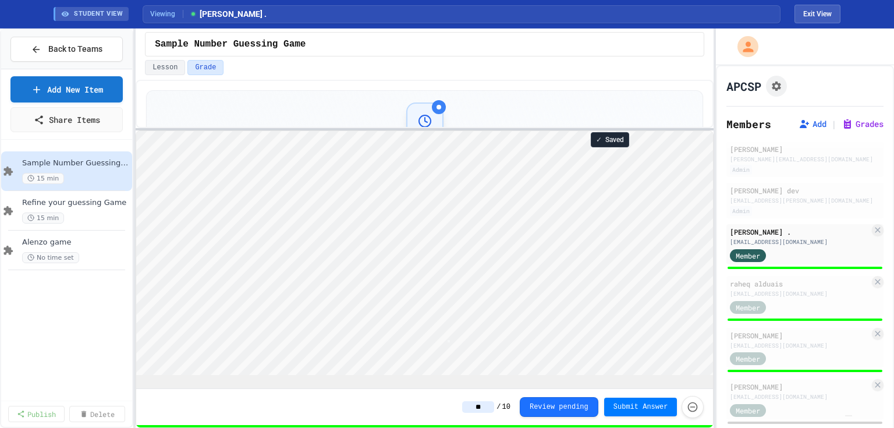
click at [385, 128] on div at bounding box center [425, 129] width 578 height 2
type textarea "*"
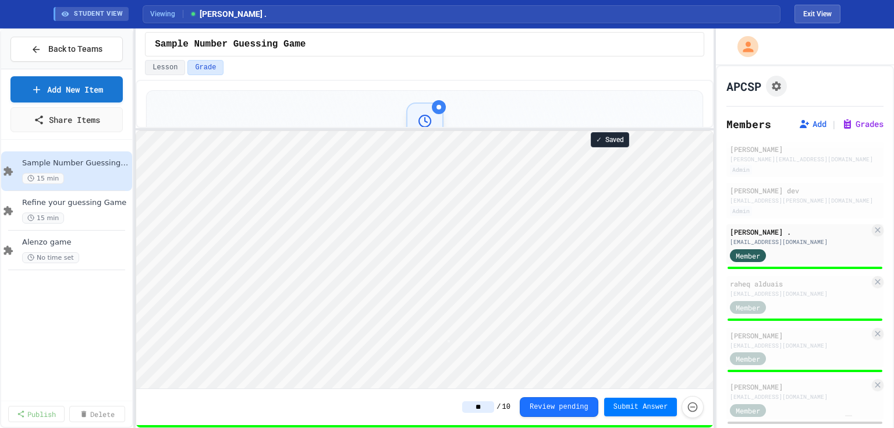
type textarea "*"
click at [82, 206] on span "Refine your guessing Game" at bounding box center [70, 203] width 96 height 10
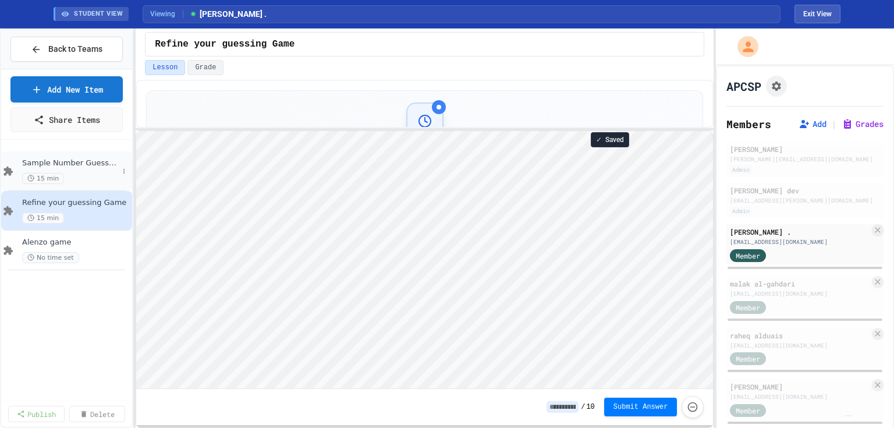
click at [87, 174] on div "15 min" at bounding box center [70, 178] width 96 height 11
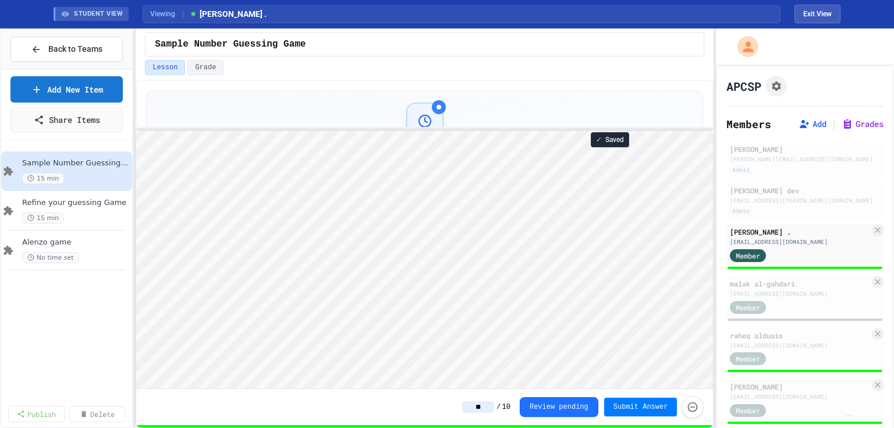
scroll to position [1, 2]
type textarea "*"
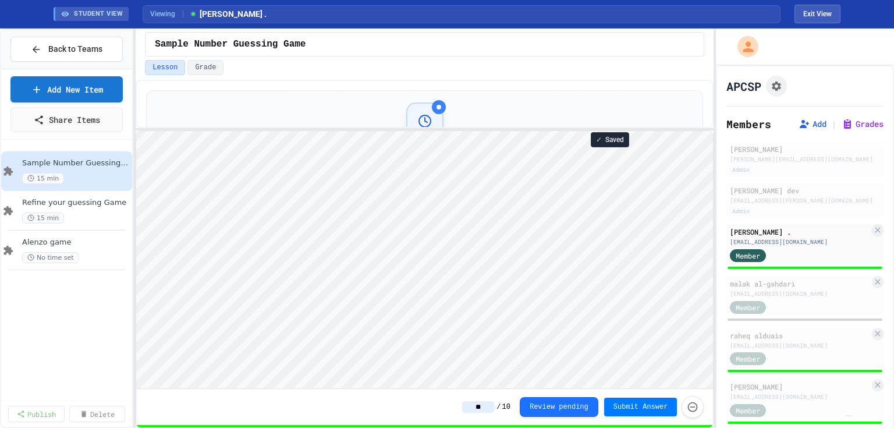
type textarea "*"
click at [61, 207] on div "Refine your guessing Game 15 min" at bounding box center [70, 211] width 96 height 26
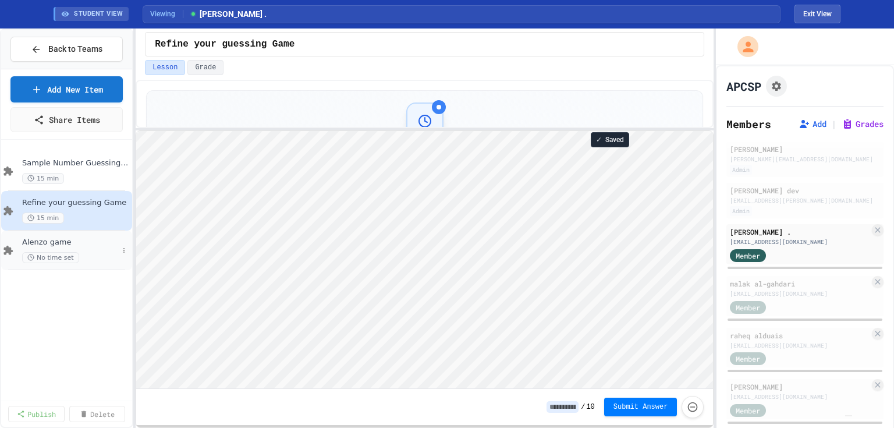
click at [89, 254] on div "No time set" at bounding box center [70, 257] width 96 height 11
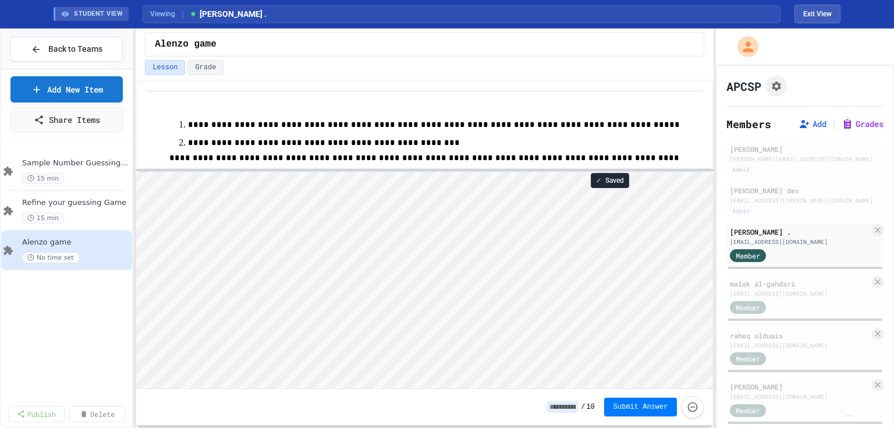
click at [394, 169] on div at bounding box center [425, 170] width 578 height 2
click at [58, 163] on span "Sample Number Guessing Game" at bounding box center [70, 163] width 96 height 10
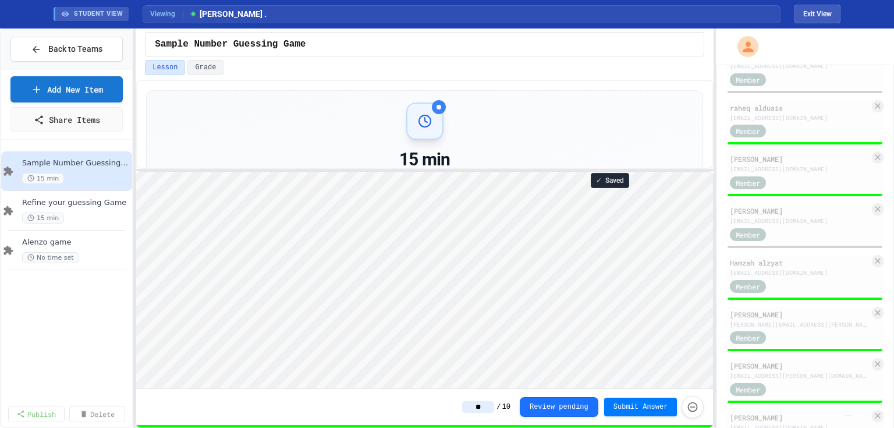
scroll to position [233, 0]
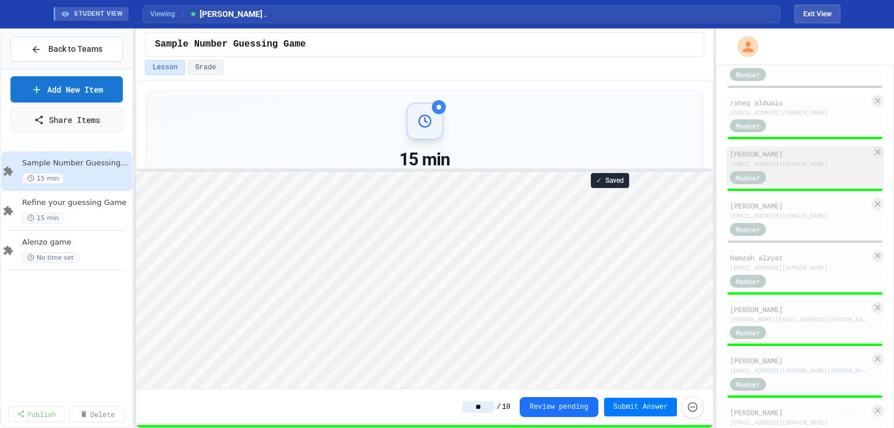
click at [824, 172] on div "Member" at bounding box center [800, 176] width 140 height 15
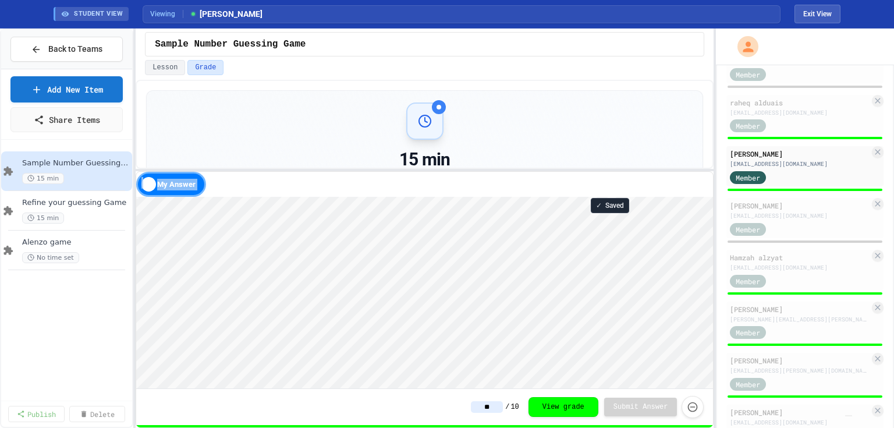
scroll to position [16, 0]
drag, startPoint x: 658, startPoint y: 176, endPoint x: 670, endPoint y: 108, distance: 69.2
click at [670, 108] on div "15 min Estimated Duration Student Comments for Ryah Ali Score Correct 10 / 10 1…" at bounding box center [425, 254] width 578 height 348
drag, startPoint x: 777, startPoint y: 373, endPoint x: 563, endPoint y: 175, distance: 291.5
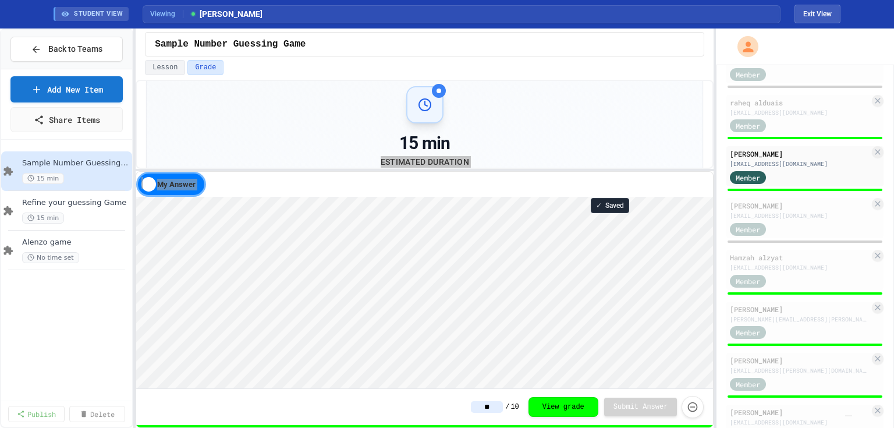
click at [563, 197] on html "Loading project... ! Error Loading Project There was an error loading the proje…" at bounding box center [424, 197] width 577 height 0
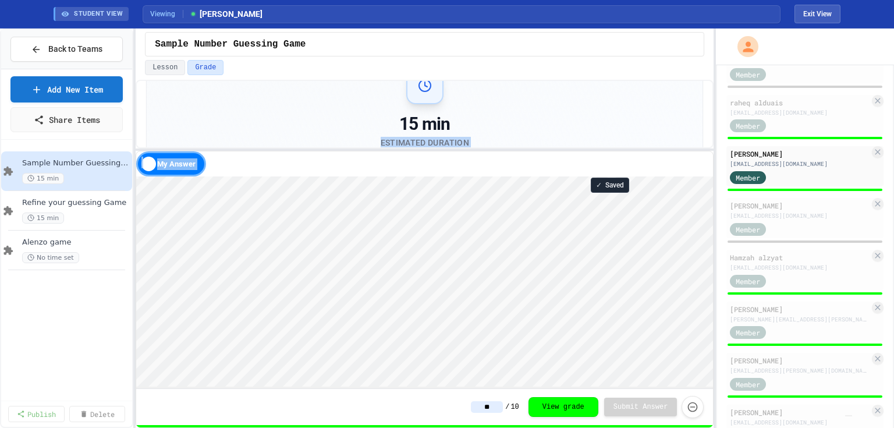
click at [559, 151] on div "15 min Estimated Duration Student Comments for Ryah Ali Score Correct 10 / 10 1…" at bounding box center [425, 254] width 578 height 348
click at [559, 120] on div "15 min Estimated Duration" at bounding box center [425, 110] width 528 height 87
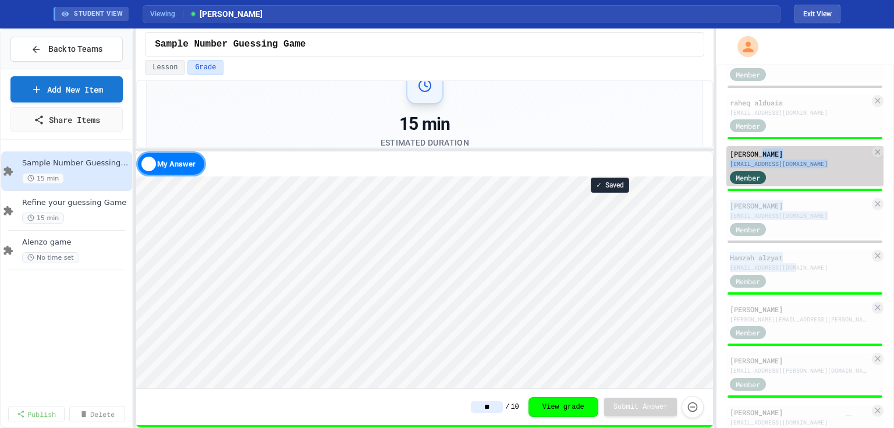
drag, startPoint x: 798, startPoint y: 243, endPoint x: 800, endPoint y: 156, distance: 86.1
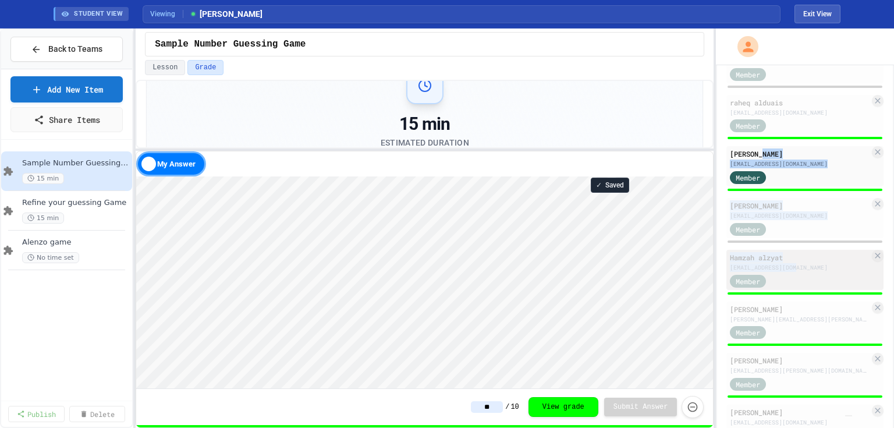
click at [813, 261] on div "Hamzah alzyat" at bounding box center [800, 257] width 140 height 10
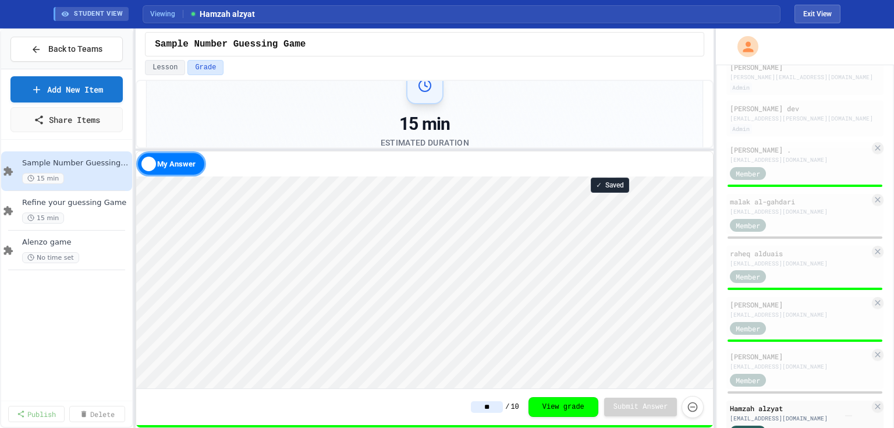
scroll to position [81, 0]
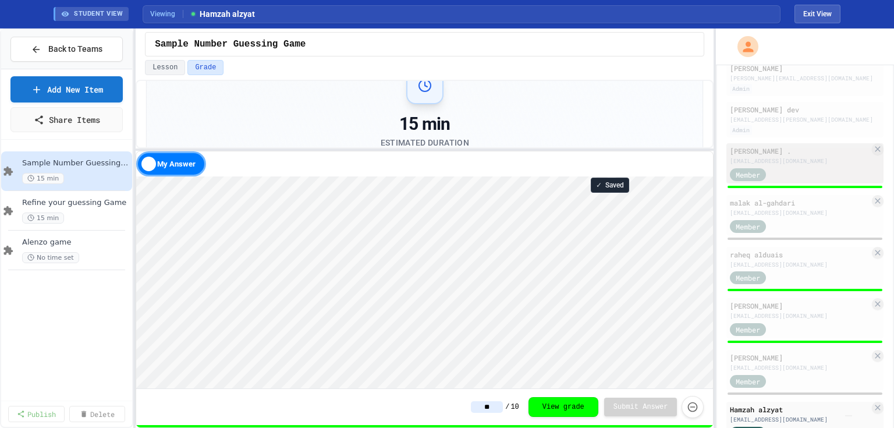
click at [798, 153] on div "[PERSON_NAME] ." at bounding box center [800, 150] width 140 height 10
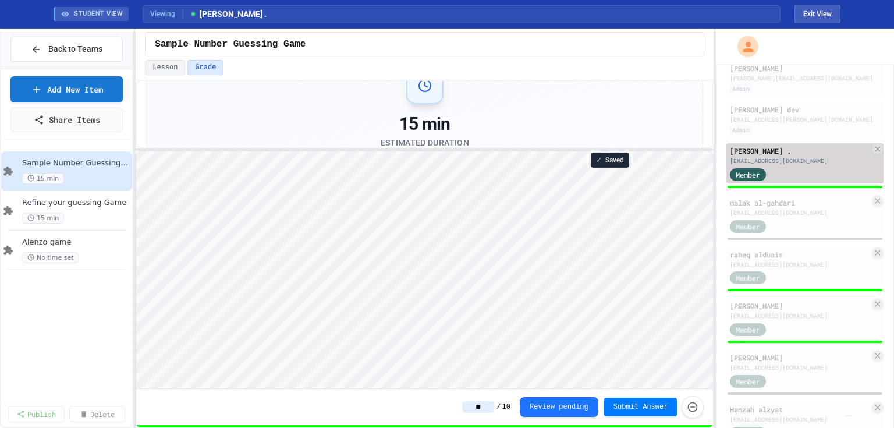
scroll to position [1, 0]
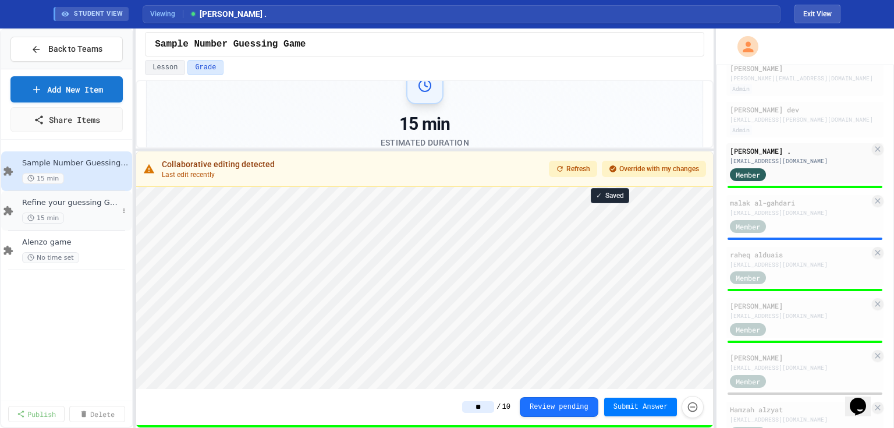
click at [86, 216] on div "15 min" at bounding box center [70, 217] width 96 height 11
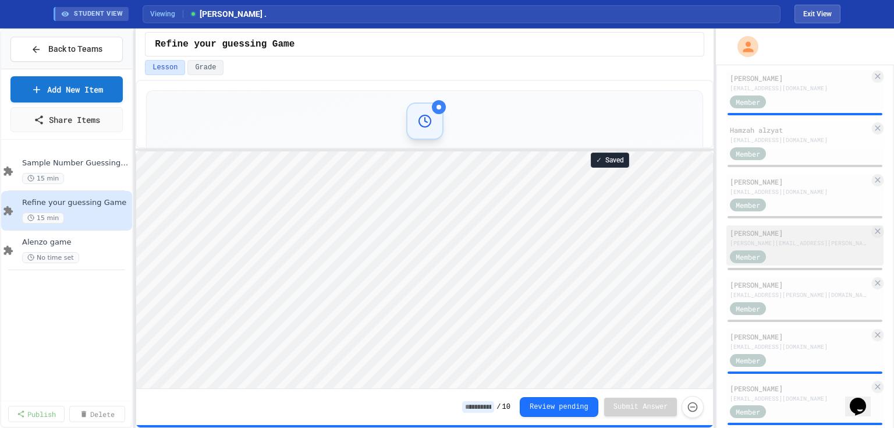
scroll to position [407, 0]
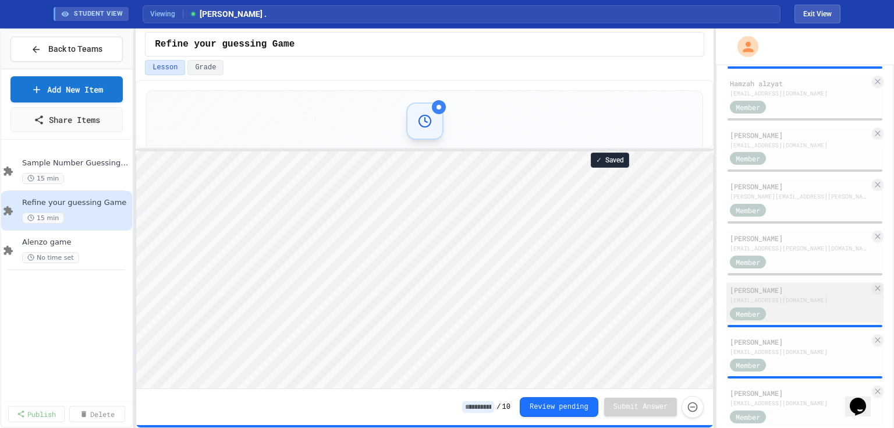
drag, startPoint x: 802, startPoint y: 303, endPoint x: 798, endPoint y: 318, distance: 15.0
click at [801, 304] on div "[EMAIL_ADDRESS][DOMAIN_NAME]" at bounding box center [800, 300] width 140 height 9
type textarea "*"
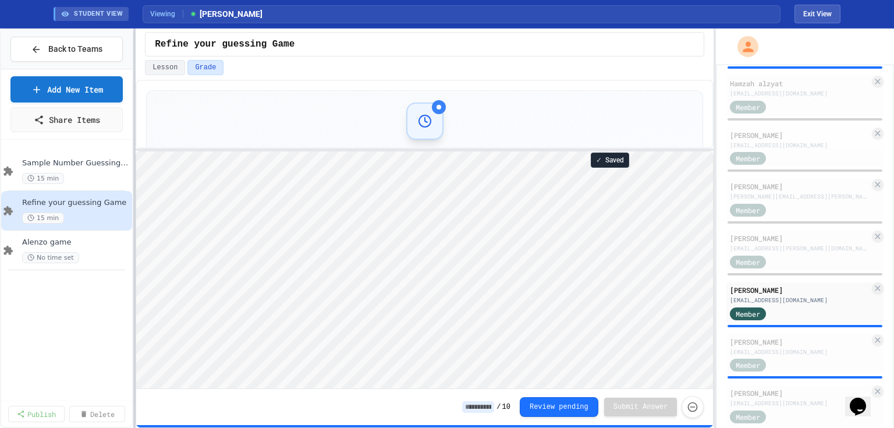
type textarea "*"
